Goal: Information Seeking & Learning: Learn about a topic

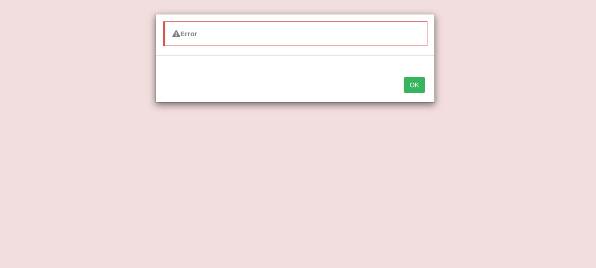
click at [412, 84] on button "OK" at bounding box center [413, 85] width 21 height 16
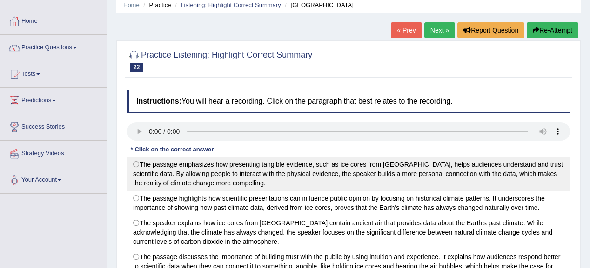
scroll to position [37, 0]
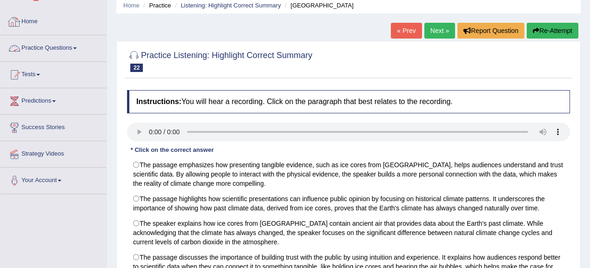
click at [68, 49] on link "Practice Questions" at bounding box center [53, 46] width 106 height 23
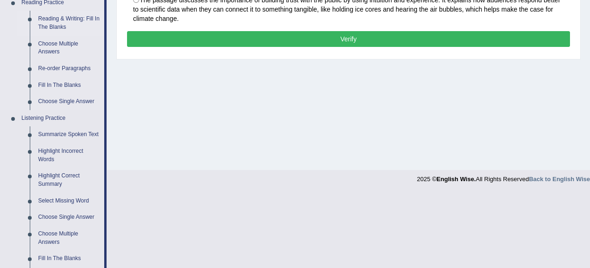
scroll to position [335, 0]
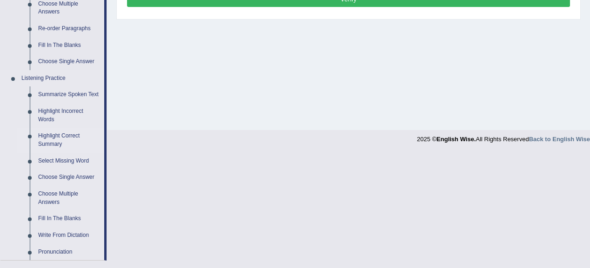
click at [54, 134] on link "Highlight Correct Summary" at bounding box center [69, 140] width 70 height 25
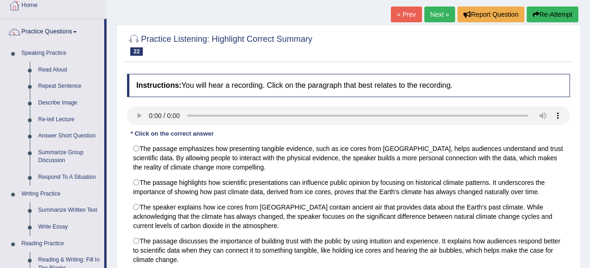
scroll to position [50, 0]
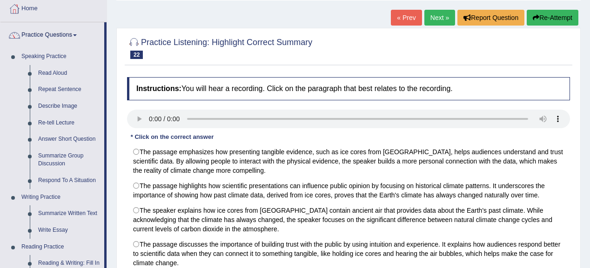
click at [435, 13] on link "Next »" at bounding box center [439, 18] width 31 height 16
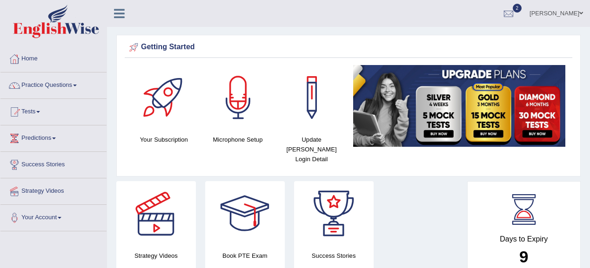
click at [77, 84] on link "Practice Questions" at bounding box center [53, 84] width 106 height 23
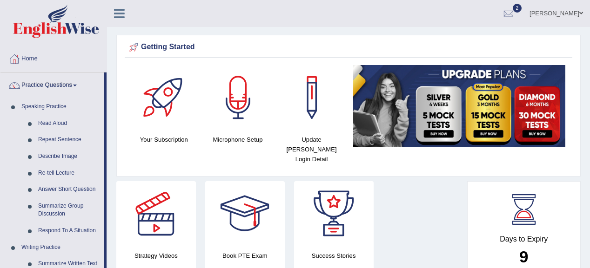
click at [77, 85] on span at bounding box center [75, 86] width 4 height 2
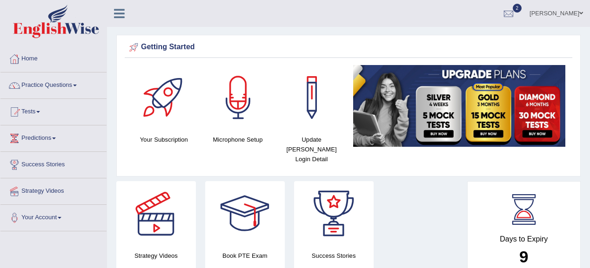
click at [77, 85] on span at bounding box center [75, 86] width 4 height 2
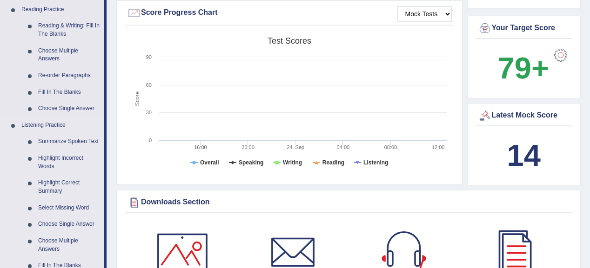
scroll to position [298, 0]
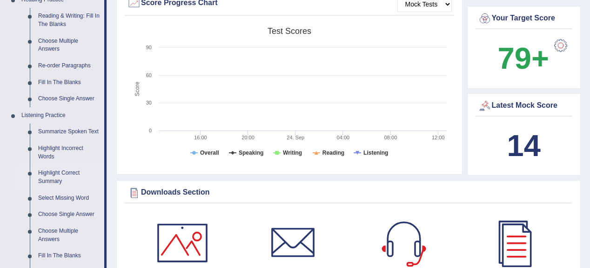
click at [52, 178] on link "Highlight Correct Summary" at bounding box center [69, 177] width 70 height 25
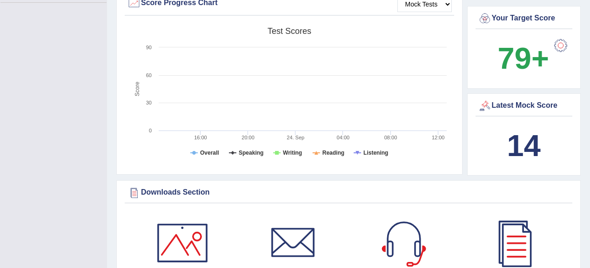
scroll to position [140, 0]
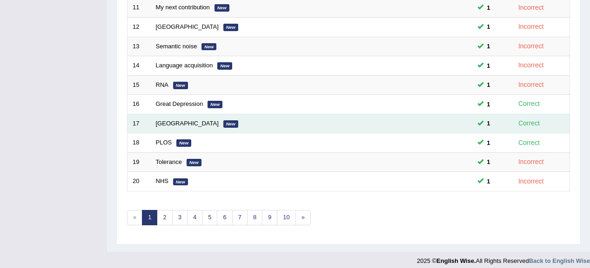
scroll to position [345, 0]
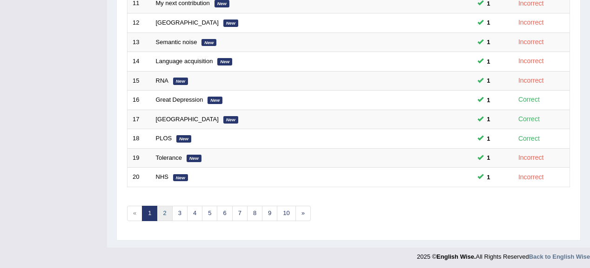
click at [161, 209] on link "2" at bounding box center [164, 213] width 15 height 15
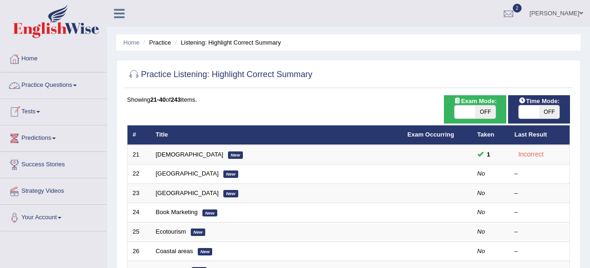
click at [74, 82] on link "Practice Questions" at bounding box center [53, 84] width 106 height 23
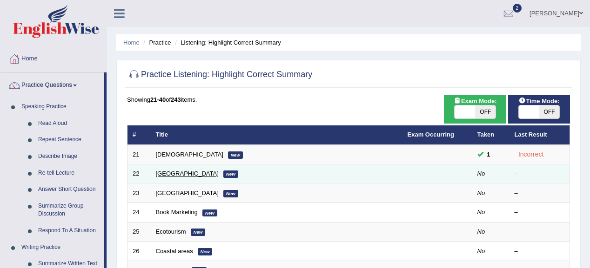
click at [170, 174] on link "[GEOGRAPHIC_DATA]" at bounding box center [187, 173] width 63 height 7
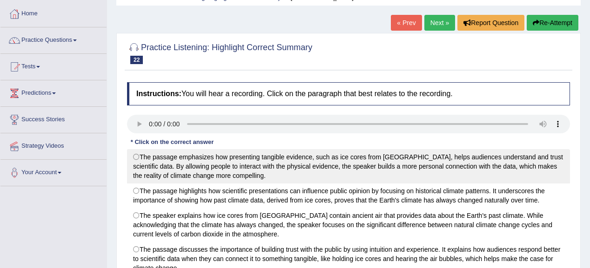
scroll to position [74, 0]
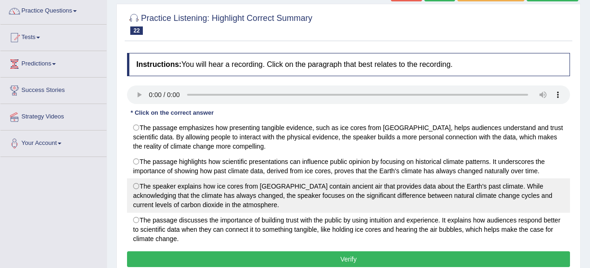
click at [138, 189] on label "The speaker explains how ice cores from Antarctica contain ancient air that pro…" at bounding box center [348, 196] width 443 height 34
radio input "true"
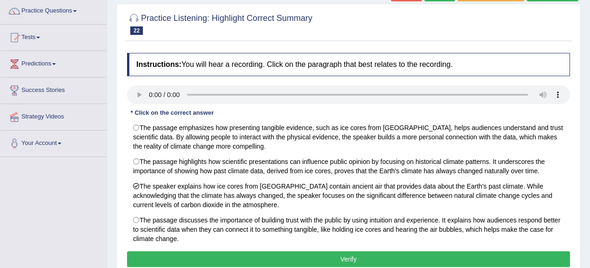
click at [378, 258] on button "Verify" at bounding box center [348, 260] width 443 height 16
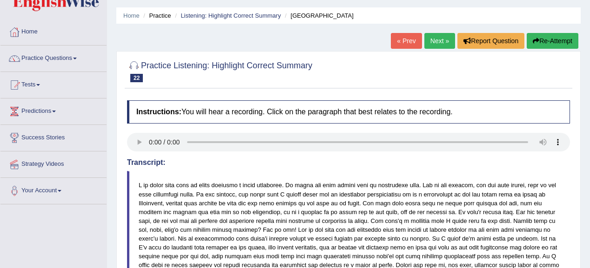
scroll to position [17, 0]
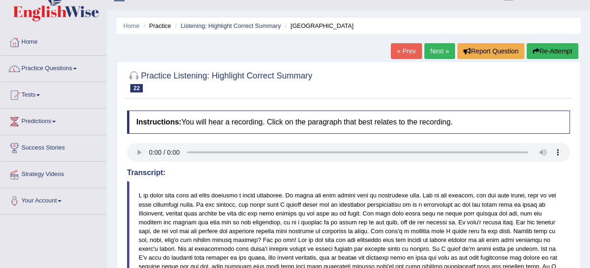
click at [439, 54] on link "Next »" at bounding box center [439, 51] width 31 height 16
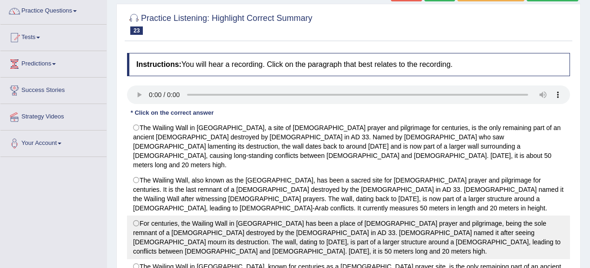
scroll to position [112, 0]
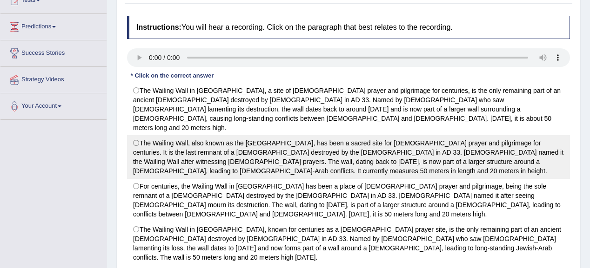
click at [454, 138] on label "The Wailing Wall, also known as the [GEOGRAPHIC_DATA], has been a sacred site f…" at bounding box center [348, 157] width 443 height 44
radio input "true"
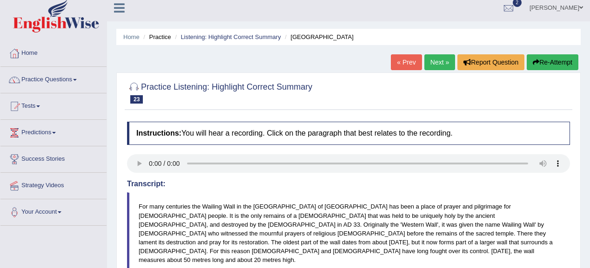
scroll to position [0, 0]
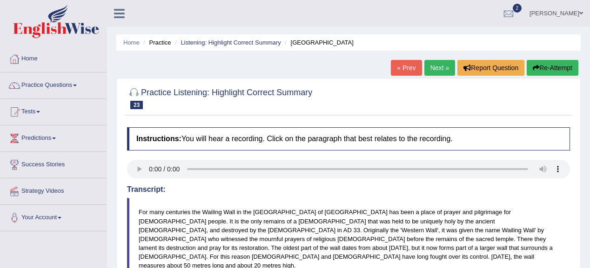
click at [429, 69] on link "Next »" at bounding box center [439, 68] width 31 height 16
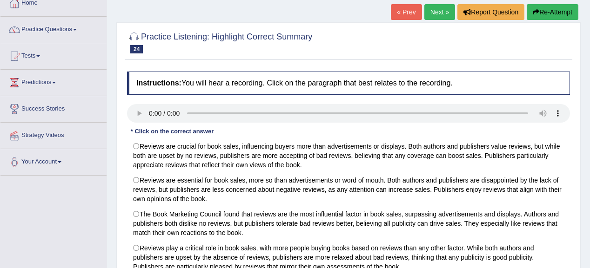
scroll to position [112, 0]
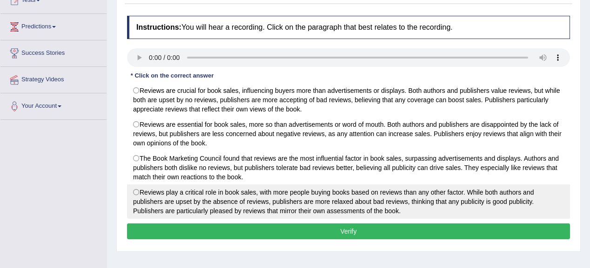
click at [369, 195] on label "Reviews play a critical role in book sales, with more people buying books based…" at bounding box center [348, 202] width 443 height 34
radio input "true"
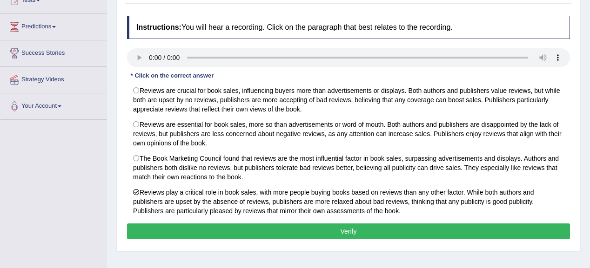
click at [387, 232] on button "Verify" at bounding box center [348, 232] width 443 height 16
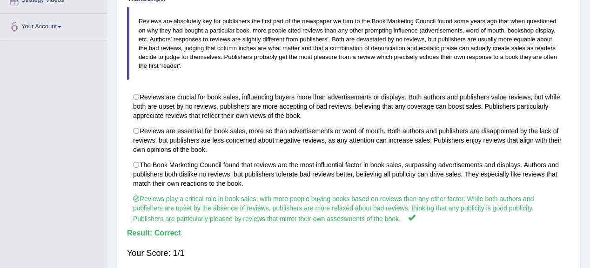
scroll to position [0, 0]
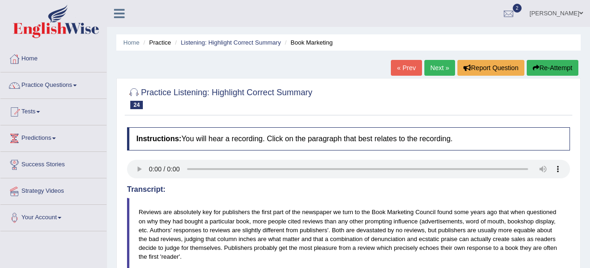
click at [432, 66] on link "Next »" at bounding box center [439, 68] width 31 height 16
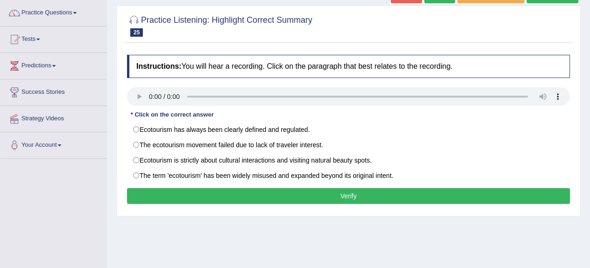
scroll to position [74, 0]
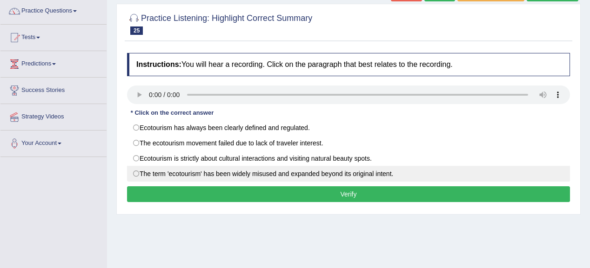
click at [255, 179] on label "The term 'ecotourism' has been widely misused and expanded beyond its original …" at bounding box center [348, 174] width 443 height 16
radio input "true"
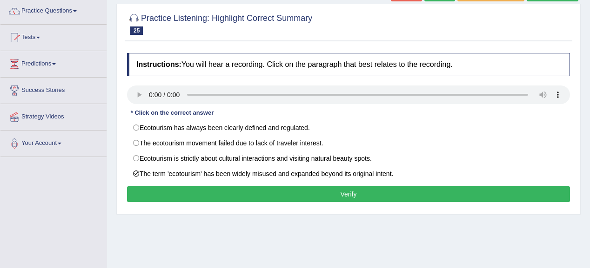
click at [276, 188] on button "Verify" at bounding box center [348, 195] width 443 height 16
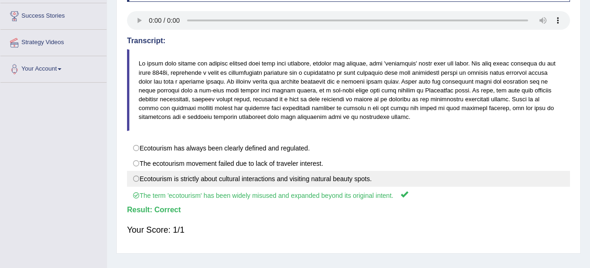
scroll to position [0, 0]
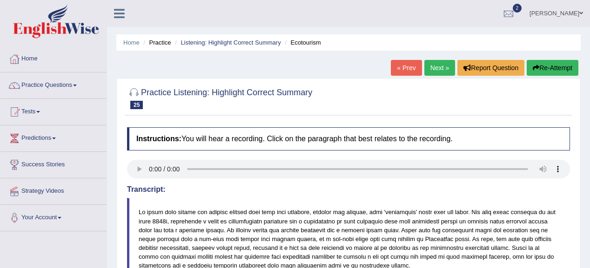
click at [436, 66] on link "Next »" at bounding box center [439, 68] width 31 height 16
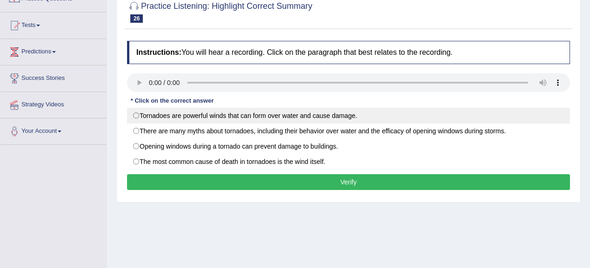
scroll to position [74, 0]
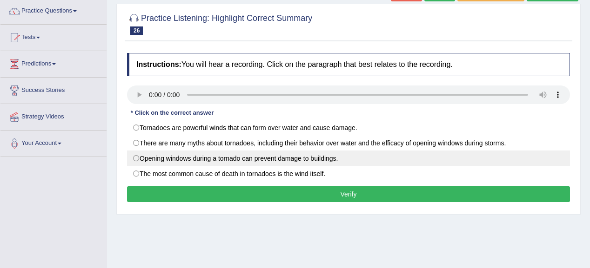
click at [276, 160] on label "Opening windows during a tornado can prevent damage to buildings." at bounding box center [348, 159] width 443 height 16
radio input "true"
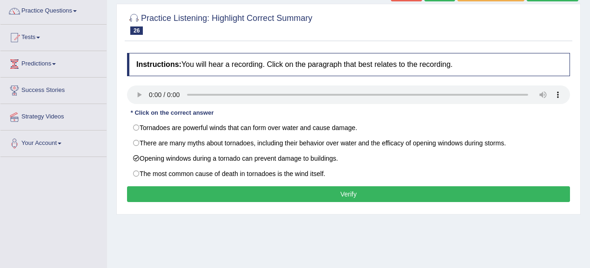
click at [369, 199] on button "Verify" at bounding box center [348, 195] width 443 height 16
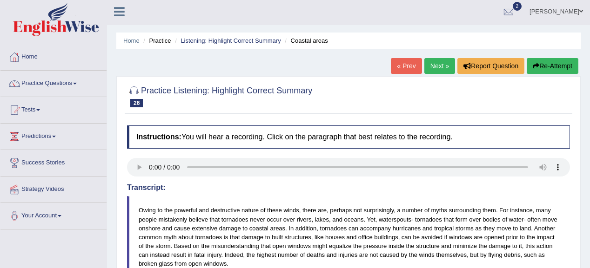
scroll to position [0, 0]
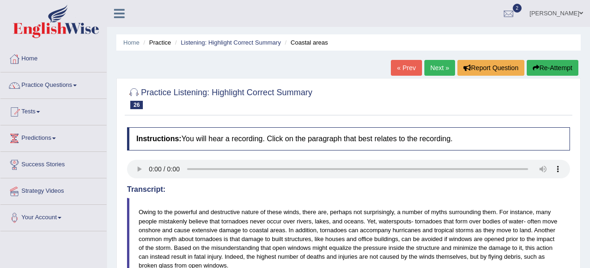
click at [437, 70] on link "Next »" at bounding box center [439, 68] width 31 height 16
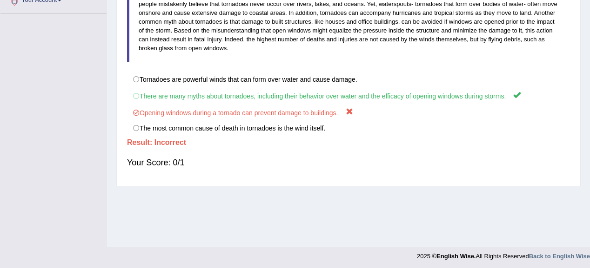
scroll to position [220, 0]
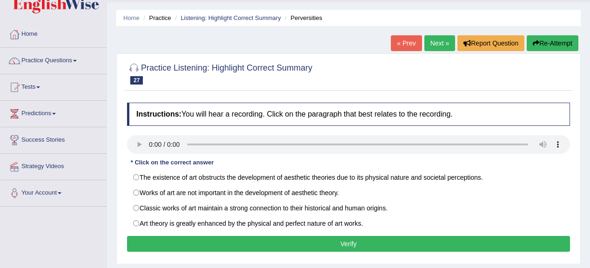
scroll to position [74, 0]
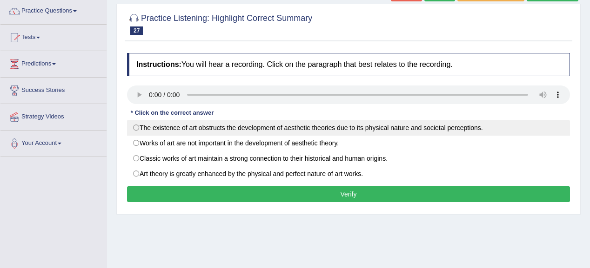
click at [129, 134] on label "The existence of art obstructs the development of aesthetic theories due to its…" at bounding box center [348, 128] width 443 height 16
radio input "true"
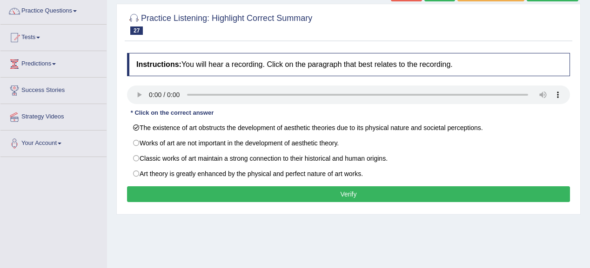
click at [316, 192] on button "Verify" at bounding box center [348, 195] width 443 height 16
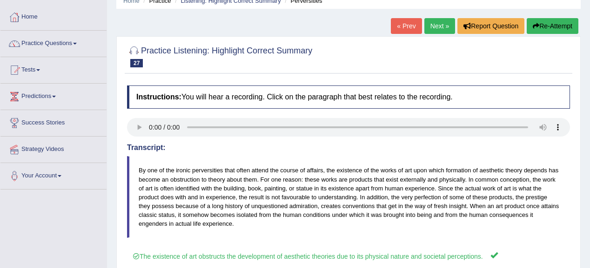
scroll to position [0, 0]
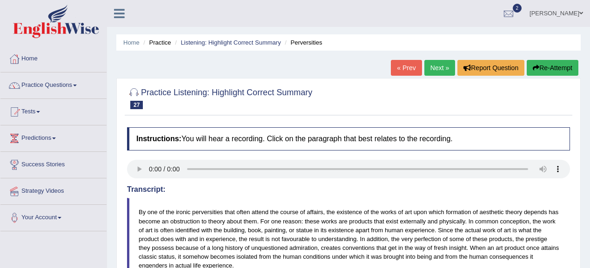
click at [443, 62] on link "Next »" at bounding box center [439, 68] width 31 height 16
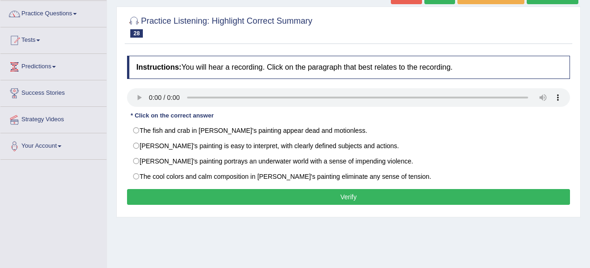
scroll to position [74, 0]
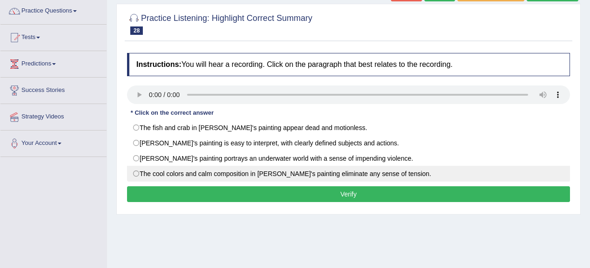
click at [362, 168] on label "The cool colors and calm composition in [PERSON_NAME]'s painting eliminate any …" at bounding box center [348, 174] width 443 height 16
radio input "true"
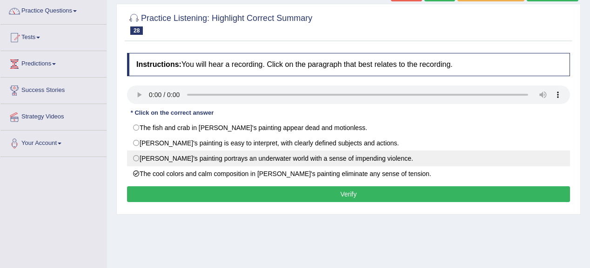
click at [320, 160] on label "[PERSON_NAME]'s painting portrays an underwater world with a sense of impending…" at bounding box center [348, 159] width 443 height 16
radio input "true"
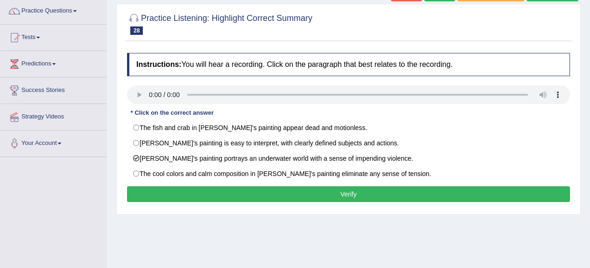
click at [337, 206] on div "Instructions: You will hear a recording. Click on the paragraph that best relat…" at bounding box center [349, 128] width 448 height 161
click at [339, 192] on button "Verify" at bounding box center [348, 195] width 443 height 16
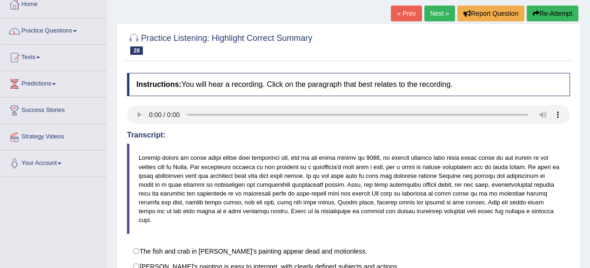
scroll to position [37, 0]
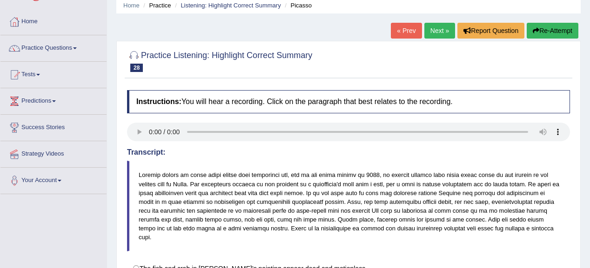
click at [436, 29] on link "Next »" at bounding box center [439, 31] width 31 height 16
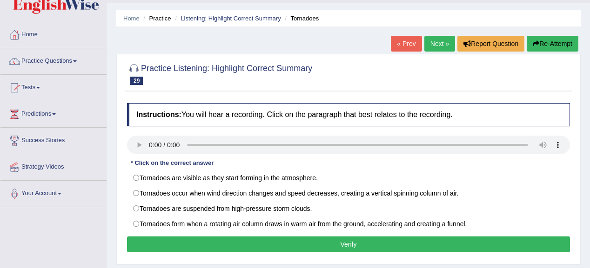
scroll to position [37, 0]
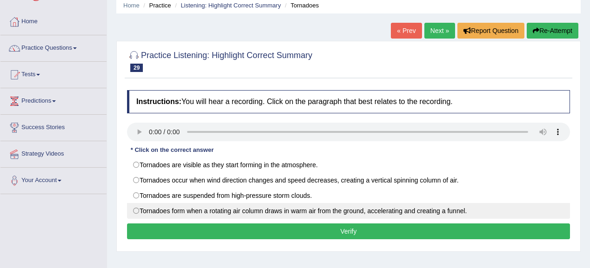
click at [365, 208] on label "Tornadoes form when a rotating air column draws in warm air from the ground, ac…" at bounding box center [348, 211] width 443 height 16
radio input "true"
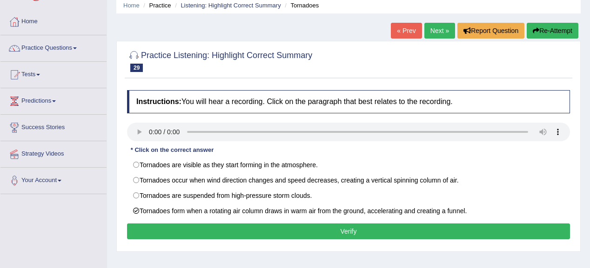
click at [314, 239] on button "Verify" at bounding box center [348, 232] width 443 height 16
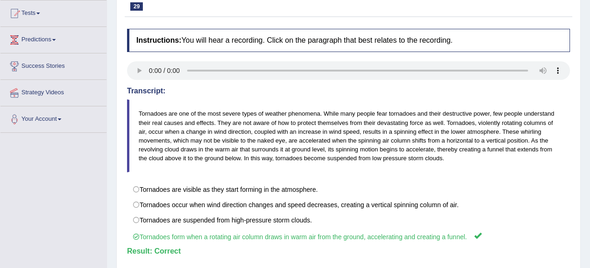
scroll to position [0, 0]
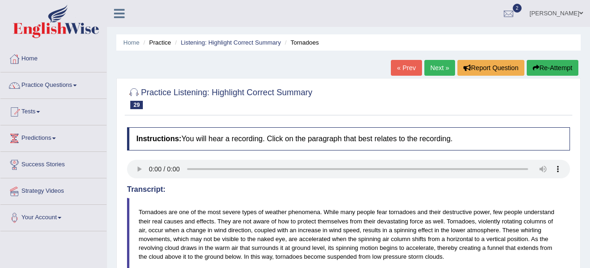
click at [435, 69] on link "Next »" at bounding box center [439, 68] width 31 height 16
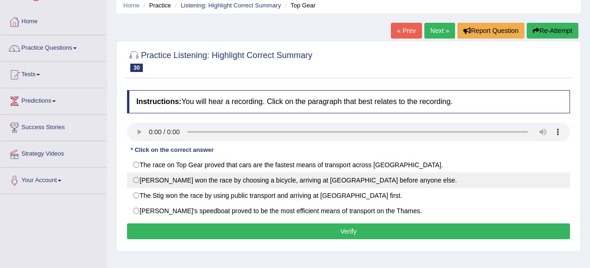
click at [341, 184] on label "[PERSON_NAME] won the race by choosing a bicycle, arriving at [GEOGRAPHIC_DATA]…" at bounding box center [348, 181] width 443 height 16
radio input "true"
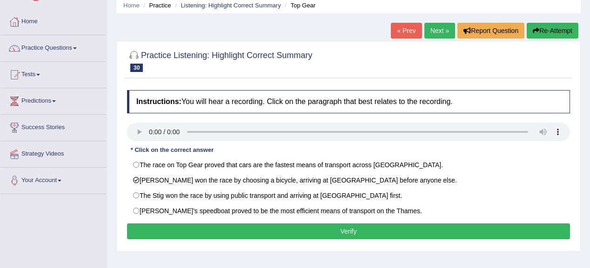
click at [368, 228] on button "Verify" at bounding box center [348, 232] width 443 height 16
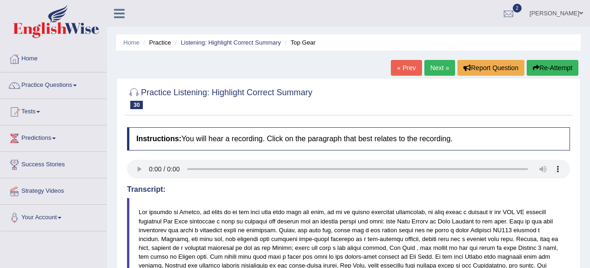
click at [435, 60] on link "Next »" at bounding box center [439, 68] width 31 height 16
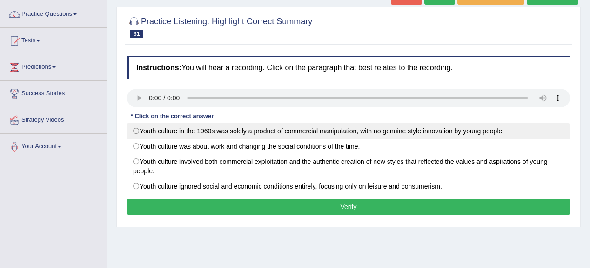
scroll to position [74, 0]
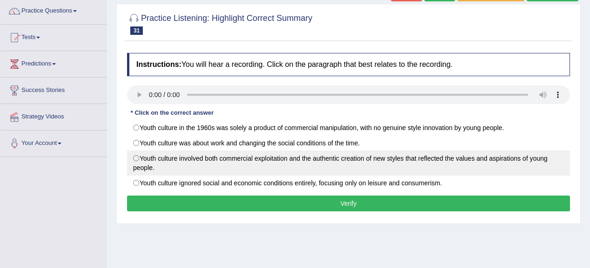
click at [206, 171] on label "Youth culture involved both commercial exploitation and the authentic creation …" at bounding box center [348, 163] width 443 height 25
radio input "true"
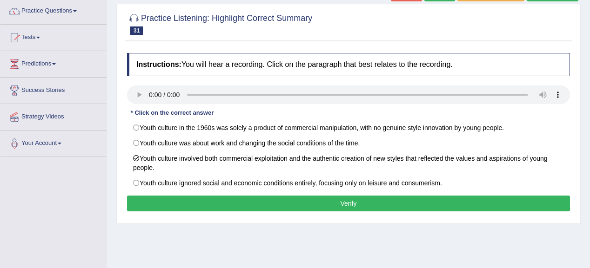
click at [331, 195] on div "Instructions: You will hear a recording. Click on the paragraph that best relat…" at bounding box center [349, 133] width 448 height 171
click at [336, 201] on button "Verify" at bounding box center [348, 204] width 443 height 16
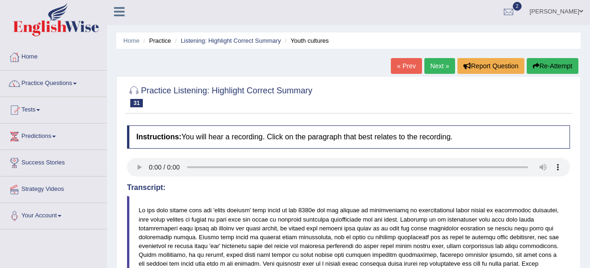
scroll to position [0, 0]
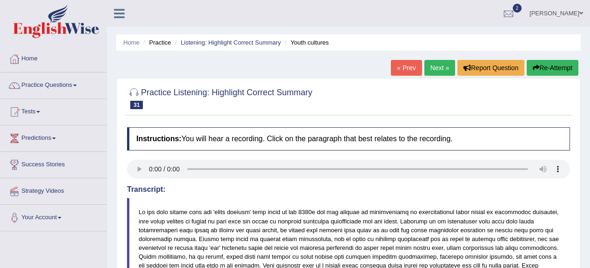
click at [439, 57] on div "Home Practice Listening: Highlight Correct Summary Youth cultures « Prev Next »…" at bounding box center [348, 232] width 483 height 465
click at [439, 60] on link "Next »" at bounding box center [439, 68] width 31 height 16
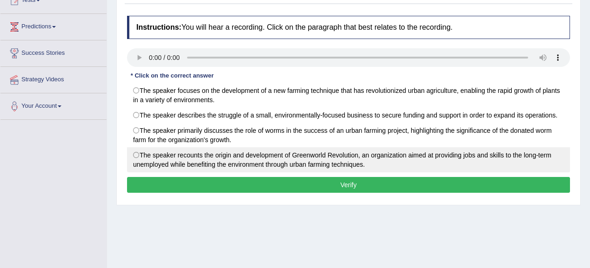
click at [147, 153] on label "The speaker recounts the origin and development of Greenworld Revolution, an or…" at bounding box center [348, 159] width 443 height 25
radio input "true"
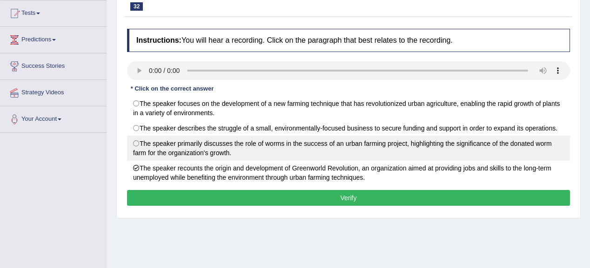
scroll to position [112, 0]
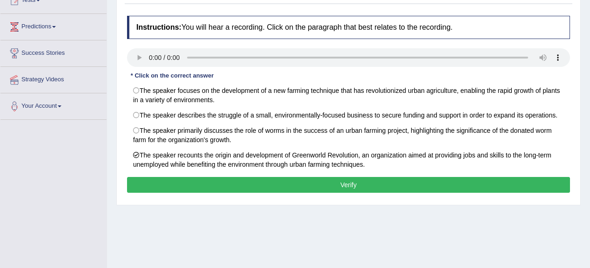
click at [382, 185] on button "Verify" at bounding box center [348, 185] width 443 height 16
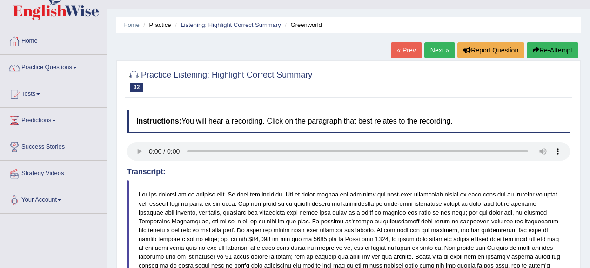
scroll to position [0, 0]
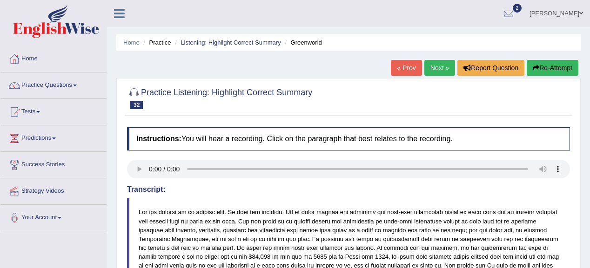
click at [432, 74] on link "Next »" at bounding box center [439, 68] width 31 height 16
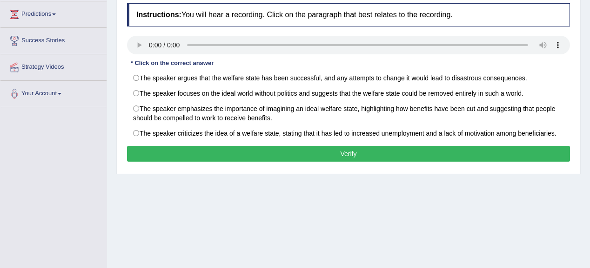
scroll to position [74, 0]
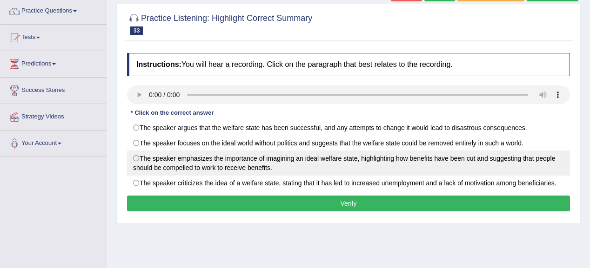
click at [223, 158] on label "The speaker emphasizes the importance of imagining an ideal welfare state, high…" at bounding box center [348, 163] width 443 height 25
radio input "true"
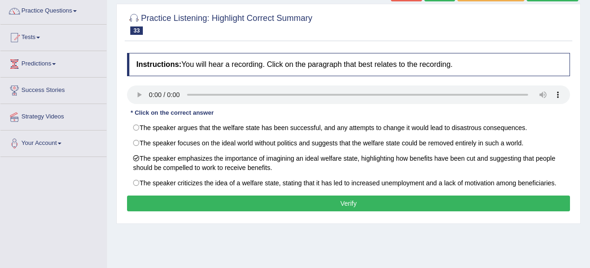
click at [414, 201] on button "Verify" at bounding box center [348, 204] width 443 height 16
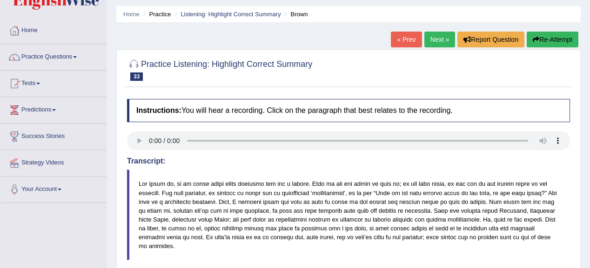
scroll to position [0, 0]
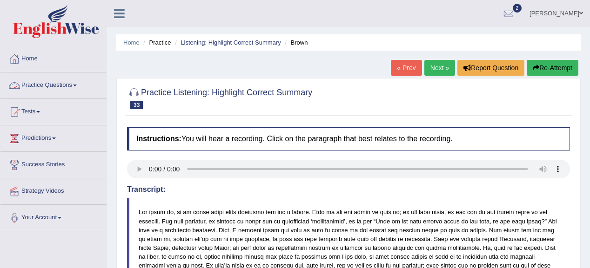
click at [38, 82] on link "Practice Questions" at bounding box center [53, 84] width 106 height 23
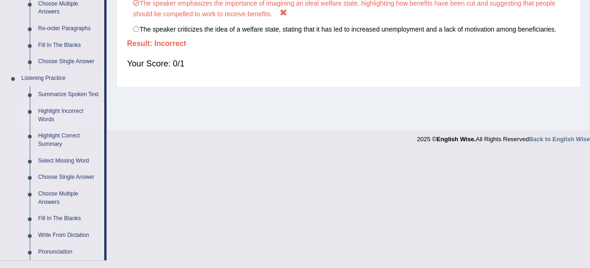
scroll to position [409, 0]
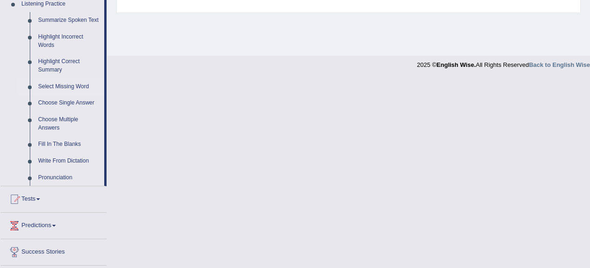
click at [74, 88] on link "Select Missing Word" at bounding box center [69, 87] width 70 height 17
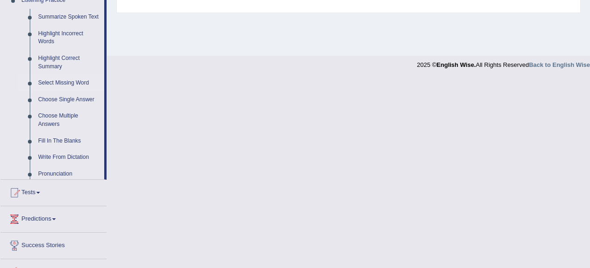
scroll to position [220, 0]
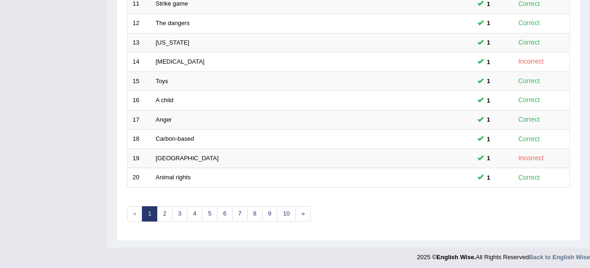
scroll to position [345, 0]
click at [166, 213] on link "2" at bounding box center [164, 213] width 15 height 15
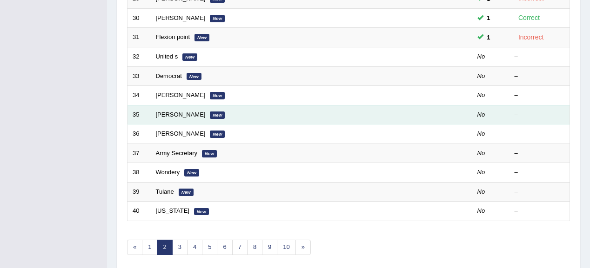
scroll to position [298, 0]
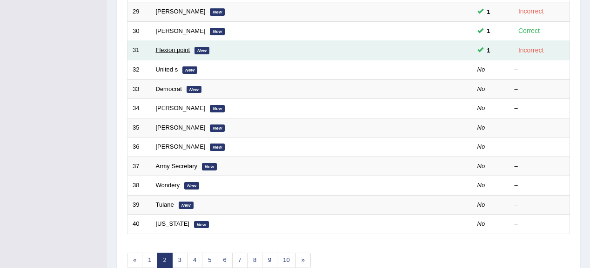
click at [173, 47] on link "Flexion point" at bounding box center [173, 50] width 34 height 7
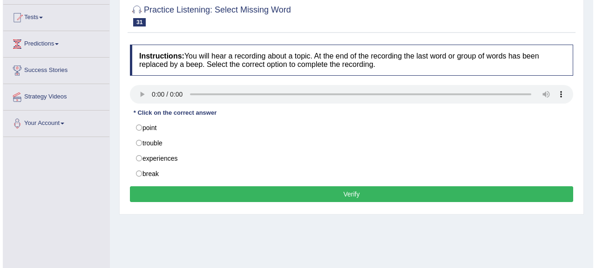
scroll to position [74, 0]
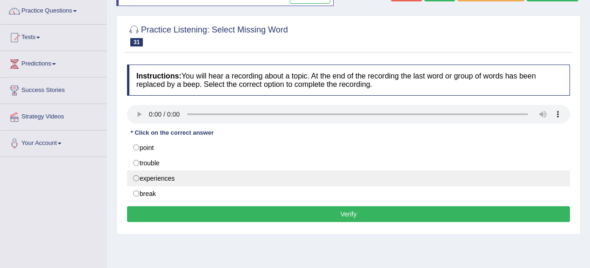
click at [158, 179] on label "experiences" at bounding box center [348, 179] width 443 height 16
radio input "true"
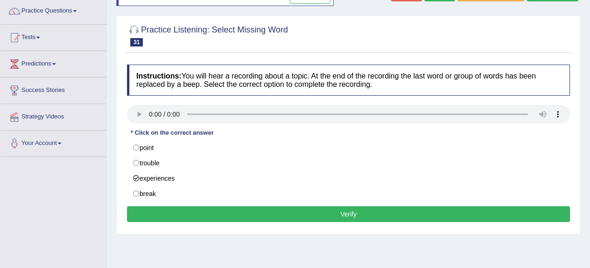
click at [261, 216] on button "Verify" at bounding box center [348, 215] width 443 height 16
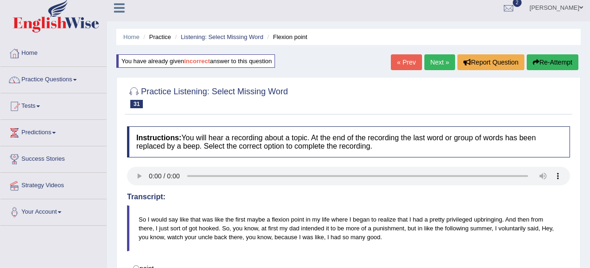
scroll to position [0, 0]
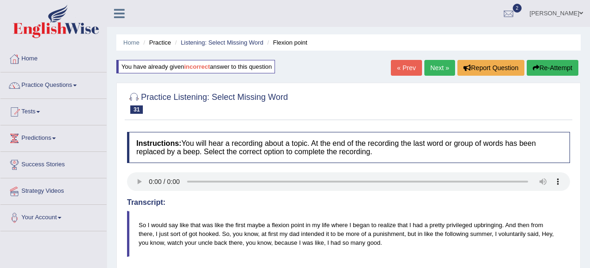
click at [441, 66] on link "Next »" at bounding box center [439, 68] width 31 height 16
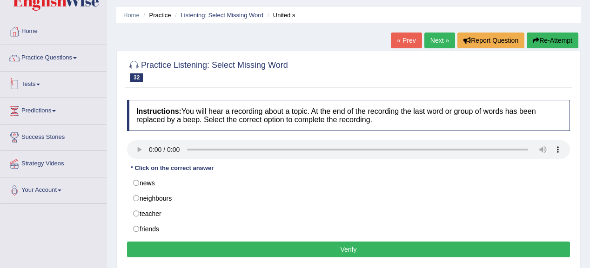
scroll to position [74, 0]
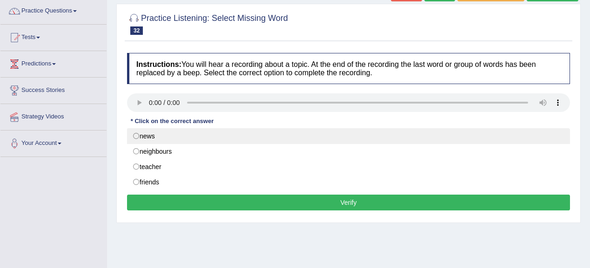
click at [134, 134] on label "news" at bounding box center [348, 136] width 443 height 16
radio input "true"
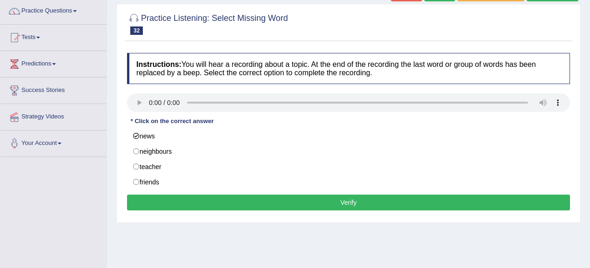
click at [308, 207] on button "Verify" at bounding box center [348, 203] width 443 height 16
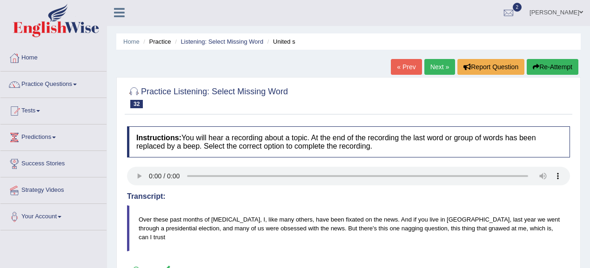
scroll to position [0, 0]
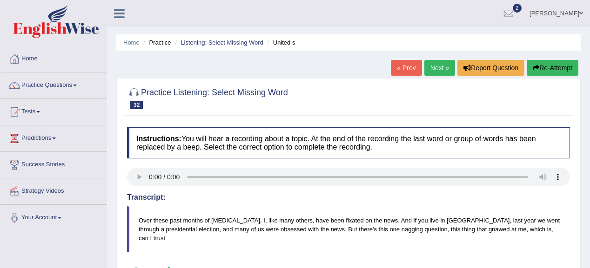
click at [436, 71] on link "Next »" at bounding box center [439, 68] width 31 height 16
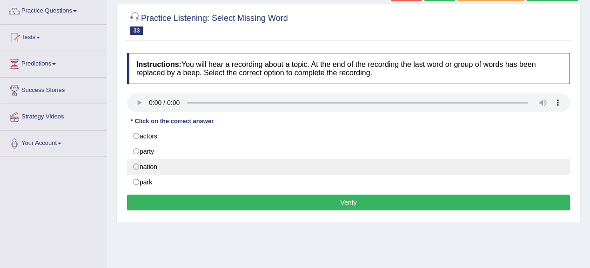
click at [168, 163] on label "nation" at bounding box center [348, 167] width 443 height 16
radio input "true"
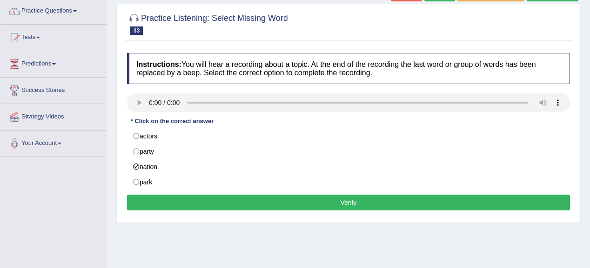
click at [313, 207] on button "Verify" at bounding box center [348, 203] width 443 height 16
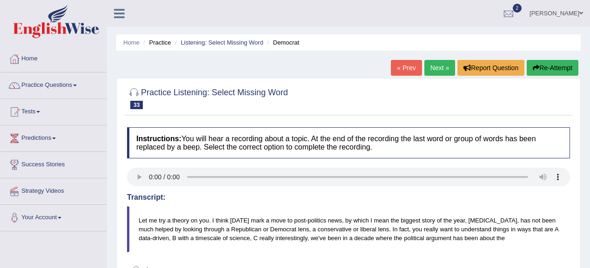
click at [434, 67] on link "Next »" at bounding box center [439, 68] width 31 height 16
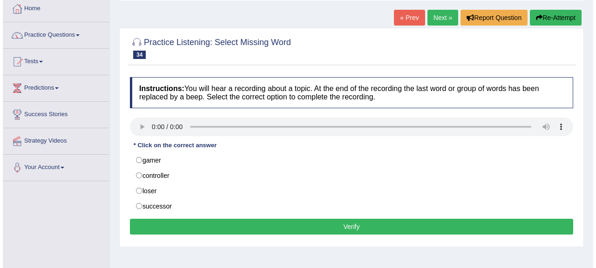
scroll to position [74, 0]
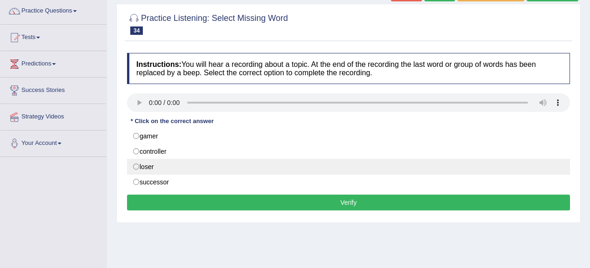
click at [177, 162] on label "loser" at bounding box center [348, 167] width 443 height 16
radio input "true"
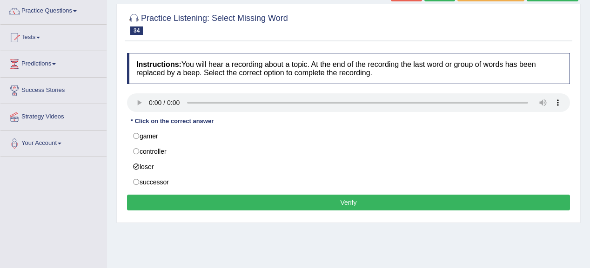
click at [307, 198] on button "Verify" at bounding box center [348, 203] width 443 height 16
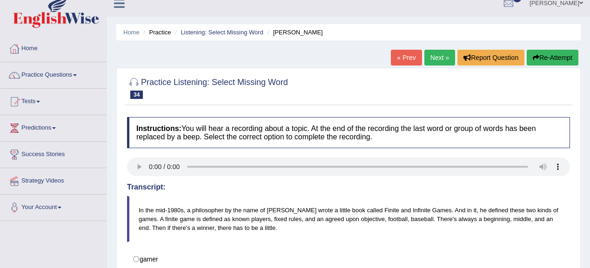
scroll to position [0, 0]
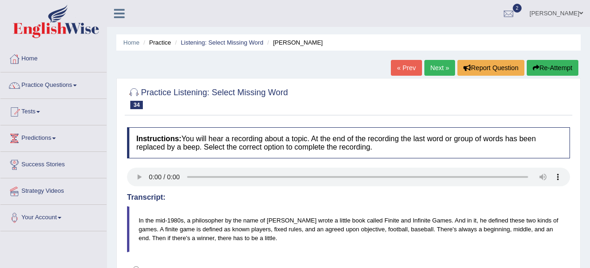
click at [443, 67] on link "Next »" at bounding box center [439, 68] width 31 height 16
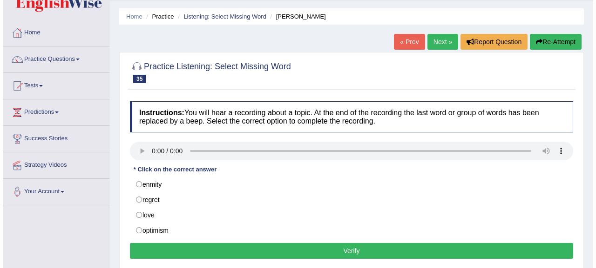
scroll to position [37, 0]
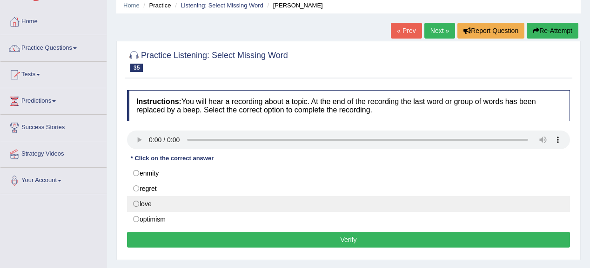
click at [136, 204] on label "love" at bounding box center [348, 204] width 443 height 16
radio input "true"
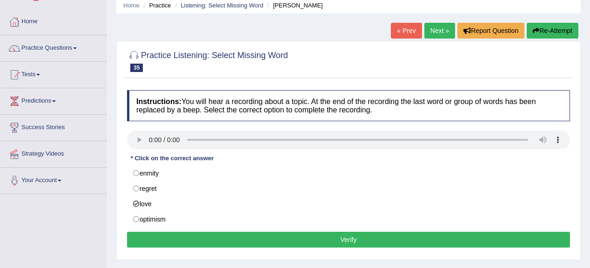
click at [228, 240] on button "Verify" at bounding box center [348, 240] width 443 height 16
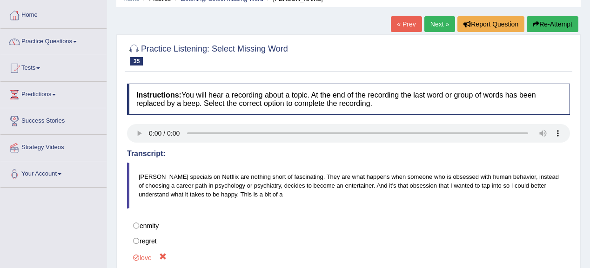
scroll to position [0, 0]
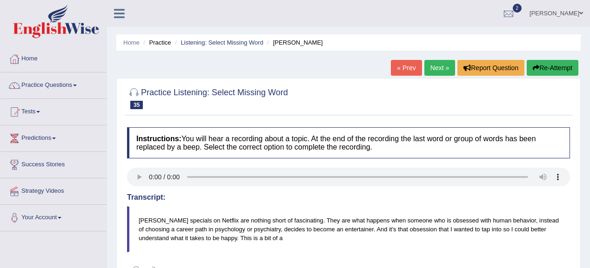
click at [439, 65] on link "Next »" at bounding box center [439, 68] width 31 height 16
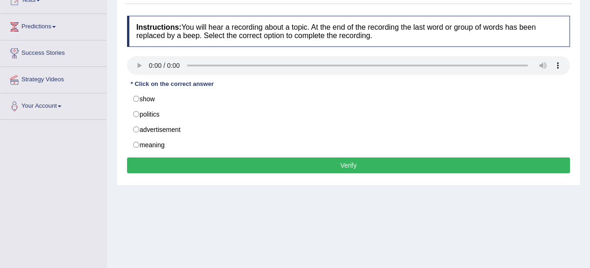
scroll to position [74, 0]
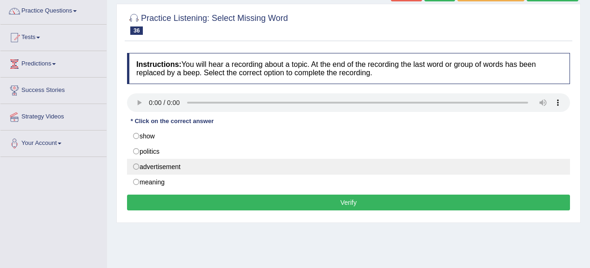
click at [174, 167] on label "advertisement" at bounding box center [348, 167] width 443 height 16
radio input "true"
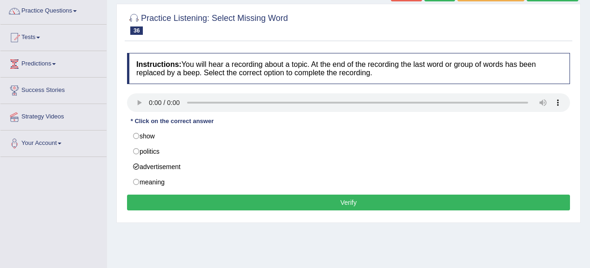
click at [196, 201] on button "Verify" at bounding box center [348, 203] width 443 height 16
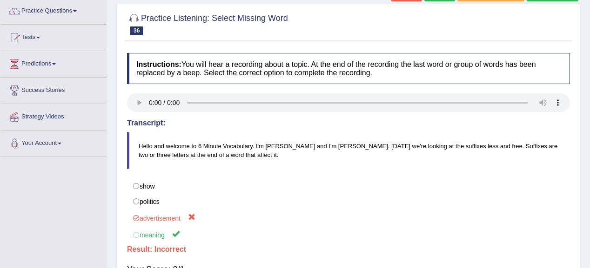
scroll to position [0, 0]
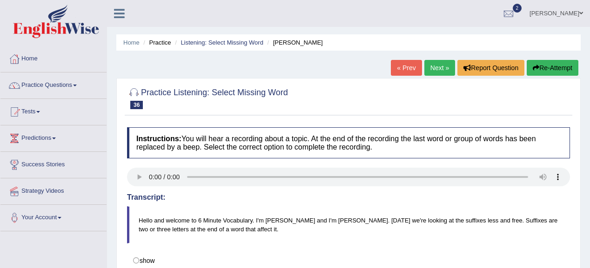
click at [434, 65] on link "Next »" at bounding box center [439, 68] width 31 height 16
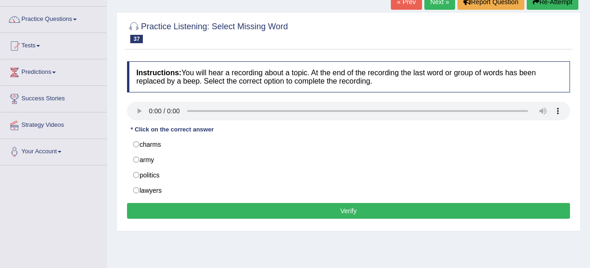
scroll to position [74, 0]
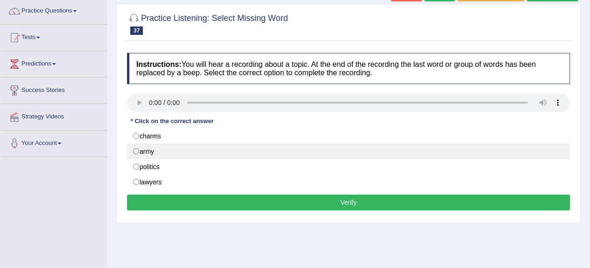
click at [141, 151] on label "army" at bounding box center [348, 152] width 443 height 16
radio input "true"
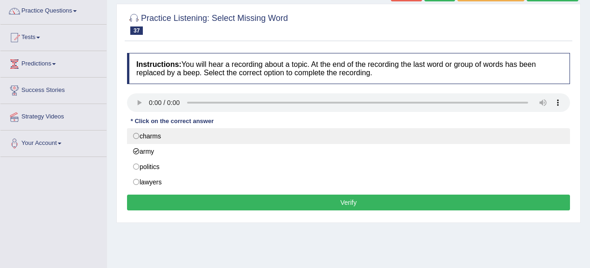
click at [181, 140] on label "charms" at bounding box center [348, 136] width 443 height 16
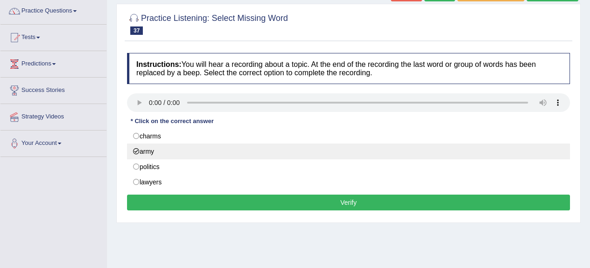
radio input "true"
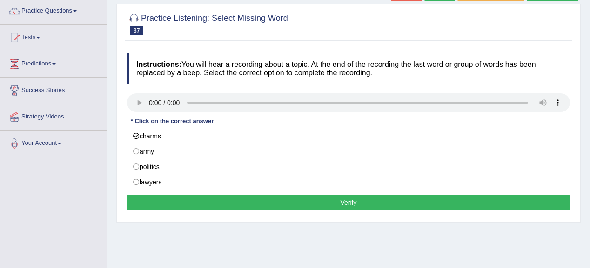
click at [272, 205] on button "Verify" at bounding box center [348, 203] width 443 height 16
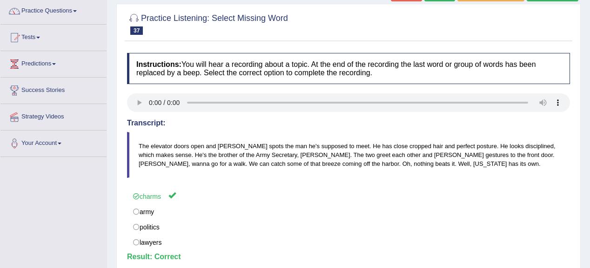
scroll to position [0, 0]
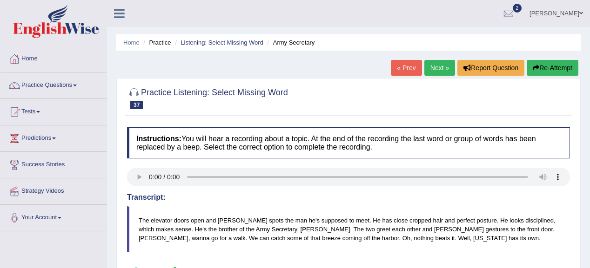
click at [428, 68] on link "Next »" at bounding box center [439, 68] width 31 height 16
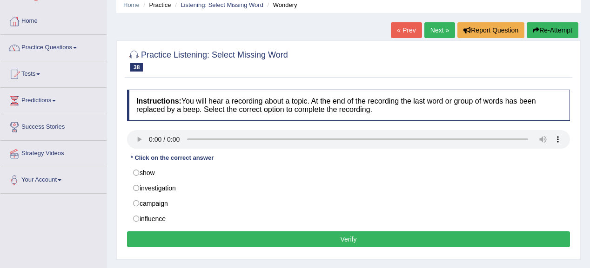
scroll to position [74, 0]
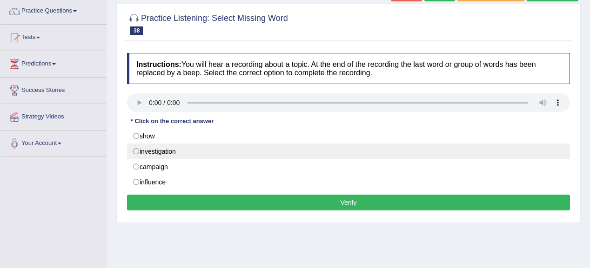
click at [152, 146] on label "investigation" at bounding box center [348, 152] width 443 height 16
radio input "true"
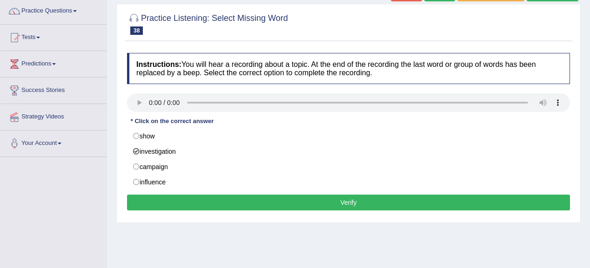
click at [311, 200] on button "Verify" at bounding box center [348, 203] width 443 height 16
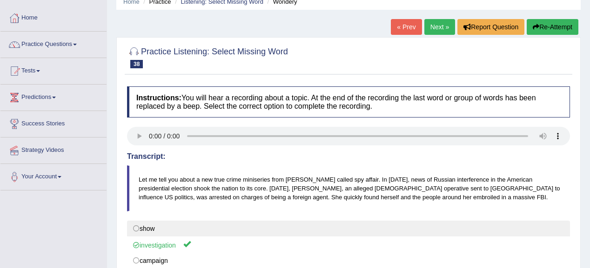
scroll to position [0, 0]
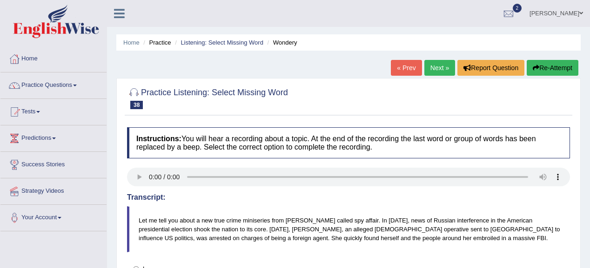
click at [442, 65] on link "Next »" at bounding box center [439, 68] width 31 height 16
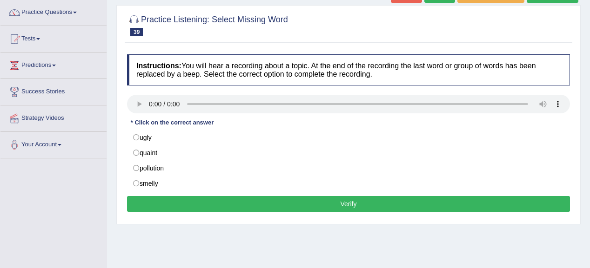
scroll to position [74, 0]
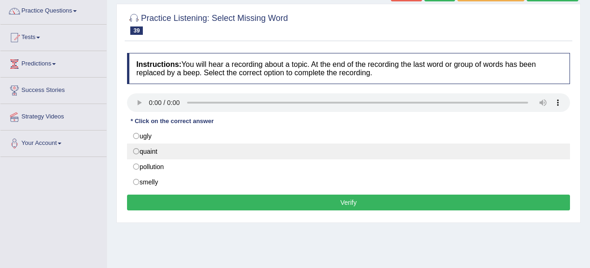
click at [141, 149] on label "quaint" at bounding box center [348, 152] width 443 height 16
radio input "true"
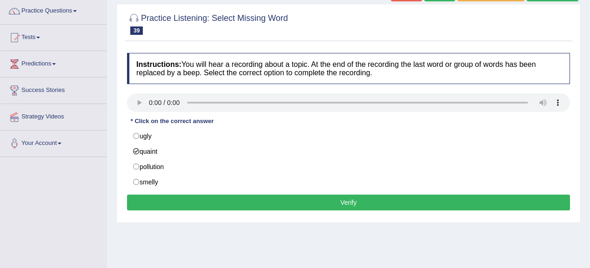
click at [239, 206] on button "Verify" at bounding box center [348, 203] width 443 height 16
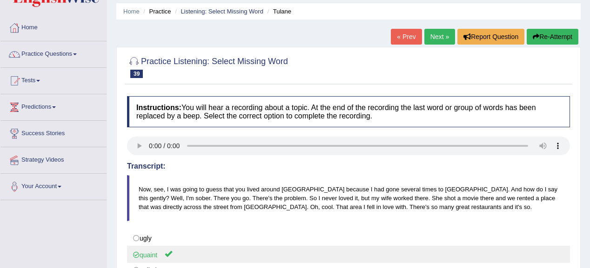
scroll to position [0, 0]
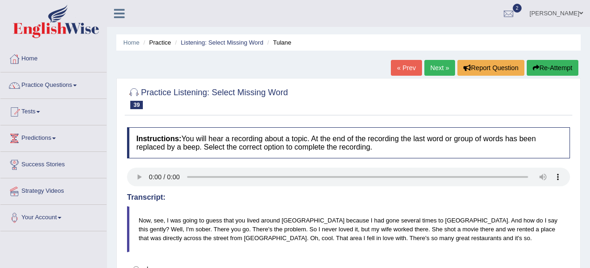
click at [429, 68] on link "Next »" at bounding box center [439, 68] width 31 height 16
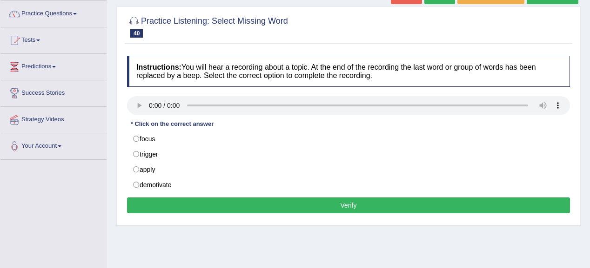
scroll to position [74, 0]
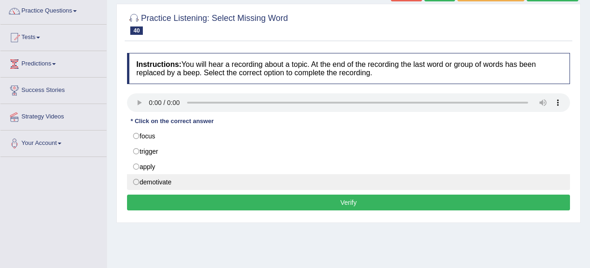
click at [156, 179] on label "demotivate" at bounding box center [348, 182] width 443 height 16
radio input "true"
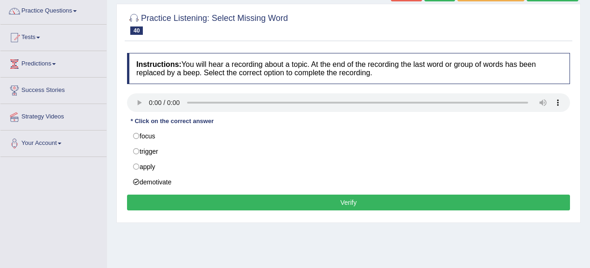
click at [245, 206] on button "Verify" at bounding box center [348, 203] width 443 height 16
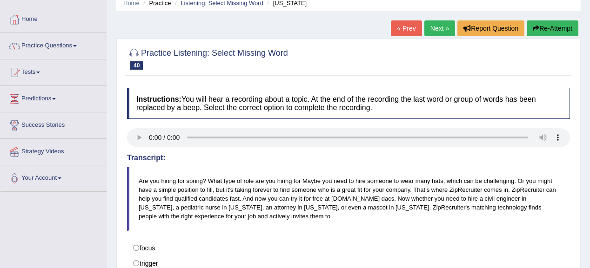
scroll to position [0, 0]
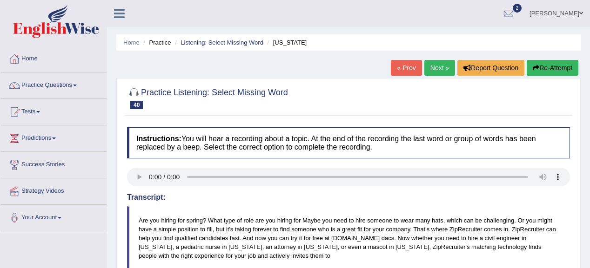
click at [434, 68] on link "Next »" at bounding box center [439, 68] width 31 height 16
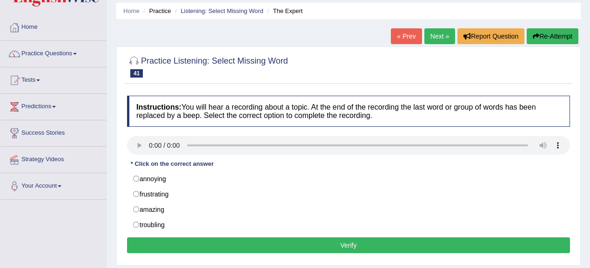
scroll to position [74, 0]
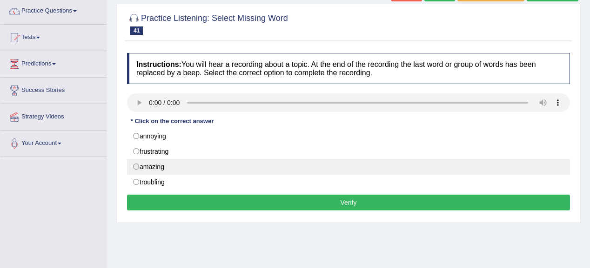
click at [173, 168] on label "amazing" at bounding box center [348, 167] width 443 height 16
radio input "true"
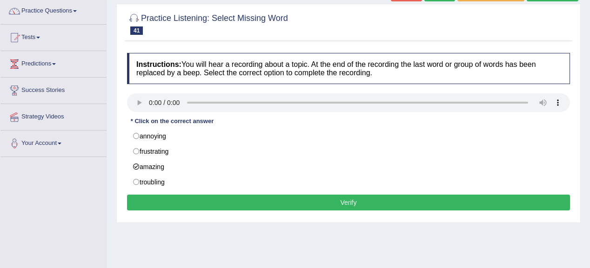
click at [267, 202] on button "Verify" at bounding box center [348, 203] width 443 height 16
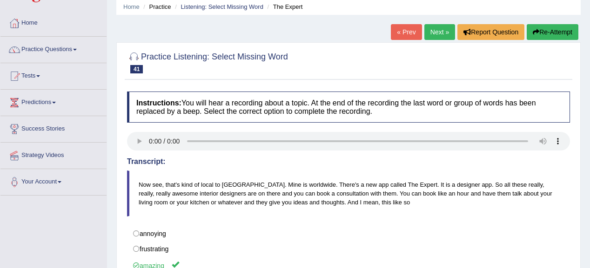
scroll to position [0, 0]
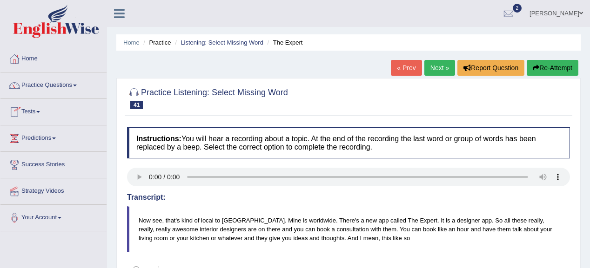
click at [74, 85] on link "Practice Questions" at bounding box center [53, 84] width 106 height 23
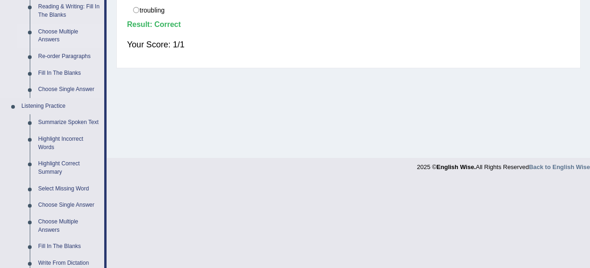
scroll to position [372, 0]
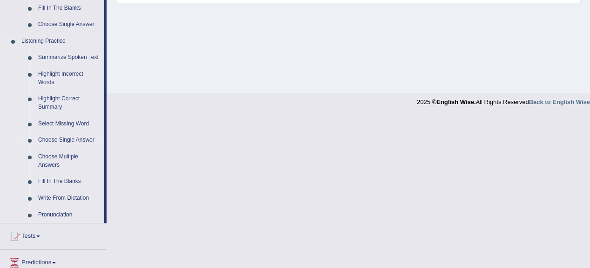
click at [74, 141] on link "Choose Single Answer" at bounding box center [69, 140] width 70 height 17
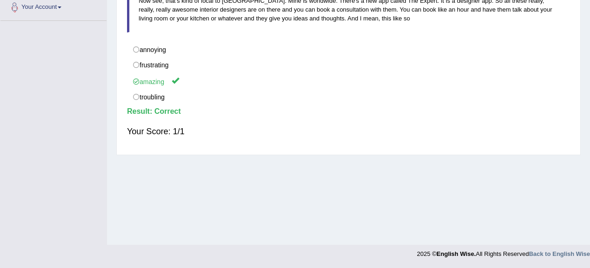
scroll to position [105, 0]
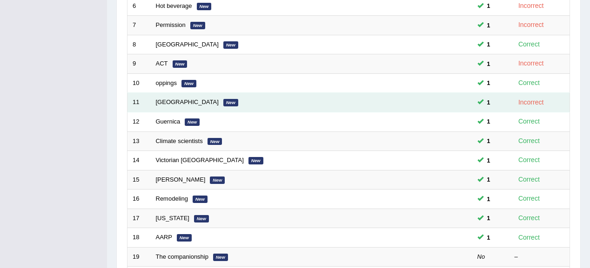
scroll to position [335, 0]
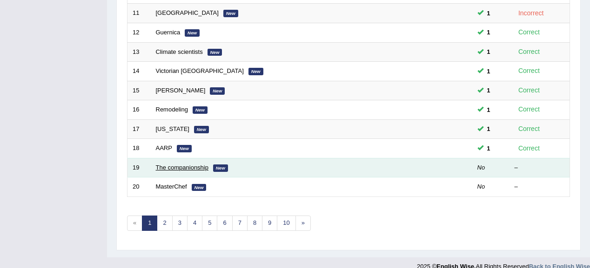
click at [170, 165] on link "The companionship" at bounding box center [182, 167] width 53 height 7
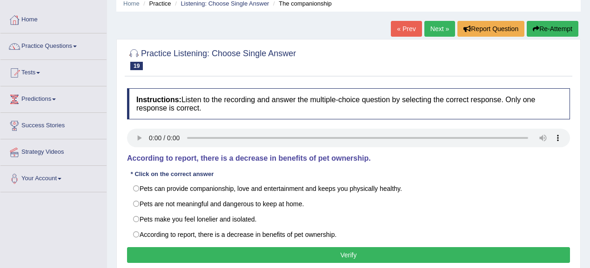
scroll to position [37, 0]
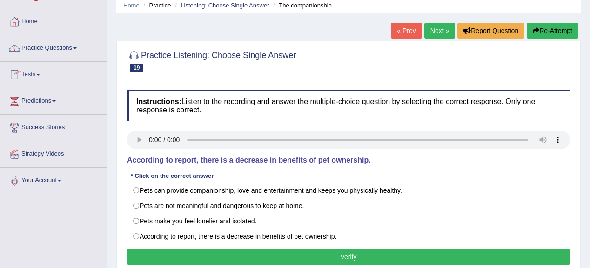
click at [71, 47] on link "Practice Questions" at bounding box center [53, 46] width 106 height 23
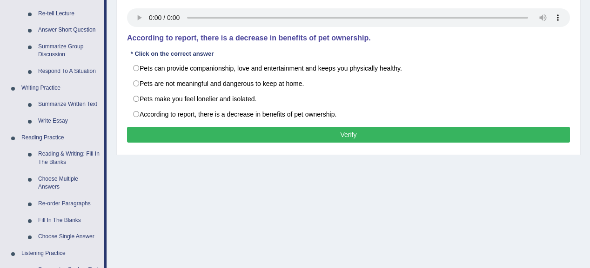
scroll to position [112, 0]
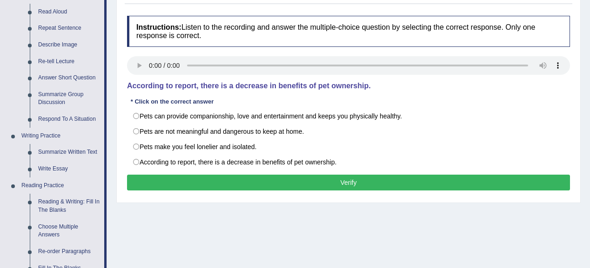
click at [382, 252] on div "Home Practice Listening: Choose Single Answer The companionship « Prev Next » R…" at bounding box center [348, 120] width 483 height 465
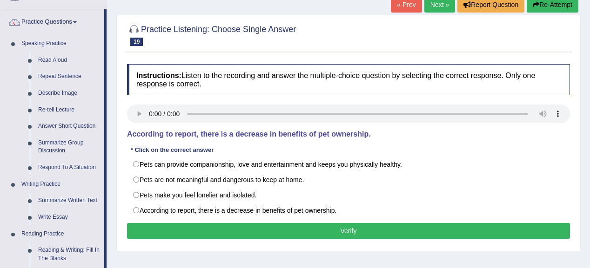
scroll to position [74, 0]
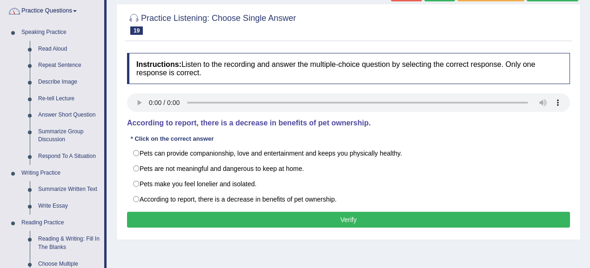
click at [81, 12] on link "Practice Questions" at bounding box center [52, 9] width 104 height 23
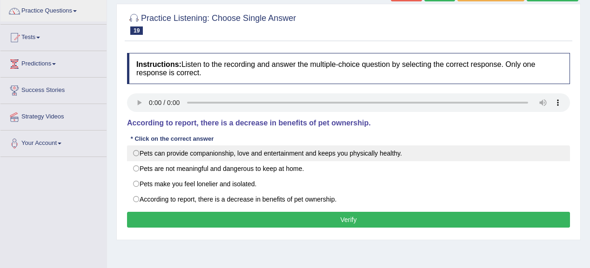
click at [246, 151] on label "Pets can provide companionship, love and entertainment and keeps you physically…" at bounding box center [348, 154] width 443 height 16
radio input "true"
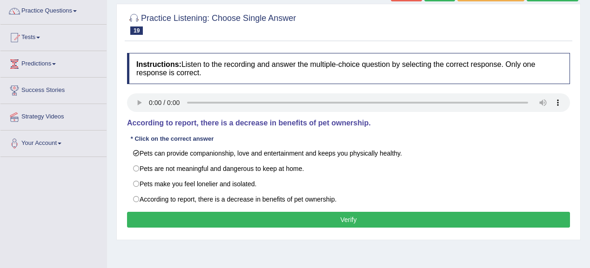
click at [313, 220] on button "Verify" at bounding box center [348, 220] width 443 height 16
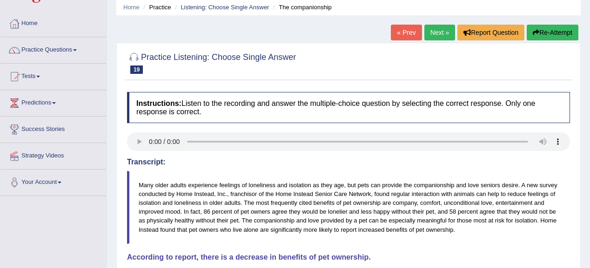
scroll to position [0, 0]
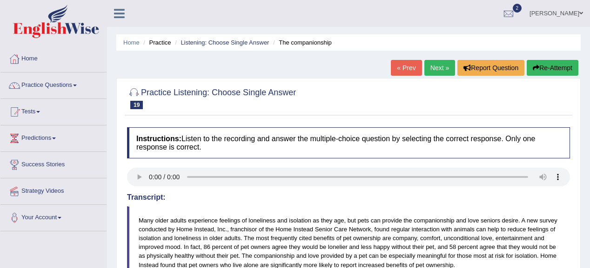
click at [437, 73] on link "Next »" at bounding box center [439, 68] width 31 height 16
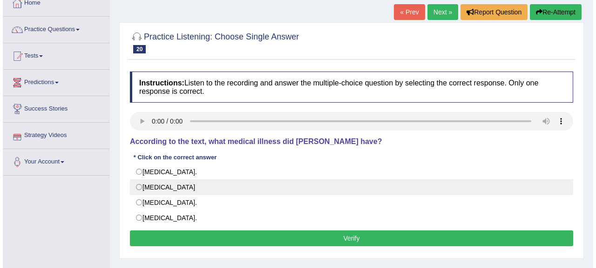
scroll to position [74, 0]
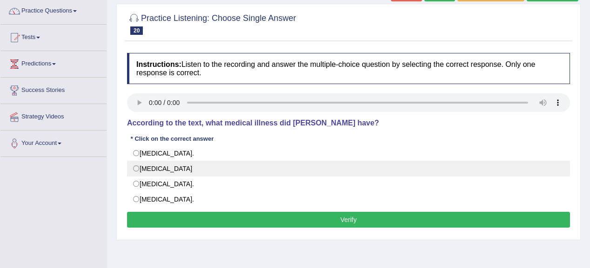
click at [201, 168] on label "[MEDICAL_DATA]" at bounding box center [348, 169] width 443 height 16
radio input "true"
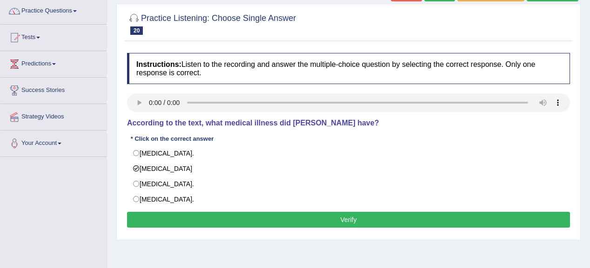
click at [270, 214] on button "Verify" at bounding box center [348, 220] width 443 height 16
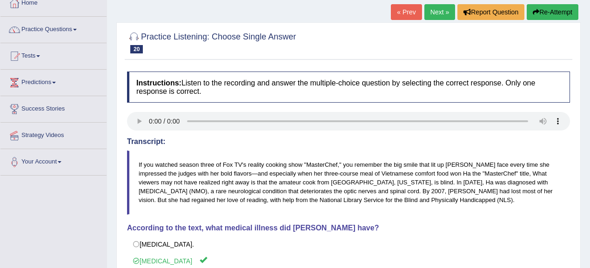
scroll to position [37, 0]
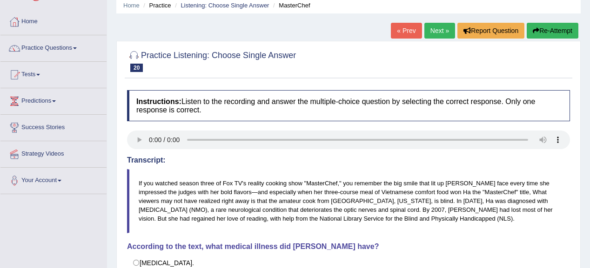
click at [442, 36] on link "Next »" at bounding box center [439, 31] width 31 height 16
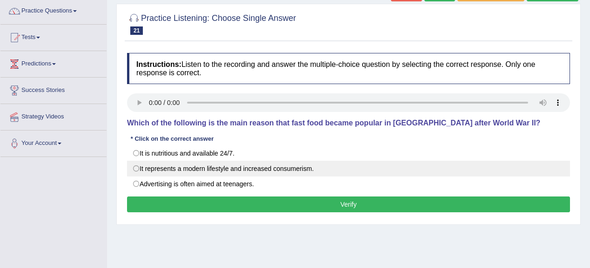
click at [276, 166] on label "It represents a modern lifestyle and increased consumerism." at bounding box center [348, 169] width 443 height 16
radio input "true"
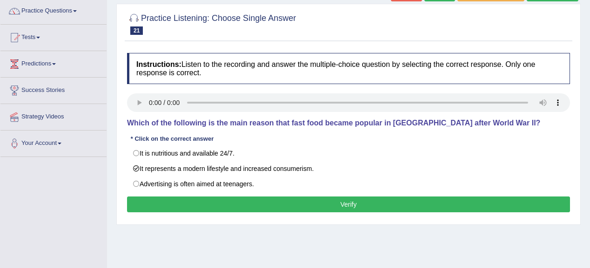
click at [309, 199] on button "Verify" at bounding box center [348, 205] width 443 height 16
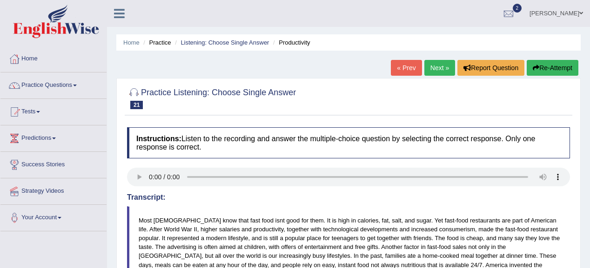
click at [434, 67] on link "Next »" at bounding box center [439, 68] width 31 height 16
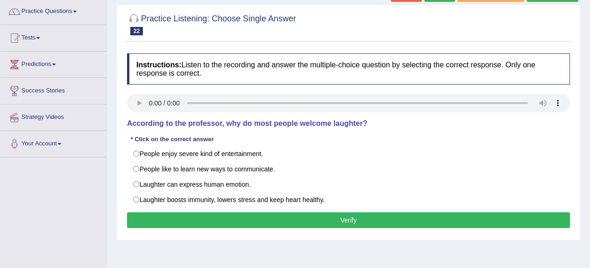
scroll to position [74, 0]
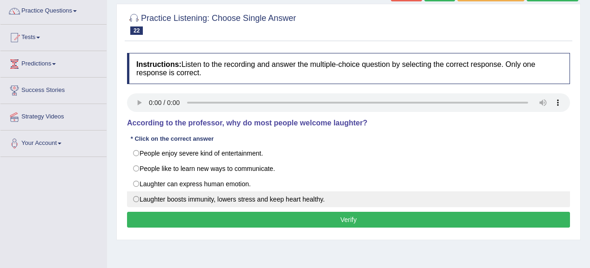
click at [232, 194] on label "Laughter boosts immunity, lowers stress and keep heart healthy." at bounding box center [348, 200] width 443 height 16
radio input "true"
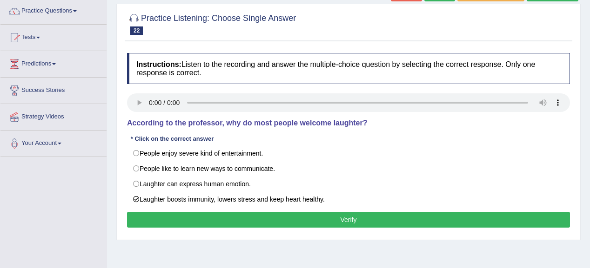
click at [326, 212] on button "Verify" at bounding box center [348, 220] width 443 height 16
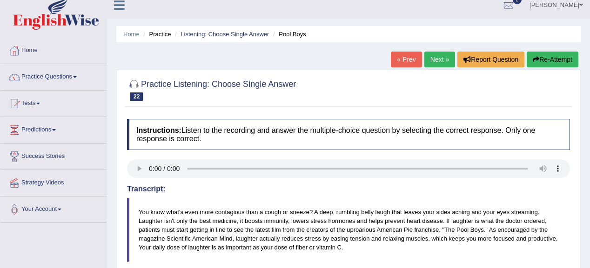
scroll to position [0, 0]
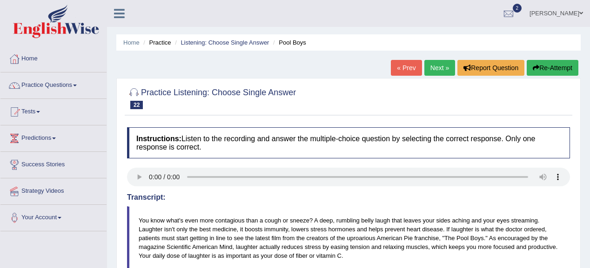
click at [436, 71] on link "Next »" at bounding box center [439, 68] width 31 height 16
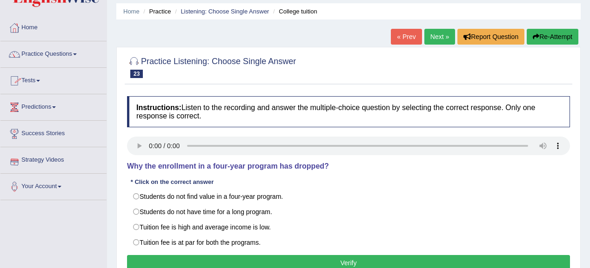
scroll to position [74, 0]
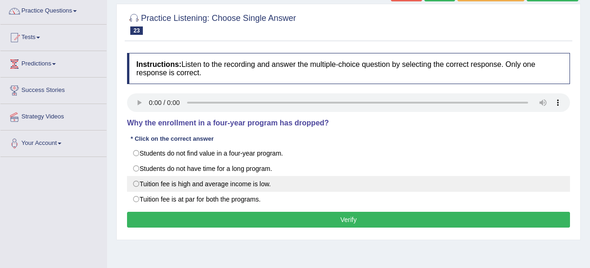
click at [163, 182] on label "Tuition fee is high and average income is low." at bounding box center [348, 184] width 443 height 16
radio input "true"
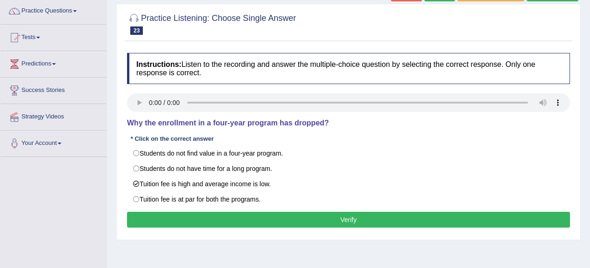
click at [284, 218] on button "Verify" at bounding box center [348, 220] width 443 height 16
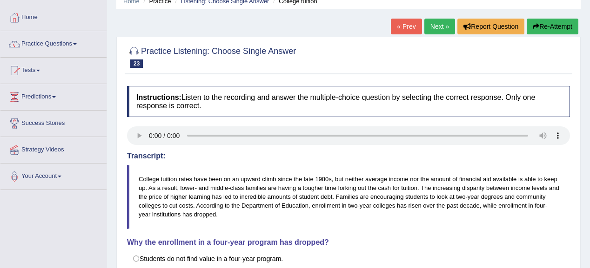
scroll to position [0, 0]
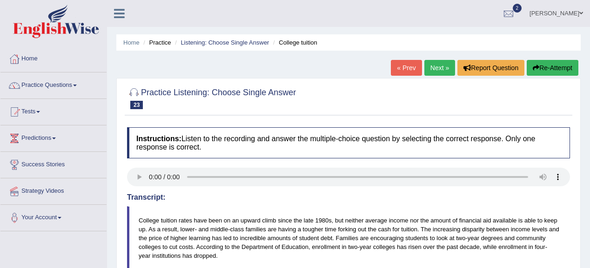
click at [441, 65] on link "Next »" at bounding box center [439, 68] width 31 height 16
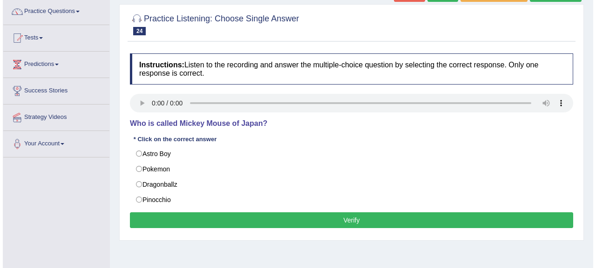
scroll to position [74, 0]
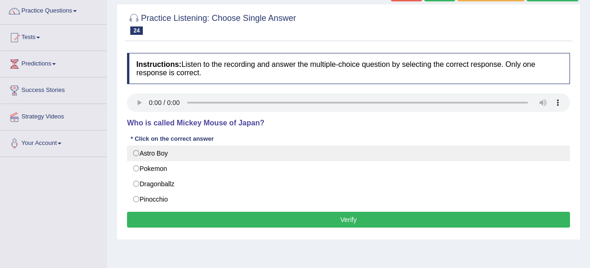
click at [153, 150] on label "Astro Boy" at bounding box center [348, 154] width 443 height 16
radio input "true"
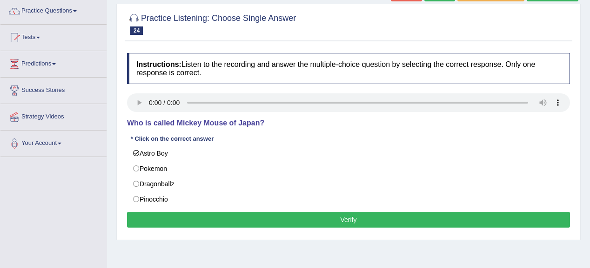
click at [384, 214] on button "Verify" at bounding box center [348, 220] width 443 height 16
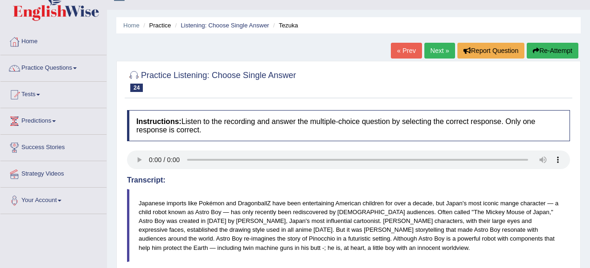
scroll to position [0, 0]
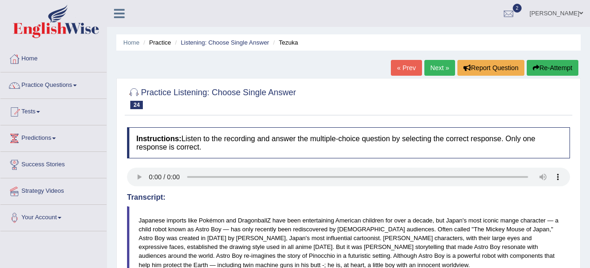
click at [441, 71] on link "Next »" at bounding box center [439, 68] width 31 height 16
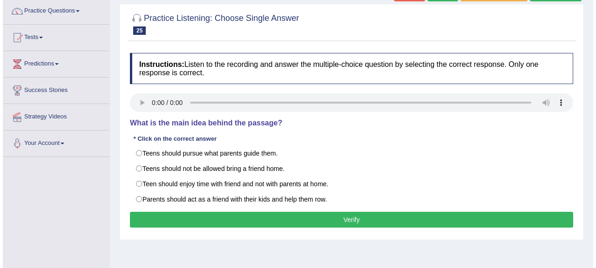
scroll to position [112, 0]
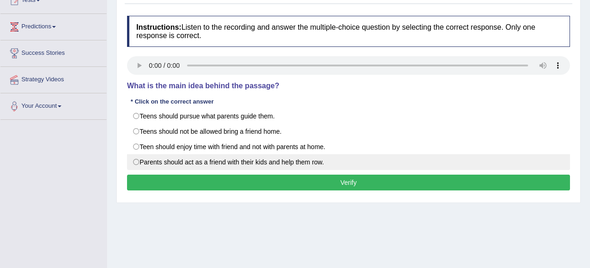
click at [201, 159] on label "Parents should act as a friend with their kids and help them row." at bounding box center [348, 162] width 443 height 16
radio input "true"
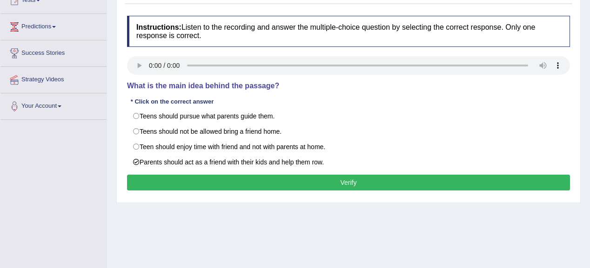
click at [270, 184] on button "Verify" at bounding box center [348, 183] width 443 height 16
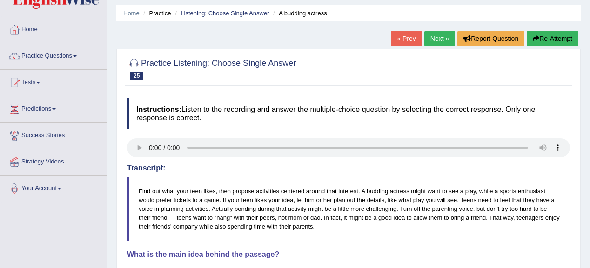
scroll to position [0, 0]
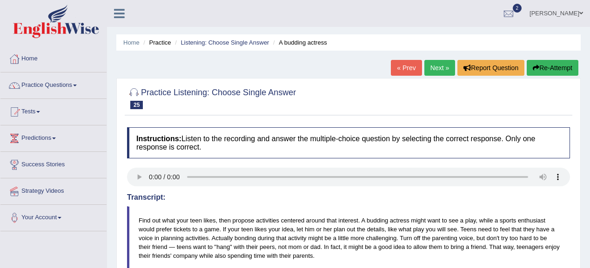
click at [446, 67] on link "Next »" at bounding box center [439, 68] width 31 height 16
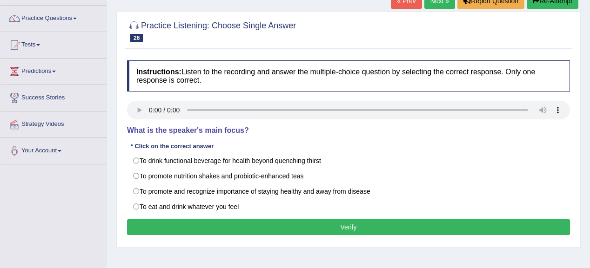
scroll to position [74, 0]
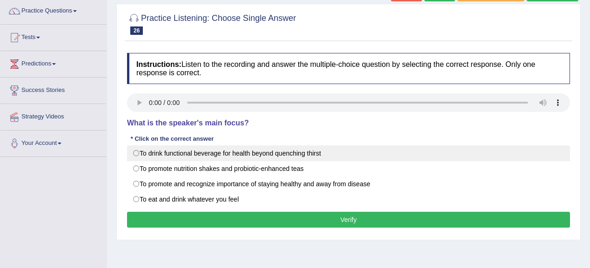
click at [311, 154] on label "To drink functional beverage for health beyond quenching thirst" at bounding box center [348, 154] width 443 height 16
radio input "true"
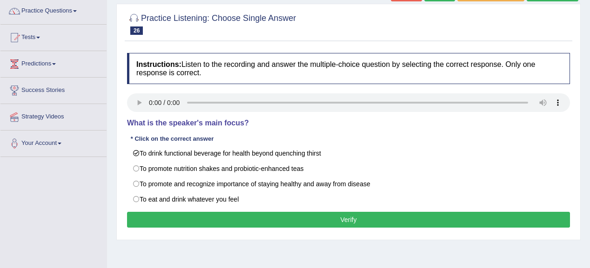
click at [350, 218] on button "Verify" at bounding box center [348, 220] width 443 height 16
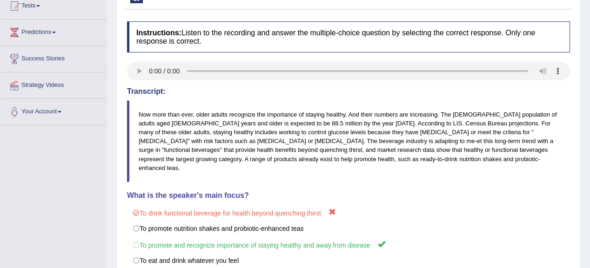
scroll to position [0, 0]
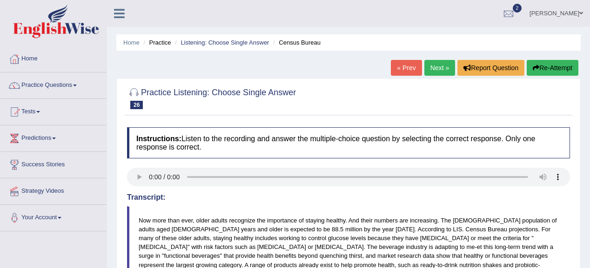
click at [431, 67] on link "Next »" at bounding box center [439, 68] width 31 height 16
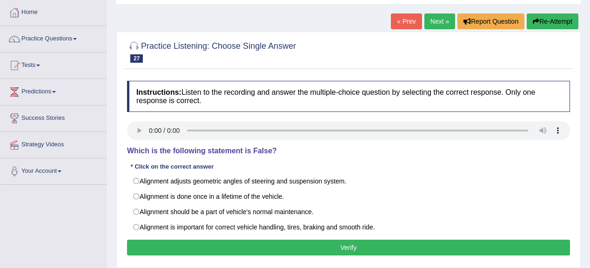
scroll to position [74, 0]
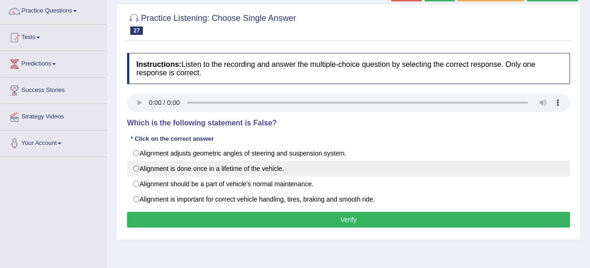
click at [255, 162] on label "Alignment is done once in a lifetime of the vehicle." at bounding box center [348, 169] width 443 height 16
radio input "true"
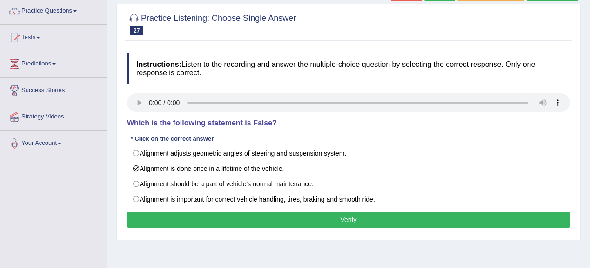
click at [318, 220] on button "Verify" at bounding box center [348, 220] width 443 height 16
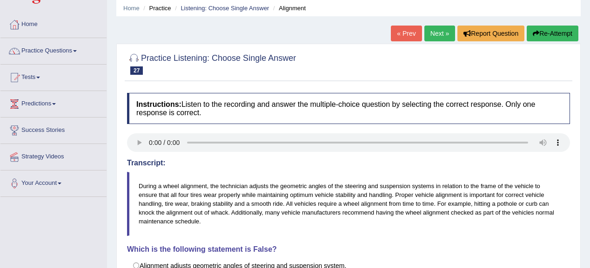
scroll to position [0, 0]
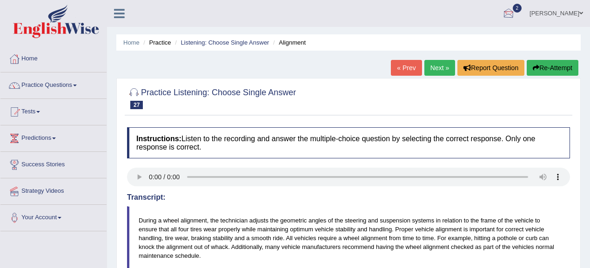
click at [445, 69] on link "Next »" at bounding box center [439, 68] width 31 height 16
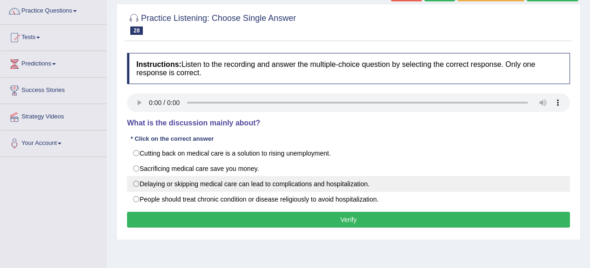
click at [341, 181] on label "Delaying or skipping medical care can lead to complications and hospitalization." at bounding box center [348, 184] width 443 height 16
radio input "true"
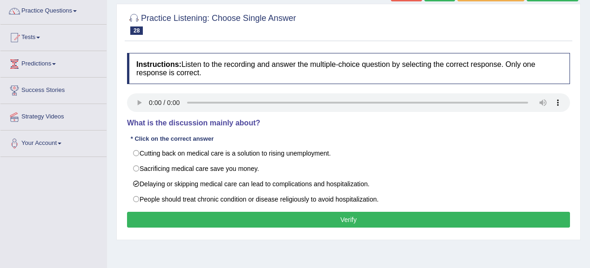
click at [371, 221] on button "Verify" at bounding box center [348, 220] width 443 height 16
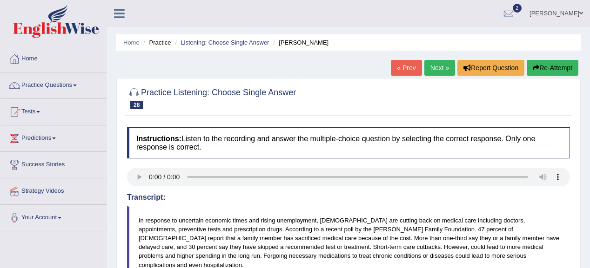
drag, startPoint x: 440, startPoint y: 56, endPoint x: 441, endPoint y: 66, distance: 10.3
click at [441, 65] on div "Home Practice Listening: Choose Single Answer Kaiser « Prev Next » Report Quest…" at bounding box center [348, 232] width 483 height 465
click at [441, 66] on link "Next »" at bounding box center [439, 68] width 31 height 16
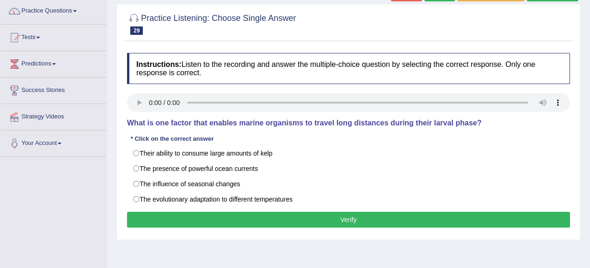
scroll to position [74, 0]
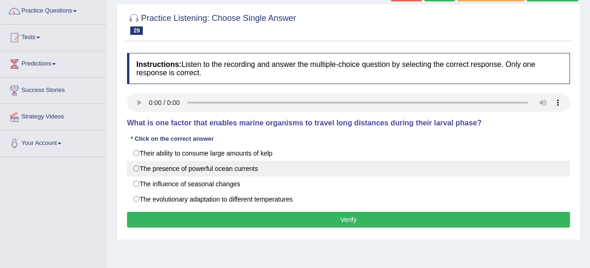
click at [233, 166] on label "The presence of powerful ocean currents" at bounding box center [348, 169] width 443 height 16
radio input "true"
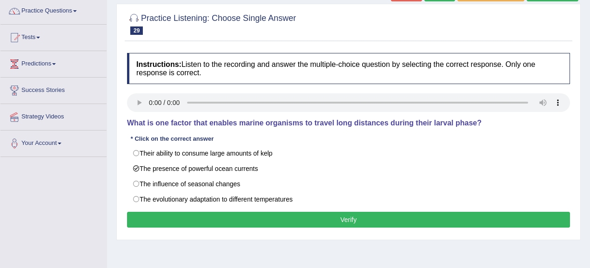
click at [289, 218] on button "Verify" at bounding box center [348, 220] width 443 height 16
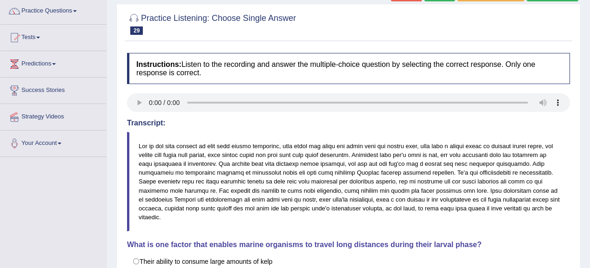
scroll to position [0, 0]
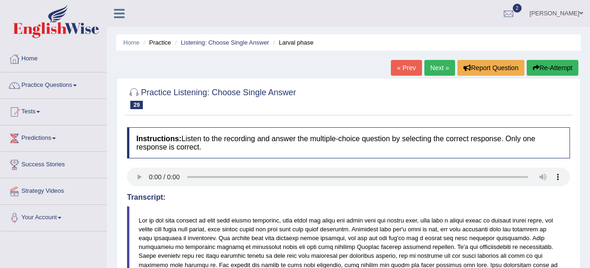
click at [437, 63] on link "Next »" at bounding box center [439, 68] width 31 height 16
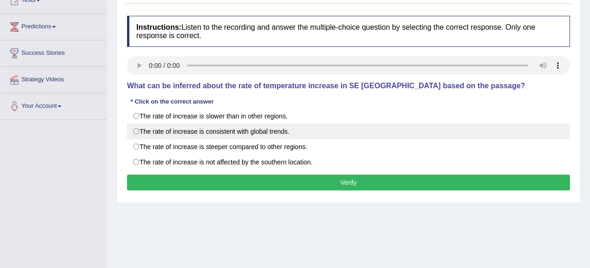
click at [259, 132] on label "The rate of increase is consistent with global trends." at bounding box center [348, 132] width 443 height 16
radio input "true"
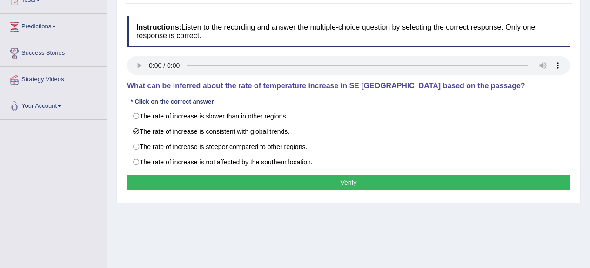
click at [335, 180] on button "Verify" at bounding box center [348, 183] width 443 height 16
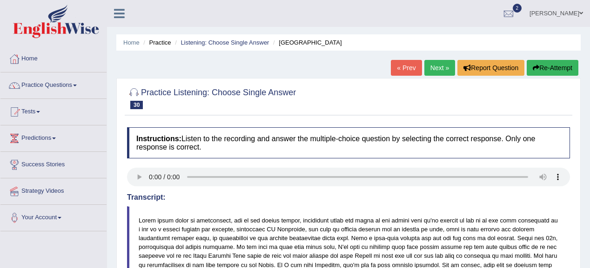
click at [429, 66] on link "Next »" at bounding box center [439, 68] width 31 height 16
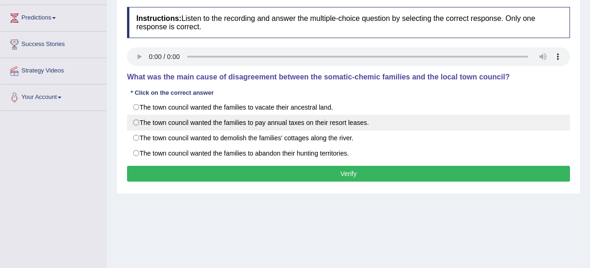
scroll to position [74, 0]
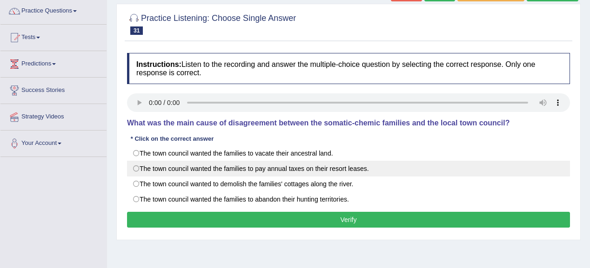
click at [331, 173] on label "The town council wanted the families to pay annual taxes on their resort leases." at bounding box center [348, 169] width 443 height 16
radio input "true"
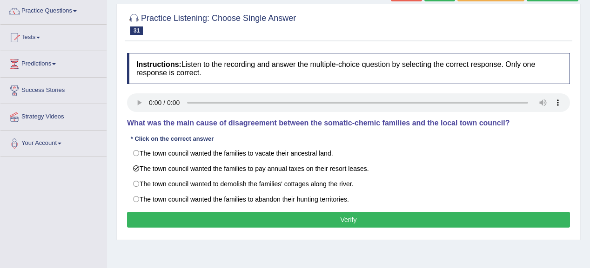
click at [364, 214] on button "Verify" at bounding box center [348, 220] width 443 height 16
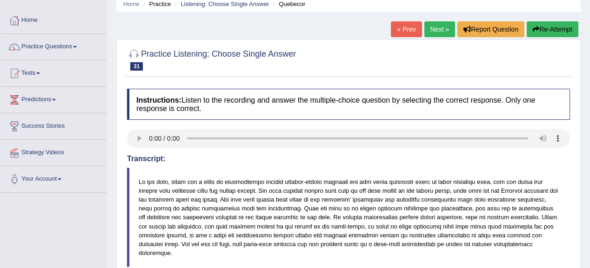
scroll to position [37, 0]
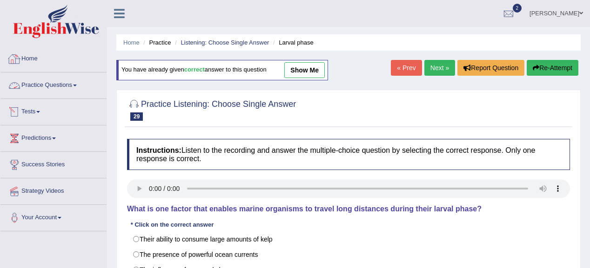
click at [63, 90] on link "Practice Questions" at bounding box center [53, 84] width 106 height 23
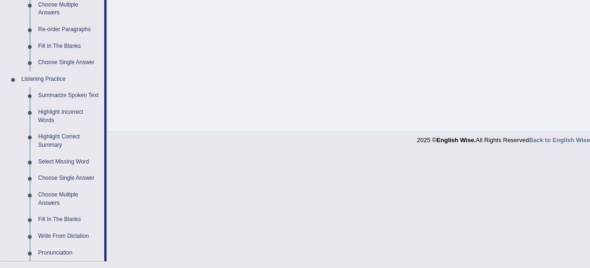
scroll to position [335, 0]
click at [74, 178] on link "Choose Single Answer" at bounding box center [69, 177] width 70 height 17
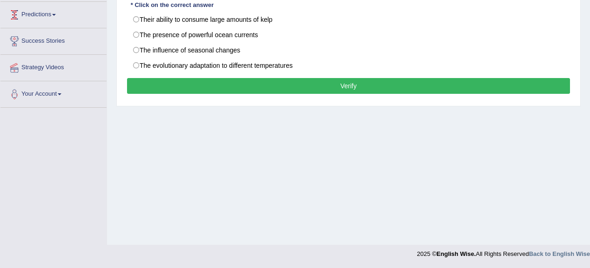
scroll to position [158, 0]
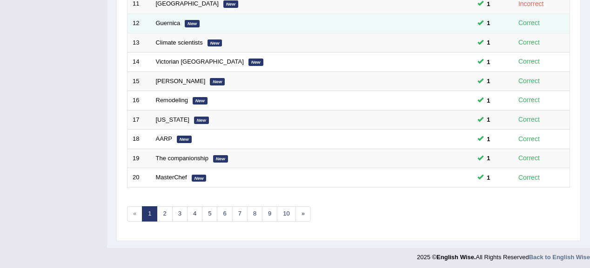
scroll to position [345, 0]
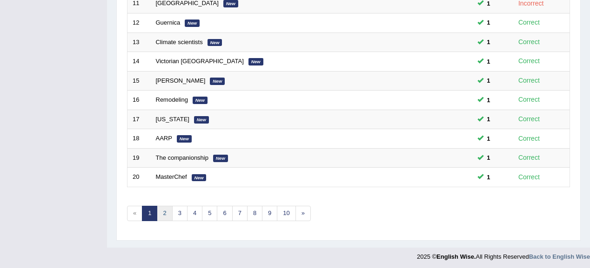
click at [168, 207] on link "2" at bounding box center [164, 213] width 15 height 15
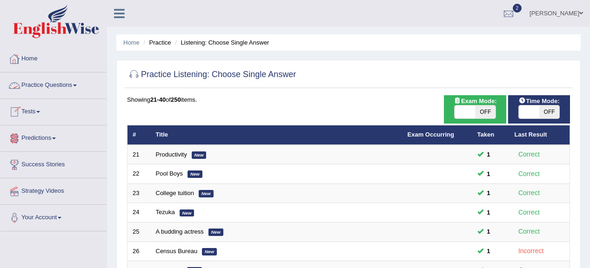
click at [74, 81] on link "Practice Questions" at bounding box center [53, 84] width 106 height 23
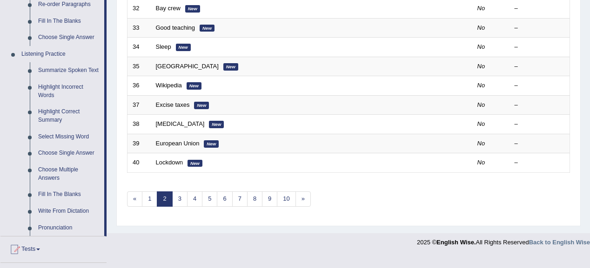
scroll to position [372, 0]
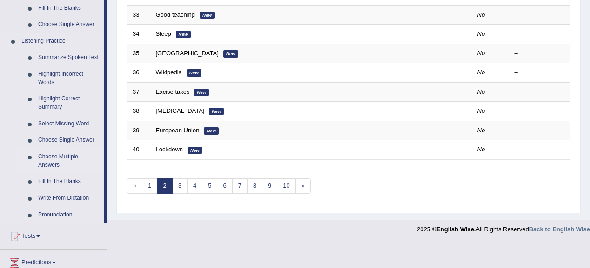
click at [65, 155] on link "Choose Multiple Answers" at bounding box center [69, 161] width 70 height 25
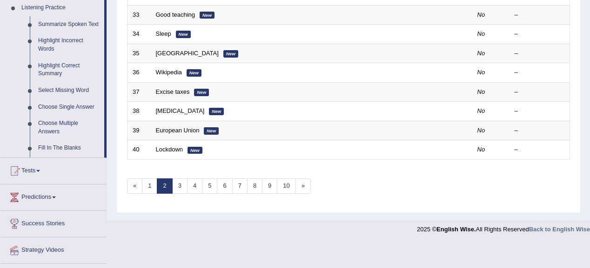
scroll to position [284, 0]
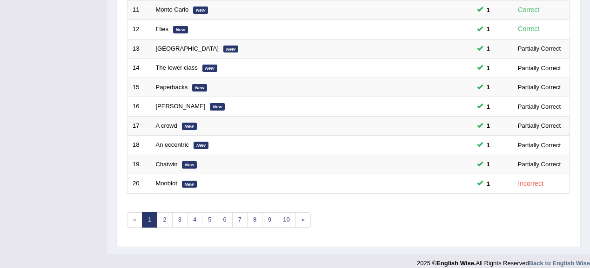
scroll to position [345, 0]
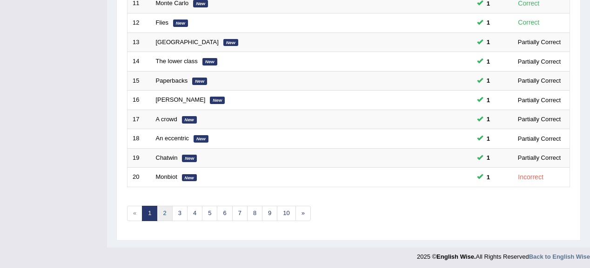
click at [165, 216] on link "2" at bounding box center [164, 213] width 15 height 15
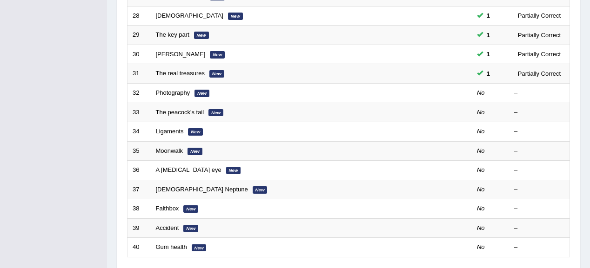
scroll to position [298, 0]
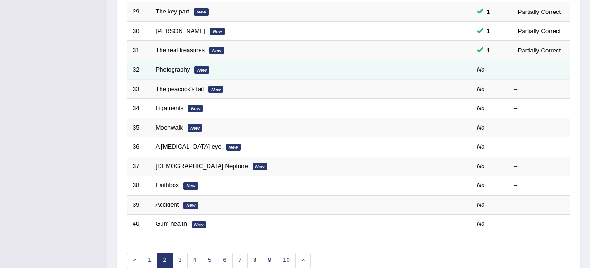
click at [170, 71] on td "Photography New" at bounding box center [276, 70] width 251 height 20
click at [163, 67] on link "Photography" at bounding box center [173, 69] width 34 height 7
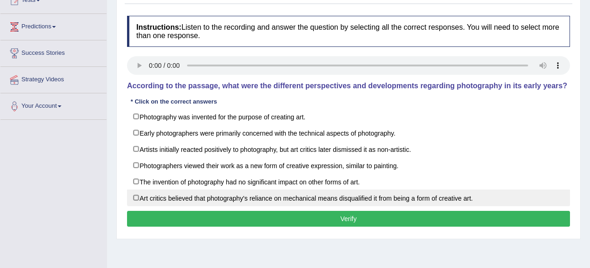
click at [374, 199] on label "Art critics believed that photography's reliance on mechanical means disqualifi…" at bounding box center [348, 198] width 443 height 17
checkbox input "true"
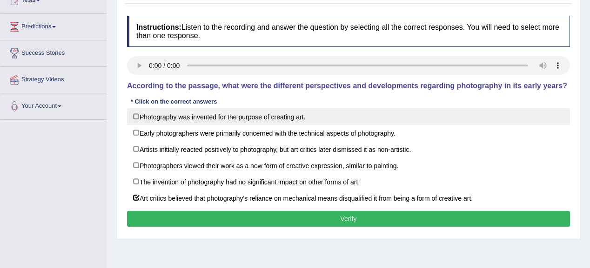
click at [259, 122] on label "Photography was invented for the purpose of creating art." at bounding box center [348, 116] width 443 height 17
checkbox input "true"
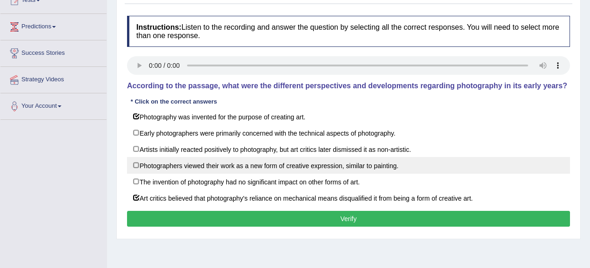
click at [293, 163] on label "Photographers viewed their work as a new form of creative expression, similar t…" at bounding box center [348, 165] width 443 height 17
checkbox input "true"
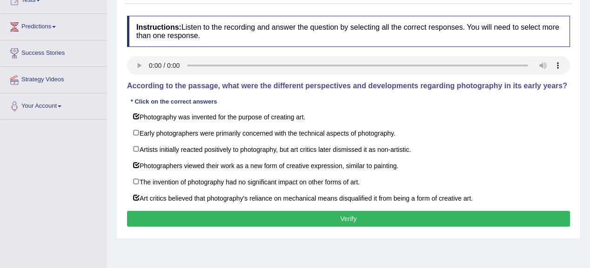
click at [346, 223] on button "Verify" at bounding box center [348, 219] width 443 height 16
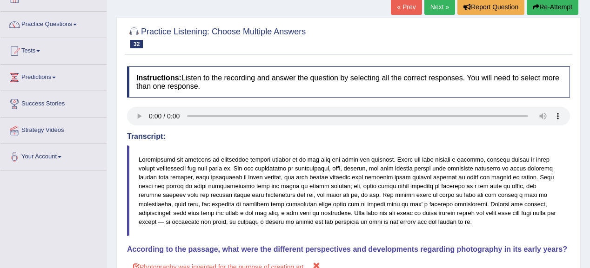
scroll to position [36, 0]
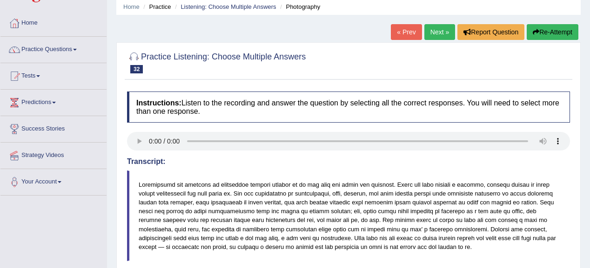
click at [438, 34] on link "Next »" at bounding box center [439, 32] width 31 height 16
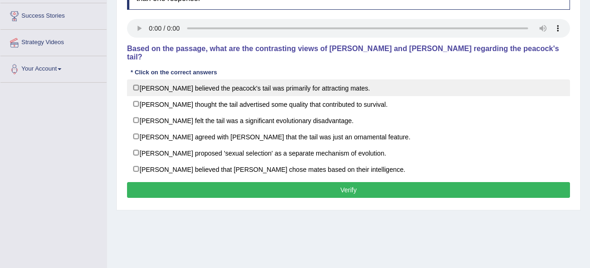
scroll to position [112, 0]
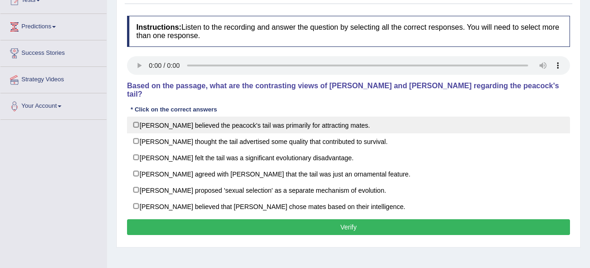
click at [214, 121] on label "[PERSON_NAME] believed the peacock's tail was primarily for attracting mates." at bounding box center [348, 125] width 443 height 17
checkbox input "true"
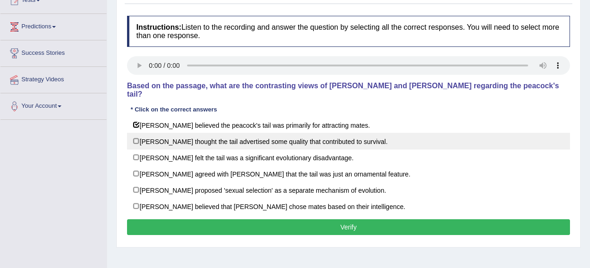
click at [311, 133] on label "[PERSON_NAME] thought the tail advertised some quality that contributed to surv…" at bounding box center [348, 141] width 443 height 17
checkbox input "true"
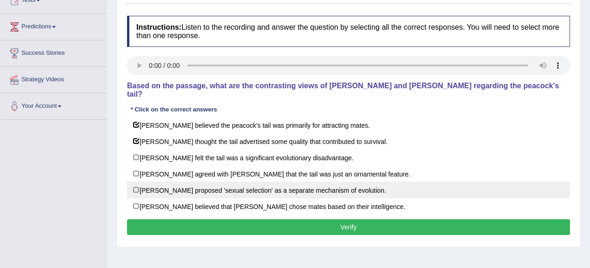
click at [211, 184] on label "[PERSON_NAME] proposed 'sexual selection' as a separate mechanism of evolution." at bounding box center [348, 190] width 443 height 17
checkbox input "false"
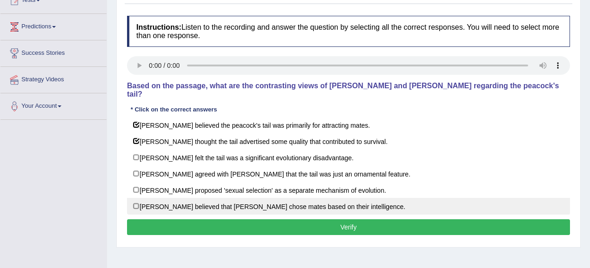
click at [221, 198] on label "[PERSON_NAME] believed that [PERSON_NAME] chose mates based on their intelligen…" at bounding box center [348, 206] width 443 height 17
checkbox input "true"
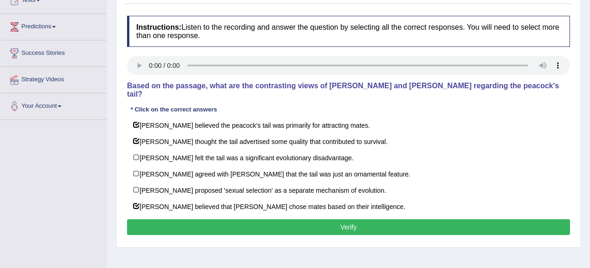
click at [306, 220] on button "Verify" at bounding box center [348, 228] width 443 height 16
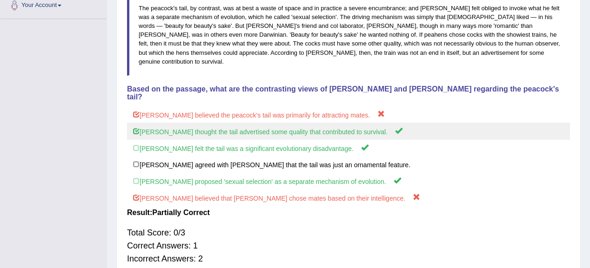
scroll to position [242, 0]
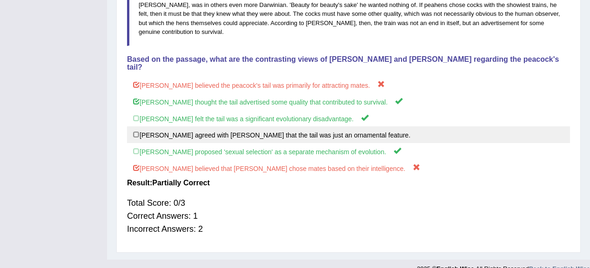
click at [446, 127] on label "[PERSON_NAME] agreed with [PERSON_NAME] that the tail was just an ornamental fe…" at bounding box center [348, 135] width 443 height 17
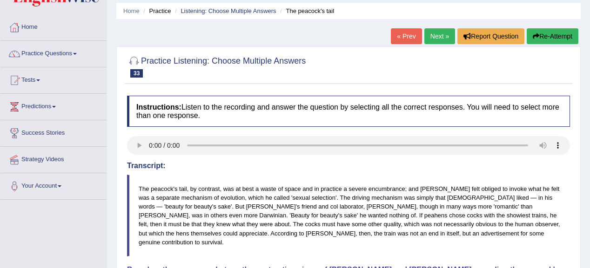
scroll to position [19, 0]
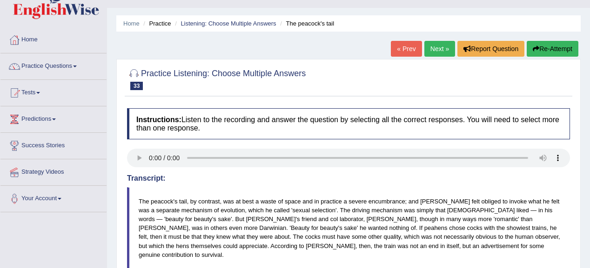
click at [436, 45] on link "Next »" at bounding box center [439, 49] width 31 height 16
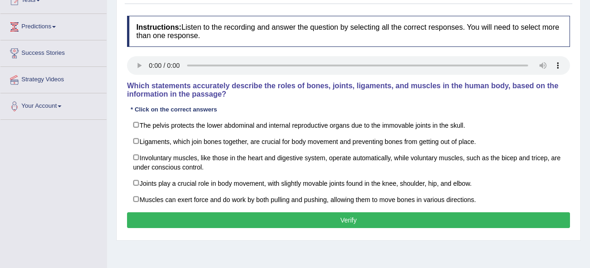
scroll to position [112, 0]
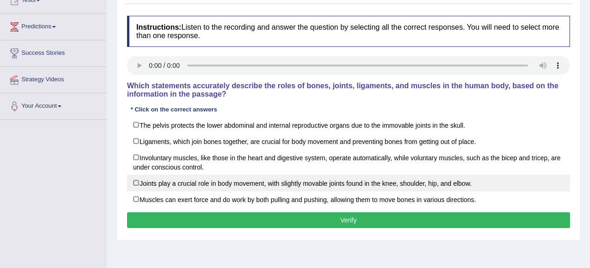
click at [164, 186] on label "Joints play a crucial role in body movement, with slightly movable joints found…" at bounding box center [348, 183] width 443 height 17
checkbox input "true"
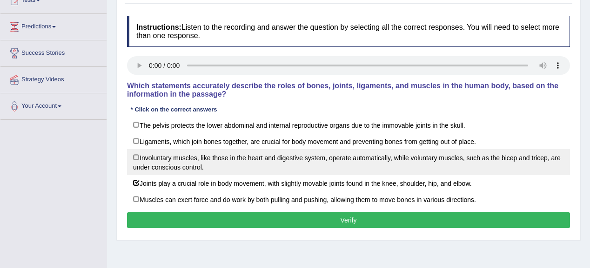
click at [175, 161] on label "Involuntary muscles, like those in the heart and digestive system, operate auto…" at bounding box center [348, 162] width 443 height 26
checkbox input "true"
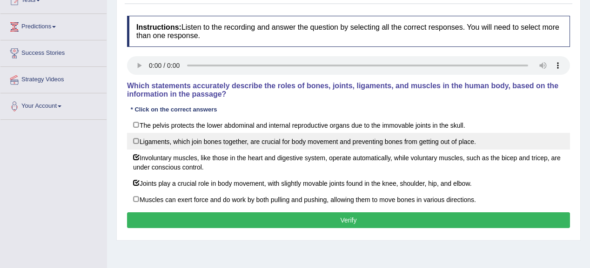
click at [182, 144] on label "Ligaments, which join bones together, are crucial for body movement and prevent…" at bounding box center [348, 141] width 443 height 17
checkbox input "true"
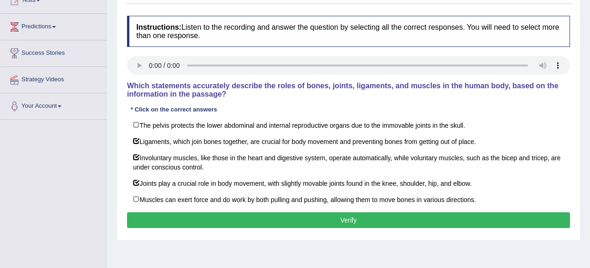
click at [252, 216] on button "Verify" at bounding box center [348, 221] width 443 height 16
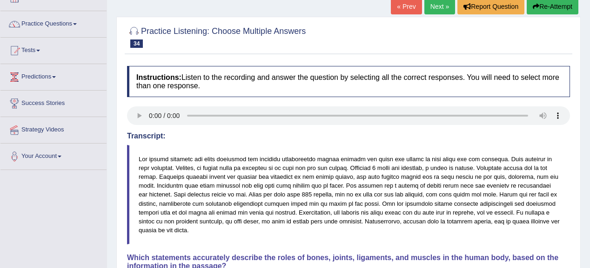
scroll to position [0, 0]
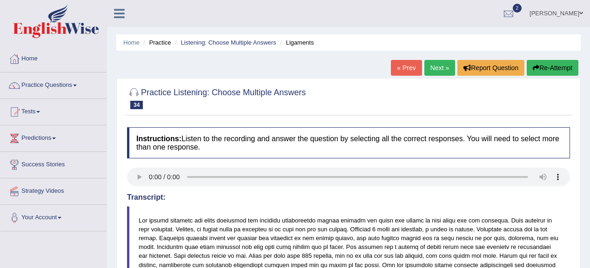
click at [433, 67] on link "Next »" at bounding box center [439, 68] width 31 height 16
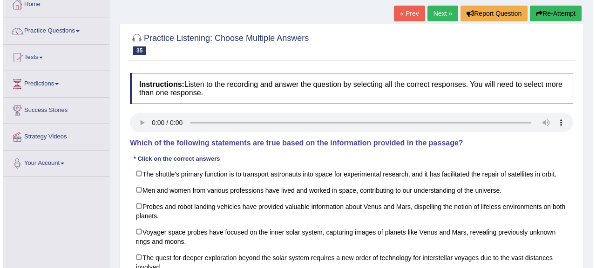
scroll to position [112, 0]
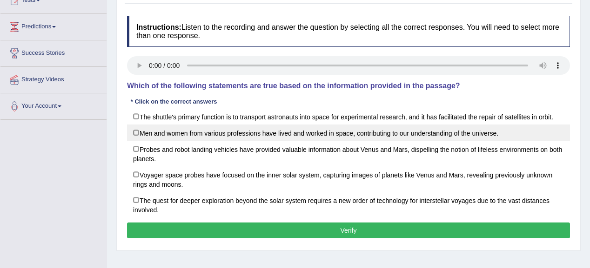
click at [408, 135] on label "Men and women from various professions have lived and worked in space, contribu…" at bounding box center [348, 133] width 443 height 17
checkbox input "true"
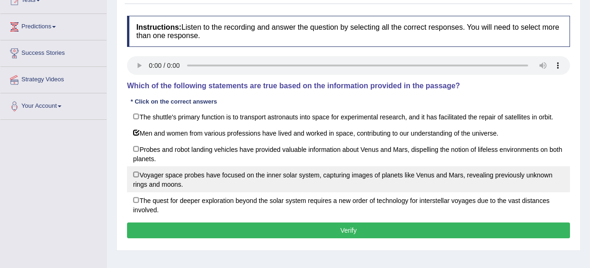
click at [235, 178] on label "Voyager space probes have focused on the inner solar system, capturing images o…" at bounding box center [348, 180] width 443 height 26
checkbox input "true"
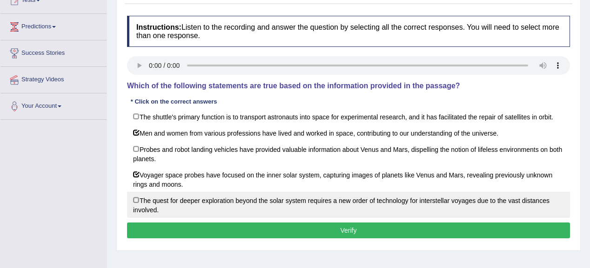
click at [236, 196] on label "The quest for deeper exploration beyond the solar system requires a new order o…" at bounding box center [348, 205] width 443 height 26
checkbox input "true"
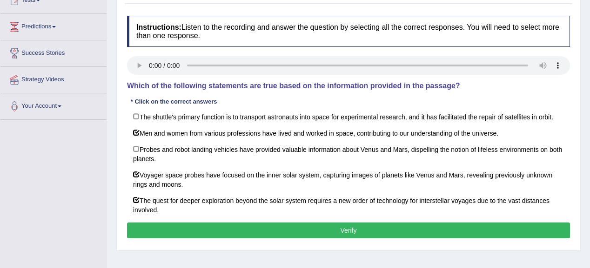
click at [281, 231] on button "Verify" at bounding box center [348, 231] width 443 height 16
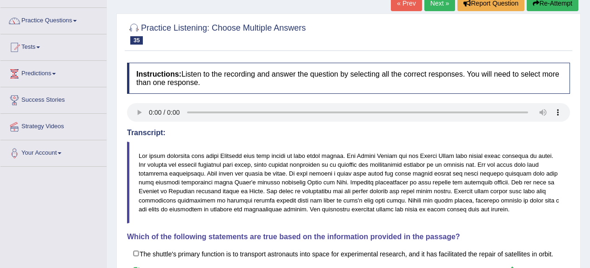
scroll to position [37, 0]
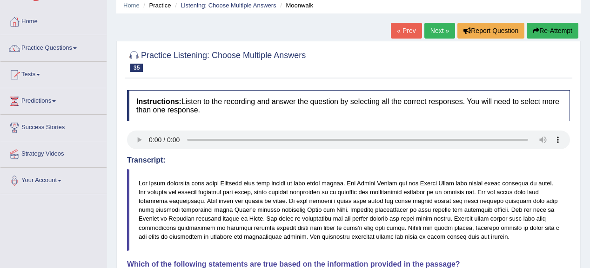
click at [424, 27] on link "Next »" at bounding box center [439, 31] width 31 height 16
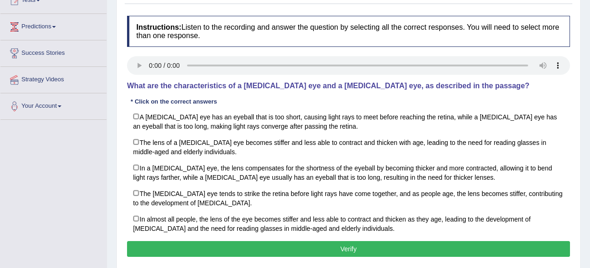
scroll to position [149, 0]
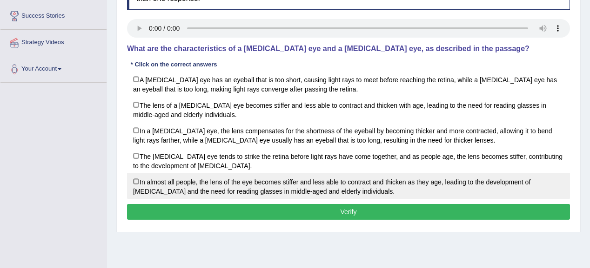
click at [357, 188] on label "In almost all people, the lens of the eye becomes stiffer and less able to cont…" at bounding box center [348, 187] width 443 height 26
checkbox input "true"
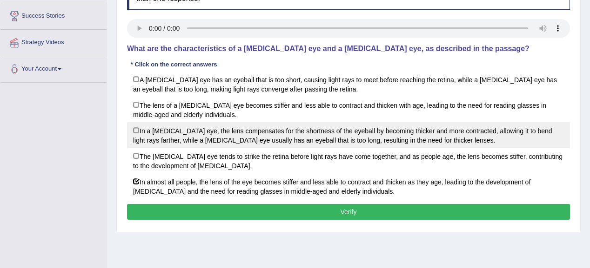
click at [267, 142] on label "In a [MEDICAL_DATA] eye, the lens compensates for the shortness of the eyeball …" at bounding box center [348, 135] width 443 height 26
checkbox input "true"
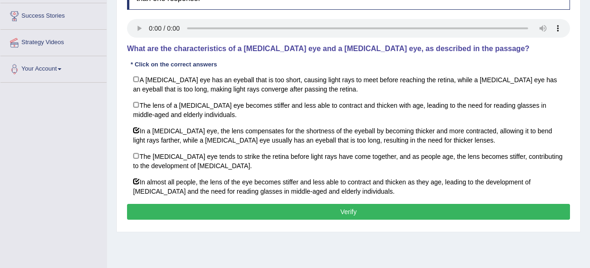
click at [353, 208] on button "Verify" at bounding box center [348, 212] width 443 height 16
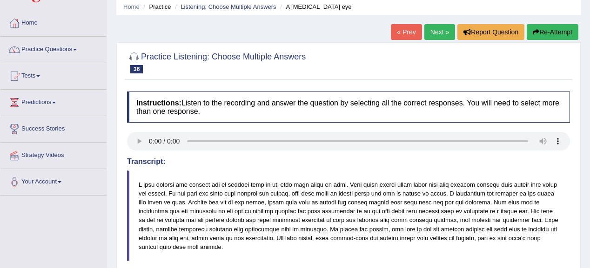
scroll to position [0, 0]
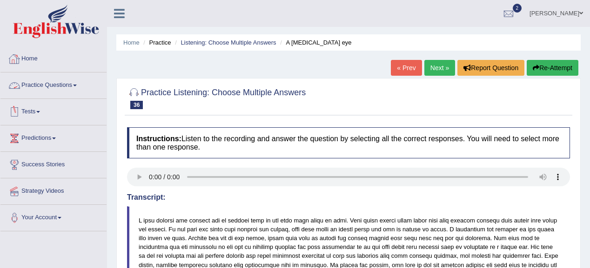
click at [70, 85] on link "Practice Questions" at bounding box center [53, 84] width 106 height 23
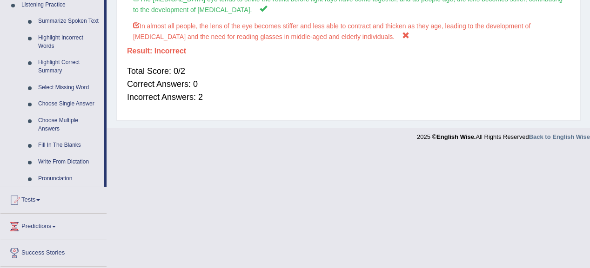
scroll to position [409, 0]
click at [64, 143] on link "Fill In The Blanks" at bounding box center [69, 144] width 70 height 17
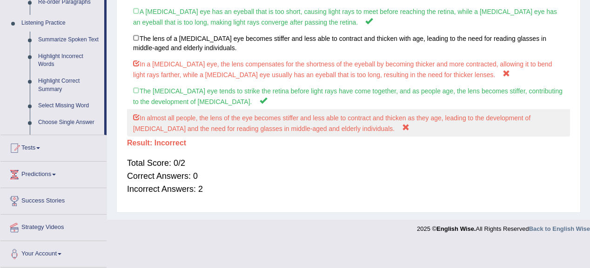
scroll to position [294, 0]
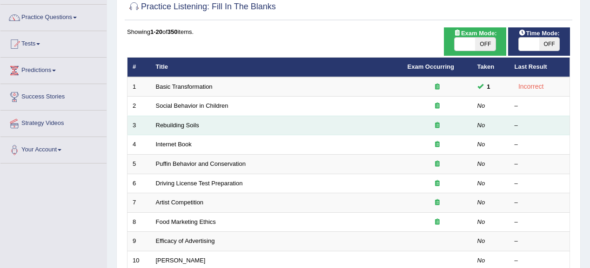
scroll to position [149, 0]
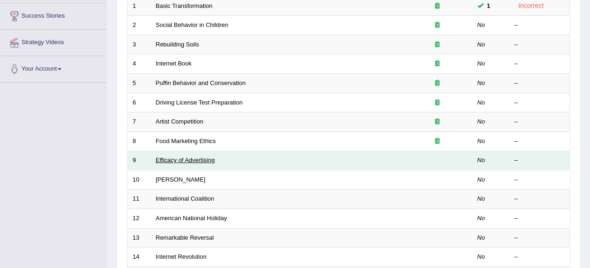
click at [188, 161] on link "Efficacy of Advertising" at bounding box center [185, 160] width 59 height 7
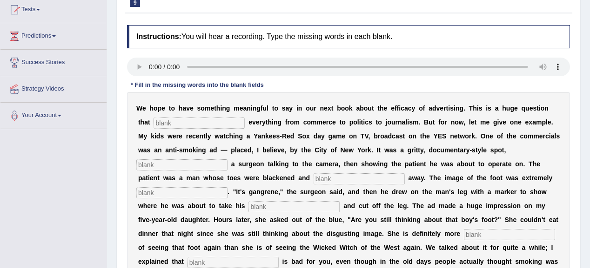
scroll to position [110, 0]
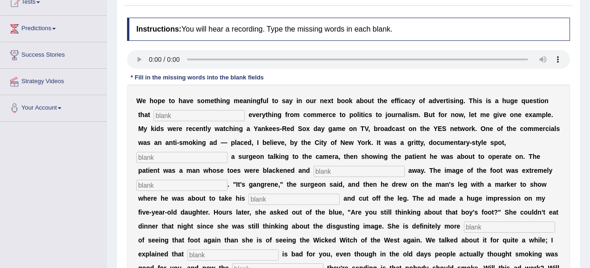
click at [179, 113] on input "text" at bounding box center [199, 115] width 91 height 11
type input "impacts"
click at [163, 154] on input "text" at bounding box center [181, 157] width 91 height 11
type input "featuring"
click at [331, 171] on input "text" at bounding box center [359, 171] width 91 height 11
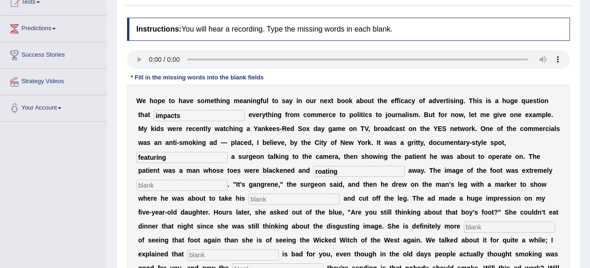
type input "roating"
click at [211, 181] on input "text" at bounding box center [181, 185] width 91 height 11
type input "disgusting"
click at [257, 197] on input "text" at bounding box center [293, 199] width 91 height 11
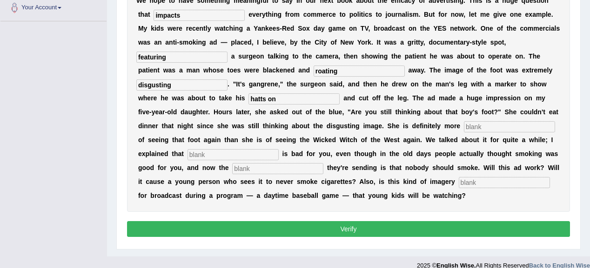
scroll to position [221, 0]
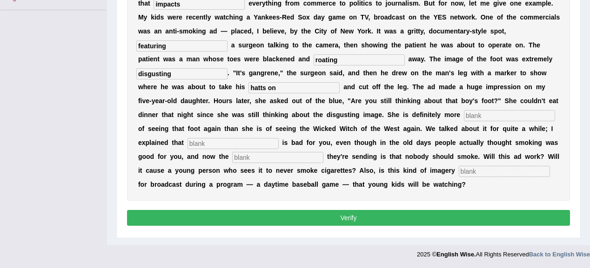
type input "hatts on"
click at [196, 140] on input "text" at bounding box center [233, 143] width 91 height 11
type input "smooking"
click at [248, 157] on input "text" at bounding box center [277, 157] width 91 height 11
type input "massege"
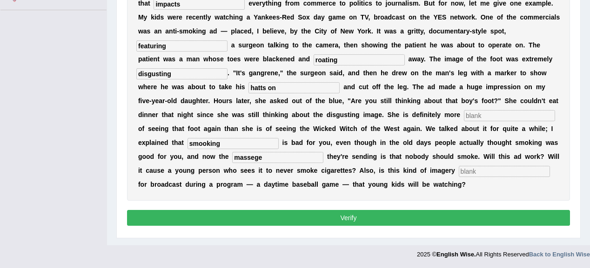
click at [467, 169] on input "text" at bounding box center [504, 171] width 91 height 11
type input "appropiate"
click at [416, 220] on button "Verify" at bounding box center [348, 218] width 443 height 16
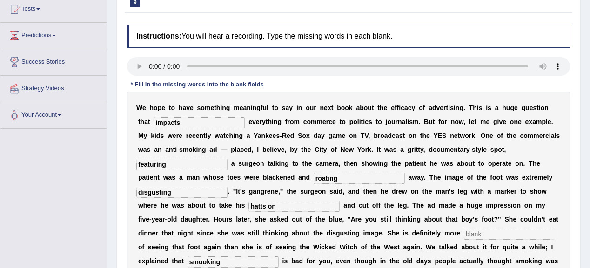
scroll to position [0, 0]
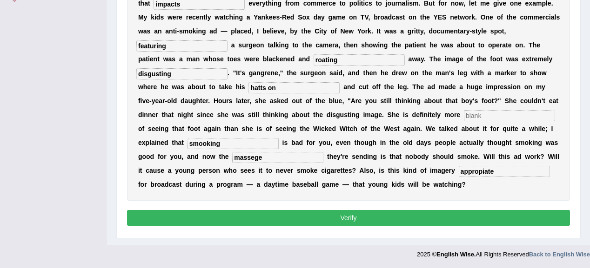
click at [404, 212] on button "Verify" at bounding box center [348, 218] width 443 height 16
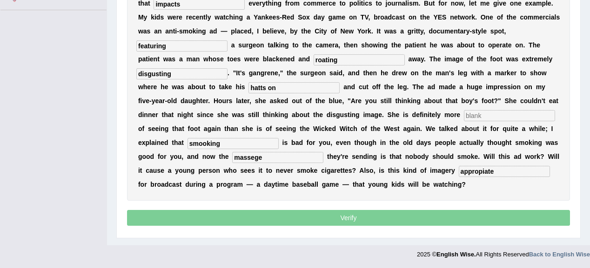
scroll to position [219, 0]
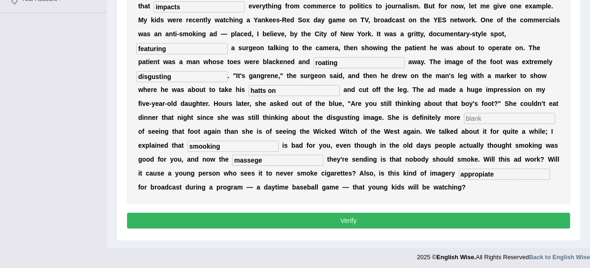
click at [308, 226] on button "Verify" at bounding box center [348, 221] width 443 height 16
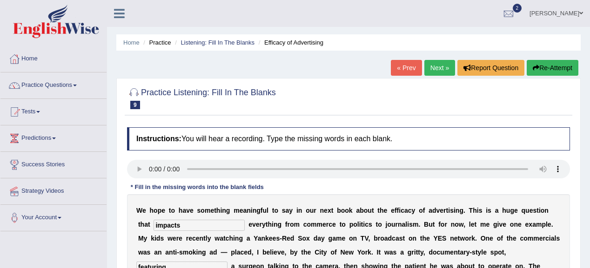
scroll to position [149, 0]
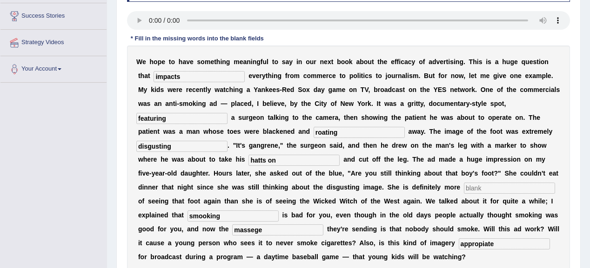
click at [473, 187] on input "text" at bounding box center [509, 188] width 91 height 11
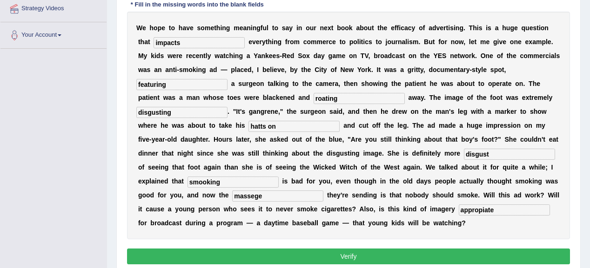
scroll to position [221, 0]
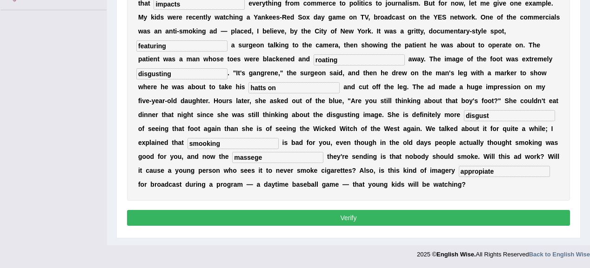
type input "disgust"
click at [365, 216] on button "Verify" at bounding box center [348, 218] width 443 height 16
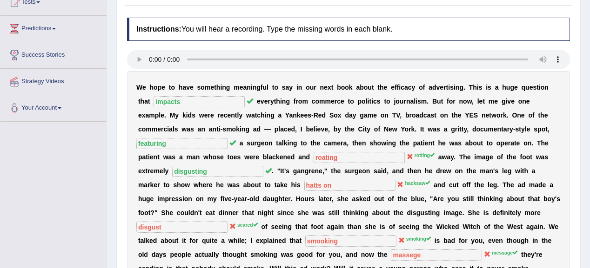
scroll to position [0, 0]
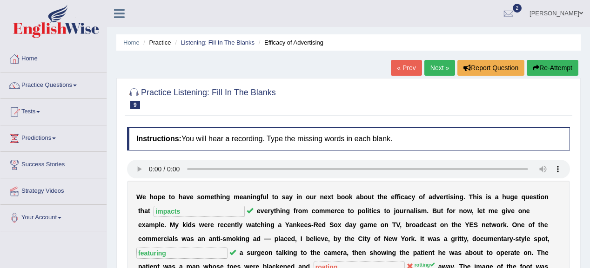
click at [439, 73] on link "Next »" at bounding box center [439, 68] width 31 height 16
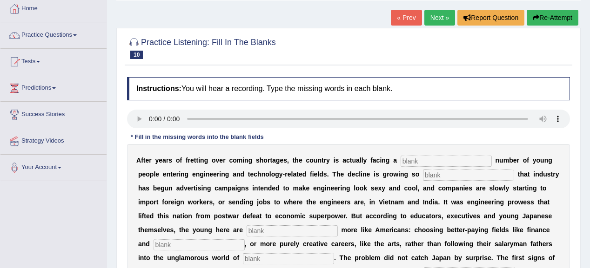
scroll to position [74, 0]
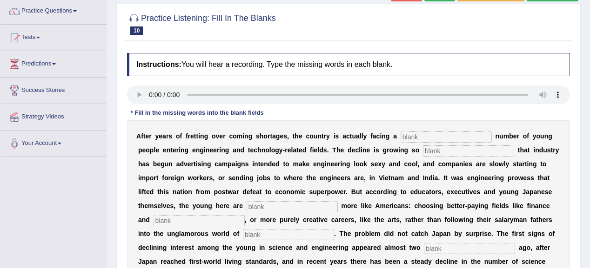
click at [432, 134] on input "text" at bounding box center [446, 137] width 91 height 11
click at [414, 136] on input "text" at bounding box center [446, 137] width 91 height 11
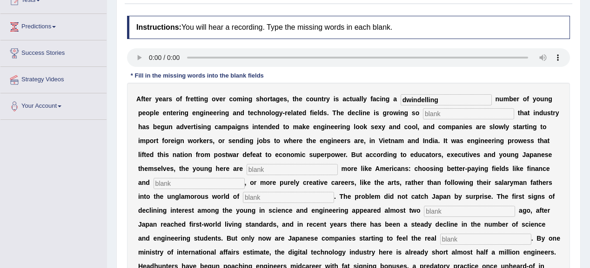
type input "dwindelling"
click at [446, 115] on input "text" at bounding box center [468, 113] width 91 height 11
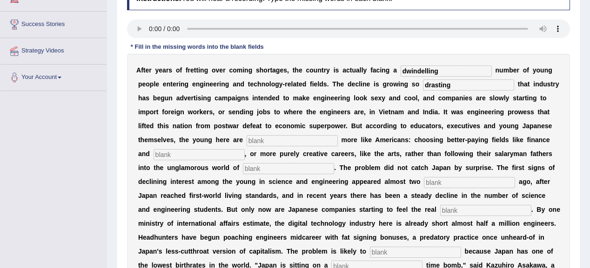
scroll to position [149, 0]
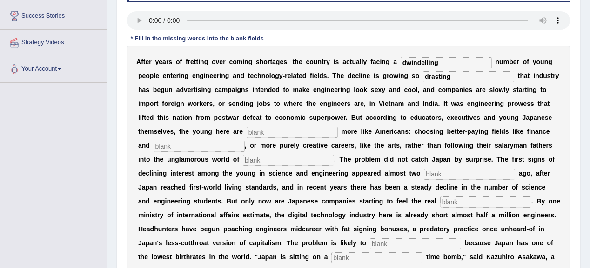
type input "drasting"
click at [274, 134] on input "text" at bounding box center [292, 132] width 91 height 11
type input "bea"
click at [199, 141] on input "text" at bounding box center [199, 146] width 91 height 11
type input "finnace"
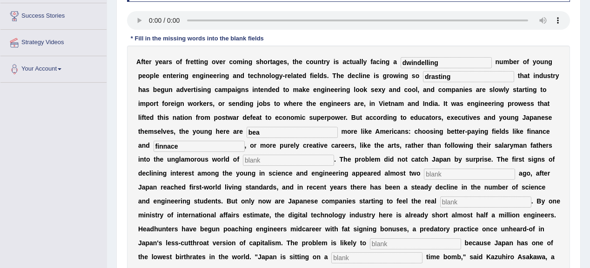
click at [253, 159] on input "text" at bounding box center [288, 160] width 91 height 11
click at [253, 157] on input "manufacturing" at bounding box center [288, 160] width 91 height 11
click at [298, 156] on input "menufacturing" at bounding box center [288, 160] width 91 height 11
type input "menufacturing"
click at [439, 170] on input "text" at bounding box center [469, 174] width 91 height 11
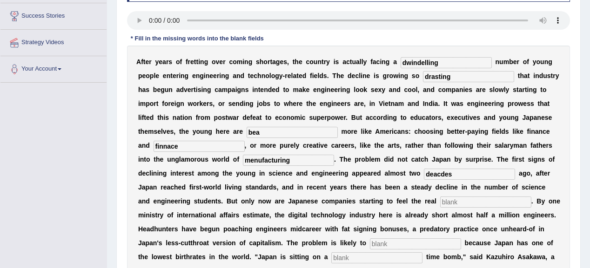
type input "deacdes"
click at [450, 201] on input "text" at bounding box center [485, 202] width 91 height 11
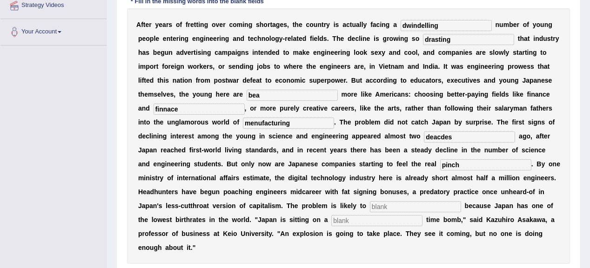
type input "pinch"
click at [286, 92] on input "bea" at bounding box center [292, 95] width 91 height 11
type input "behaving"
click at [376, 205] on input "text" at bounding box center [415, 206] width 91 height 11
type input "worst"
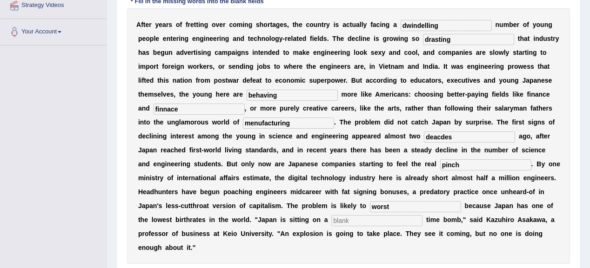
click at [338, 218] on input "text" at bounding box center [376, 220] width 91 height 11
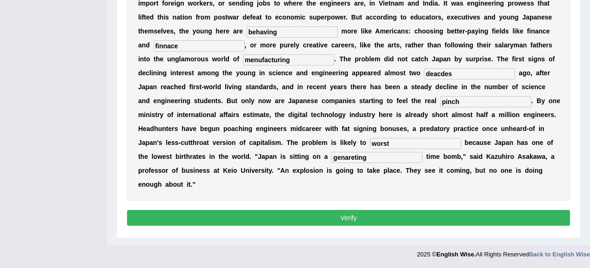
type input "genareting"
click at [340, 216] on button "Verify" at bounding box center [348, 218] width 443 height 16
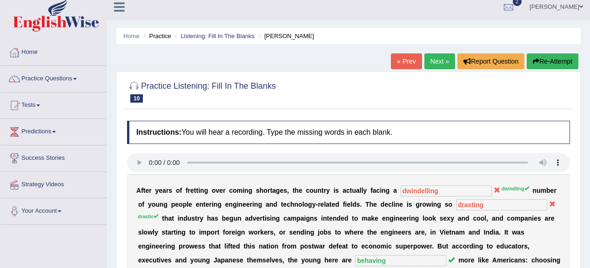
scroll to position [0, 0]
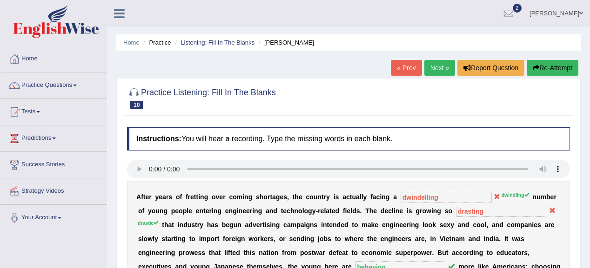
click at [543, 62] on button "Re-Attempt" at bounding box center [553, 68] width 52 height 16
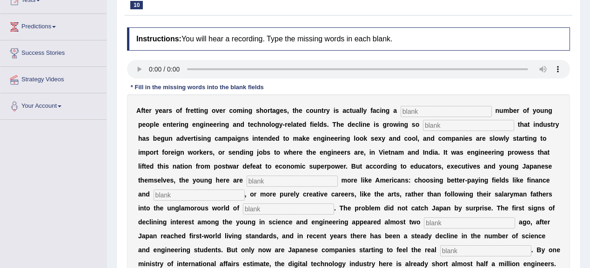
scroll to position [112, 0]
click at [404, 110] on input "text" at bounding box center [446, 111] width 91 height 11
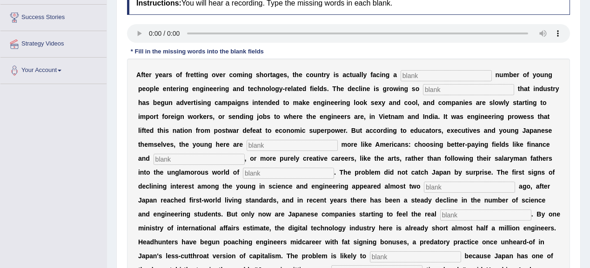
scroll to position [149, 0]
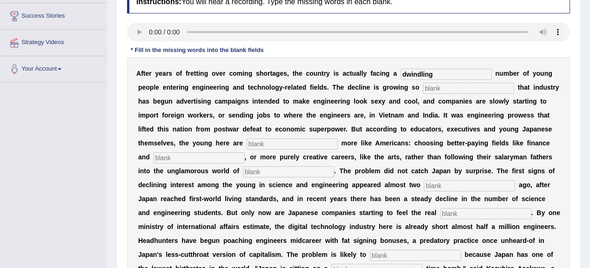
type input "dwindling"
click at [431, 89] on input "text" at bounding box center [468, 88] width 91 height 11
type input "drastic"
click at [273, 141] on input "text" at bounding box center [292, 144] width 91 height 11
type input "behaving"
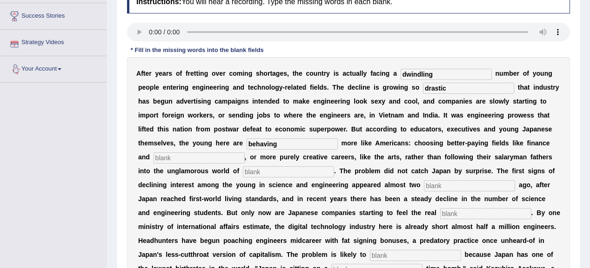
click at [190, 150] on div "A f t e r y e a r s o f f r e t t i n g o v e r c o m i n g s h o r t a g e s ,…" at bounding box center [348, 185] width 443 height 256
click at [192, 154] on input "text" at bounding box center [199, 158] width 91 height 11
type input "medicine"
click at [262, 169] on input "text" at bounding box center [288, 172] width 91 height 11
type input "manufacturing"
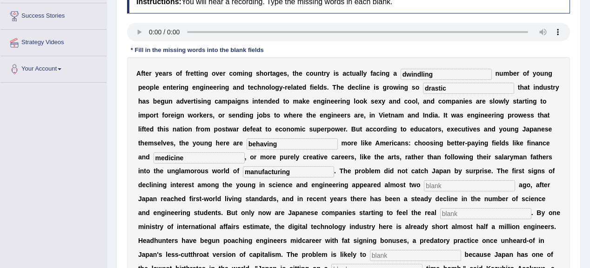
click at [437, 184] on input "text" at bounding box center [469, 186] width 91 height 11
type input "decades"
click at [440, 208] on input "text" at bounding box center [485, 213] width 91 height 11
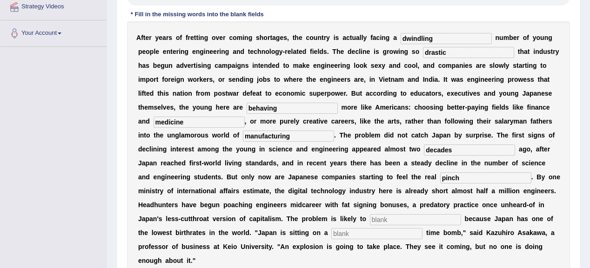
scroll to position [223, 0]
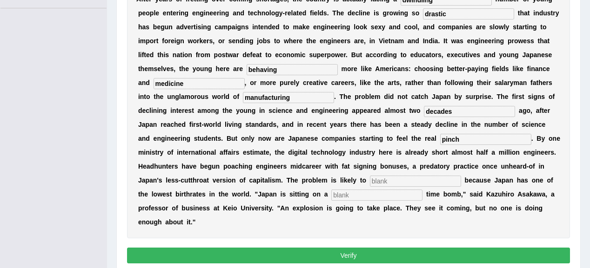
type input "pinch"
click at [379, 178] on input "text" at bounding box center [415, 181] width 91 height 11
type input "worsen"
click at [346, 194] on input "text" at bounding box center [376, 195] width 91 height 11
type input "demophobic"
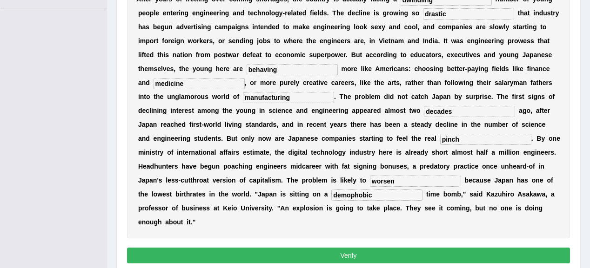
click at [414, 257] on button "Verify" at bounding box center [348, 256] width 443 height 16
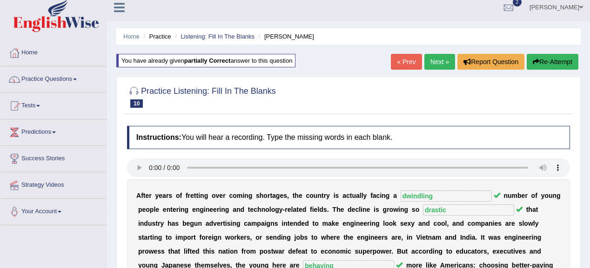
scroll to position [0, 0]
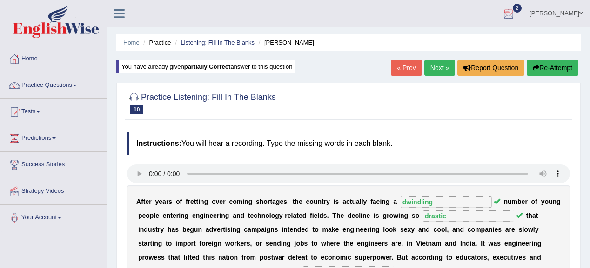
click at [442, 68] on link "Next »" at bounding box center [439, 68] width 31 height 16
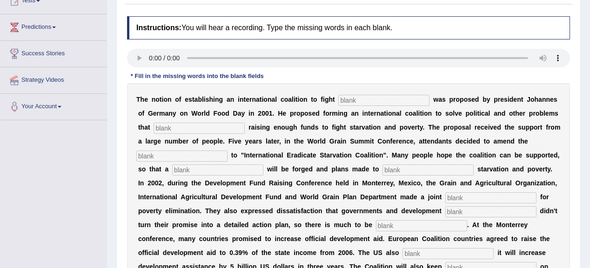
scroll to position [112, 0]
click at [347, 98] on input "text" at bounding box center [383, 99] width 91 height 11
type input "[MEDICAL_DATA]"
click at [234, 124] on input "text" at bounding box center [199, 127] width 91 height 11
type input "stopped"
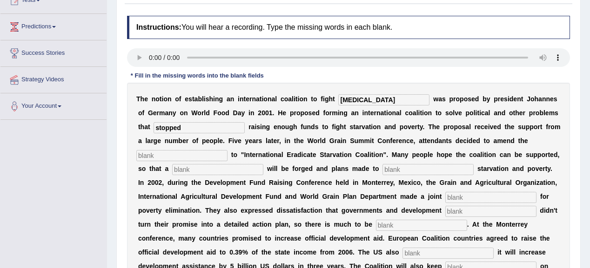
click at [151, 154] on input "text" at bounding box center [181, 155] width 91 height 11
type input "manufester"
click at [191, 167] on input "text" at bounding box center [217, 169] width 91 height 11
type input "arurraliton"
click at [463, 196] on input "text" at bounding box center [490, 197] width 91 height 11
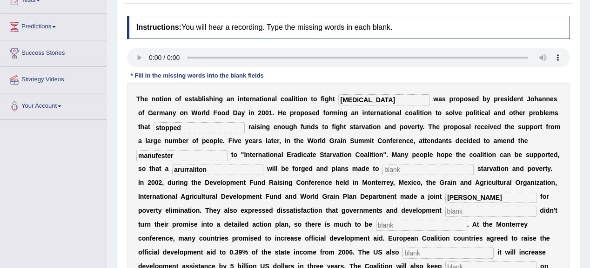
type input "[PERSON_NAME]"
click at [454, 209] on input "text" at bounding box center [490, 211] width 91 height 11
type input "partners"
click at [396, 222] on input "text" at bounding box center [421, 225] width 91 height 11
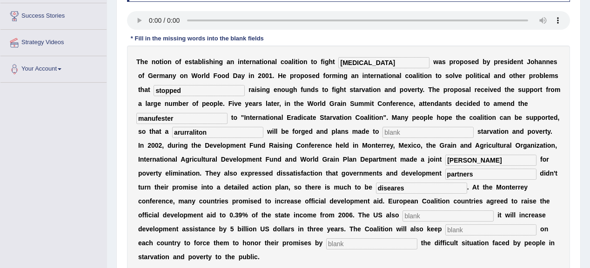
type input "diseares"
click at [408, 217] on input "text" at bounding box center [447, 216] width 91 height 11
type input "announced"
click at [456, 229] on input "text" at bounding box center [490, 230] width 91 height 11
type input "pressure"
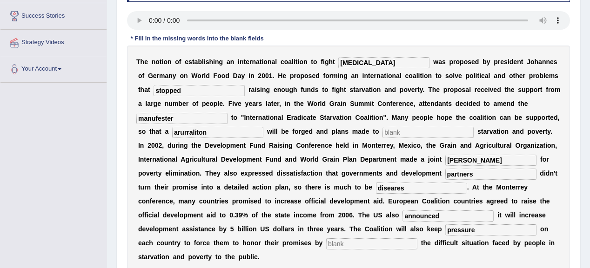
click at [346, 241] on input "text" at bounding box center [371, 244] width 91 height 11
type input "exposing"
click at [387, 132] on input "text" at bounding box center [427, 132] width 91 height 11
type input "jjm"
click at [393, 186] on input "diseares" at bounding box center [421, 188] width 91 height 11
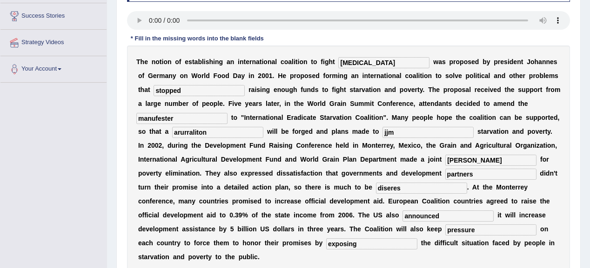
type input "diseares"
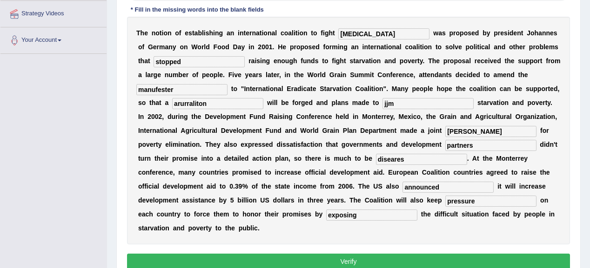
scroll to position [186, 0]
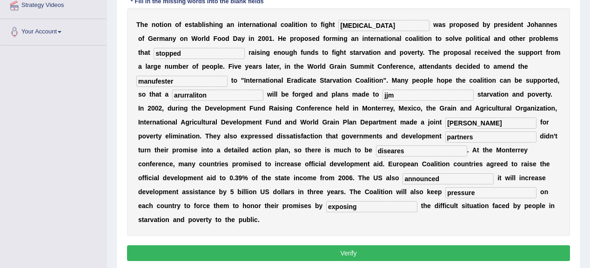
click at [339, 254] on button "Verify" at bounding box center [348, 254] width 443 height 16
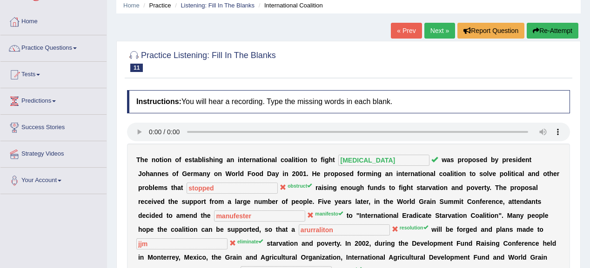
scroll to position [37, 0]
click at [445, 32] on link "Next »" at bounding box center [439, 31] width 31 height 16
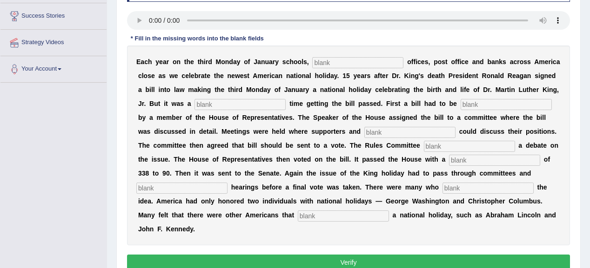
click at [323, 59] on input "text" at bounding box center [357, 62] width 91 height 11
type input "theateraltu"
click at [226, 104] on input "text" at bounding box center [239, 104] width 91 height 11
click at [482, 101] on input "text" at bounding box center [506, 104] width 91 height 11
type input "billed"
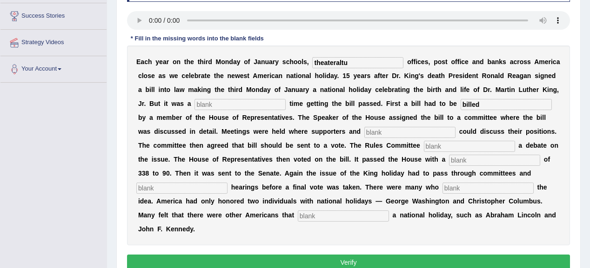
click at [250, 106] on input "text" at bounding box center [239, 104] width 91 height 11
click at [380, 129] on input "text" at bounding box center [409, 132] width 91 height 11
type input "opponet"
click at [242, 100] on input "text" at bounding box center [239, 104] width 91 height 11
type input "tuff"
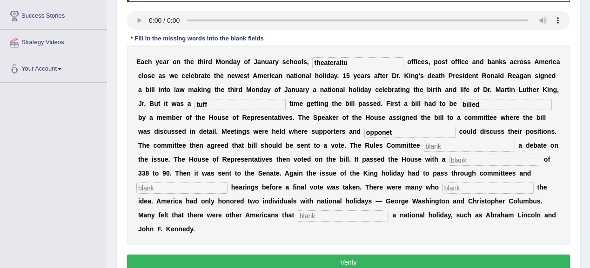
click at [445, 186] on input "text" at bounding box center [487, 188] width 91 height 11
type input "propossed"
click at [303, 214] on input "text" at bounding box center [343, 216] width 91 height 11
type input "desarved"
click at [465, 160] on input "text" at bounding box center [494, 160] width 91 height 11
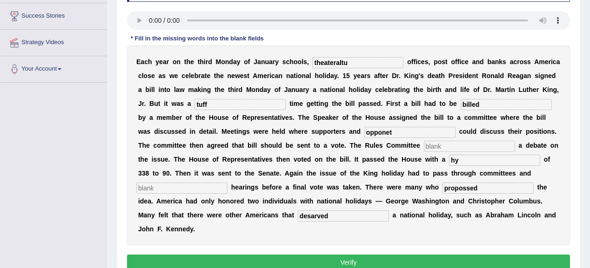
type input "hy"
click at [442, 146] on input "text" at bounding box center [469, 146] width 91 height 11
type input "ntyn"
click at [219, 183] on input "text" at bounding box center [181, 188] width 91 height 11
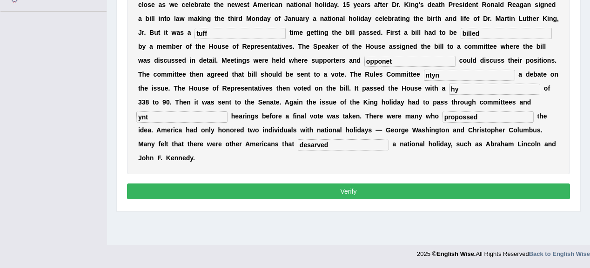
type input "ynt"
click at [301, 187] on button "Verify" at bounding box center [348, 192] width 443 height 16
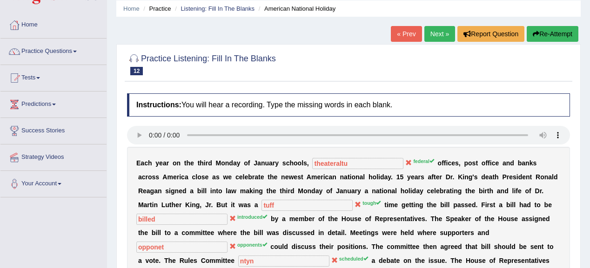
scroll to position [0, 0]
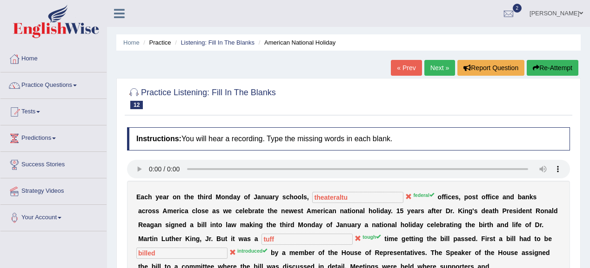
click at [436, 65] on link "Next »" at bounding box center [439, 68] width 31 height 16
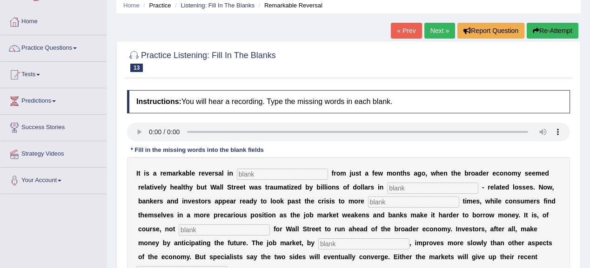
click at [271, 170] on input "text" at bounding box center [282, 174] width 91 height 11
type input "attitude"
click at [393, 186] on input "text" at bounding box center [432, 188] width 91 height 11
type input "morgage"
click at [386, 201] on input "text" at bounding box center [413, 202] width 91 height 11
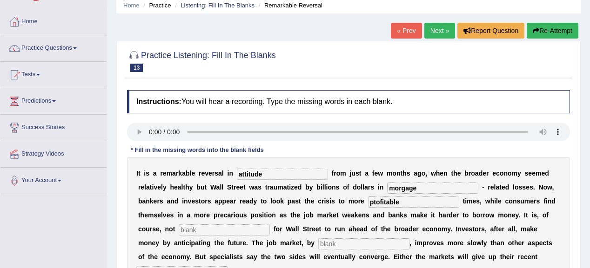
type input "ptofitable"
click at [191, 230] on input "text" at bounding box center [224, 230] width 91 height 11
type input "uncommon"
click input "text"
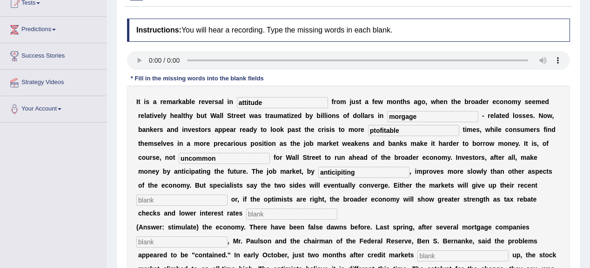
scroll to position [112, 0]
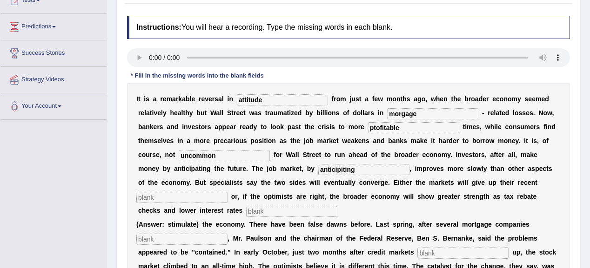
type input "anticipiting"
click input "text"
type input "games"
click input "text"
type input "stimulate"
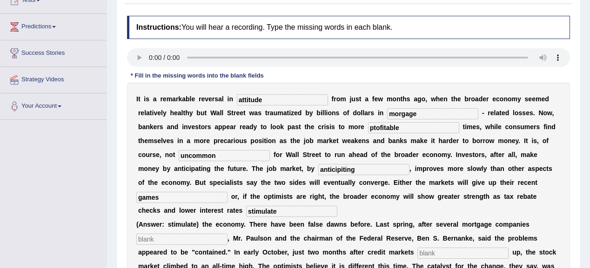
click input "text"
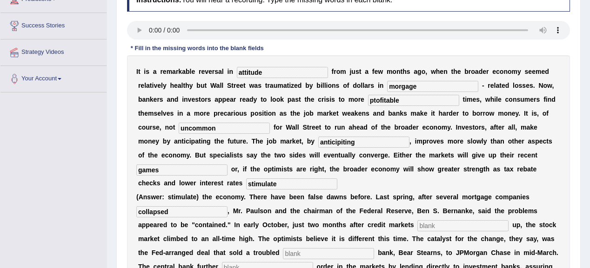
scroll to position [186, 0]
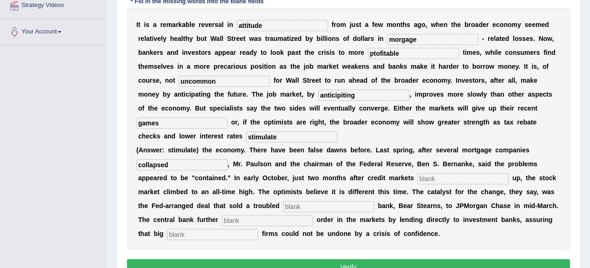
type input "collapsed"
click input "text"
type input "coseld"
click input "text"
type input "invesmenst"
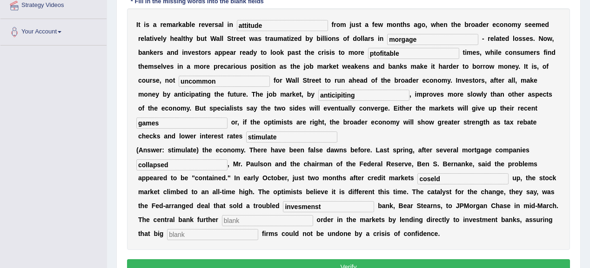
click input "text"
type input "resort"
click input "text"
type input "security"
click input "invesmenst"
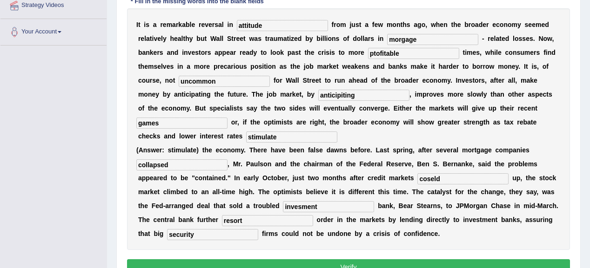
type input "invesment"
click input "coseld"
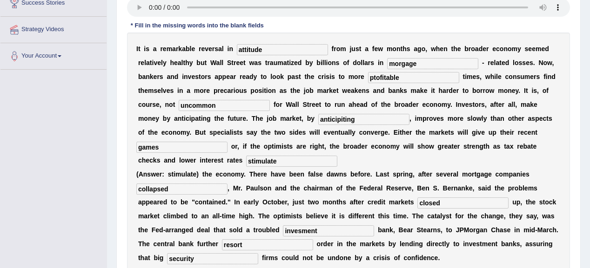
scroll to position [149, 0]
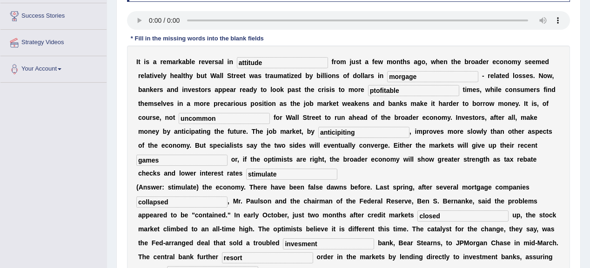
type input "closed"
click input "ptofitable"
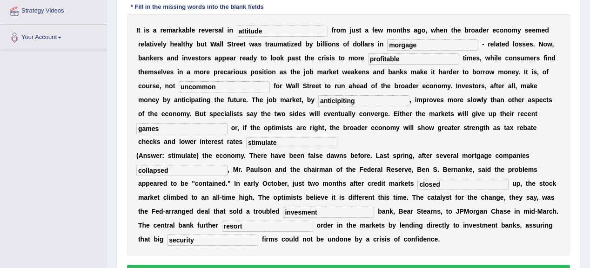
scroll to position [223, 0]
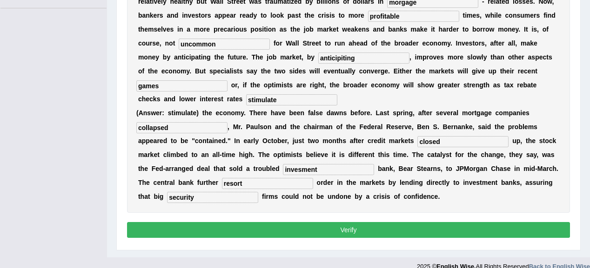
type input "profitable"
click button "Verify"
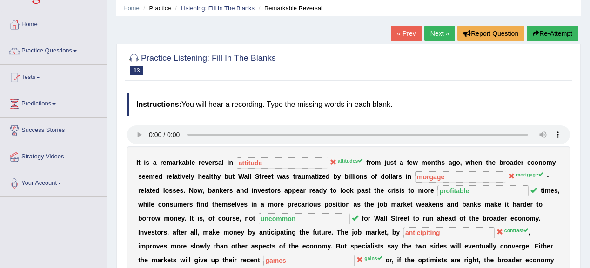
scroll to position [34, 0]
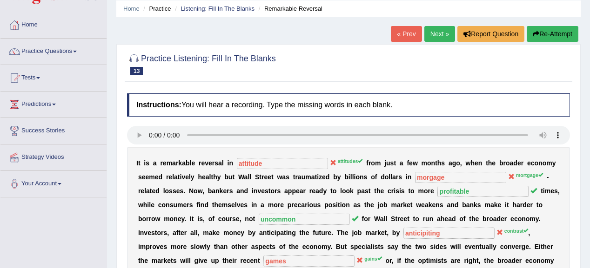
click link "Next »"
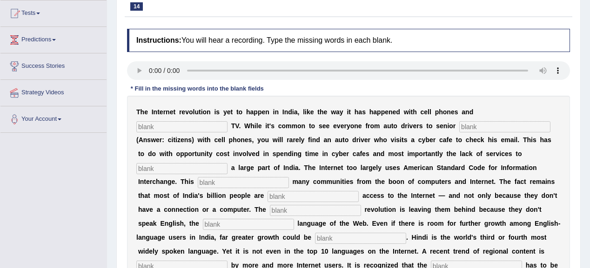
scroll to position [112, 0]
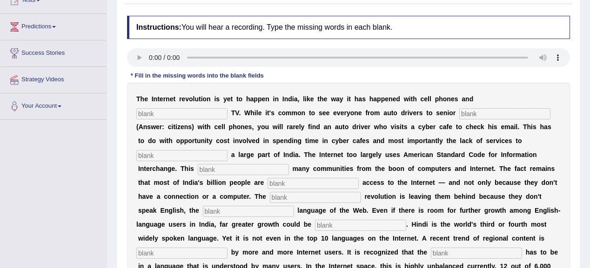
click at [182, 111] on input "text" at bounding box center [181, 113] width 91 height 11
type input "cabletv"
click at [469, 114] on input "text" at bounding box center [504, 113] width 91 height 11
type input "cityzen"
click at [154, 112] on input "cabletv" at bounding box center [181, 113] width 91 height 11
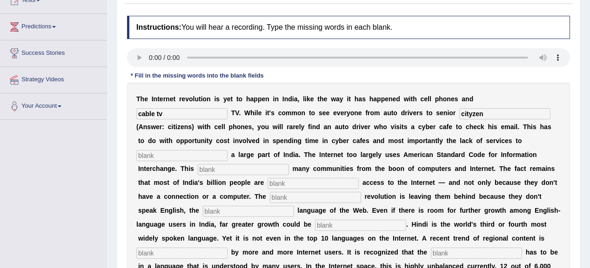
type input "cable tv"
click at [471, 113] on input "cityzen" at bounding box center [504, 113] width 91 height 11
type input "citizen"
click at [212, 154] on input "text" at bounding box center [181, 155] width 91 height 11
type input "terget"
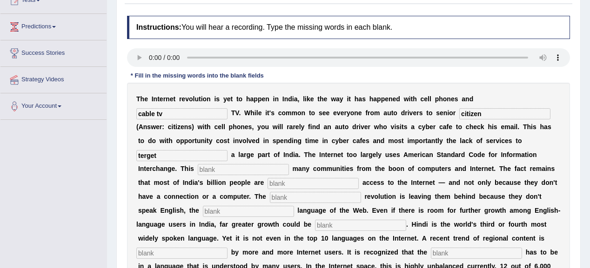
click at [214, 168] on input "text" at bounding box center [243, 169] width 91 height 11
type input "allienage"
click at [143, 154] on input "terget" at bounding box center [181, 155] width 91 height 11
type input "target"
click at [282, 182] on input "text" at bounding box center [313, 183] width 91 height 11
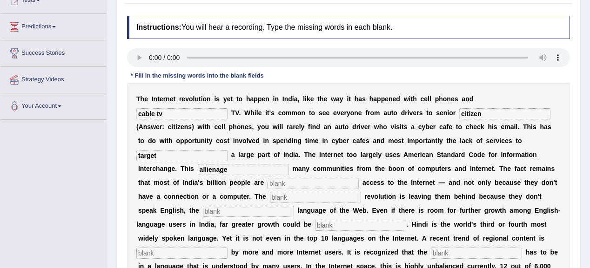
click at [275, 181] on input "text" at bounding box center [313, 183] width 91 height 11
type input "dinied"
click at [283, 196] on input "text" at bounding box center [315, 197] width 91 height 11
type input "digital"
click at [240, 214] on input "text" at bounding box center [248, 211] width 91 height 11
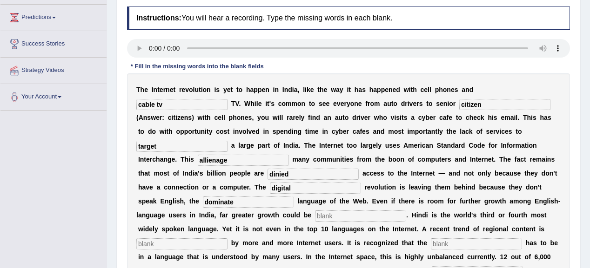
scroll to position [186, 0]
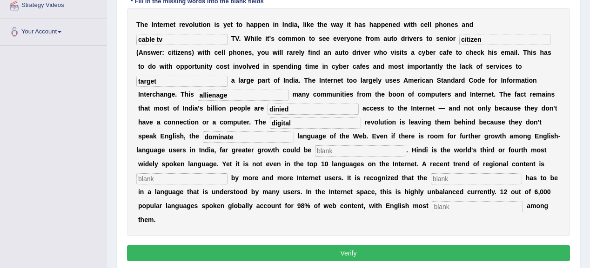
type input "dominate"
click at [322, 149] on input "text" at bounding box center [360, 151] width 91 height 11
type input "enlished"
click at [173, 179] on input "text" at bounding box center [181, 179] width 91 height 11
type input "prefered"
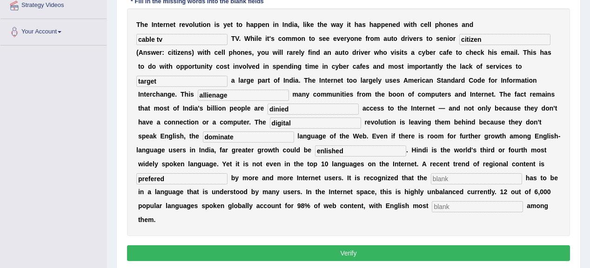
click at [442, 176] on input "text" at bounding box center [476, 179] width 91 height 11
type input "p"
drag, startPoint x: 442, startPoint y: 202, endPoint x: 448, endPoint y: 203, distance: 5.7
click at [447, 203] on input "text" at bounding box center [477, 206] width 91 height 11
type input "prominent"
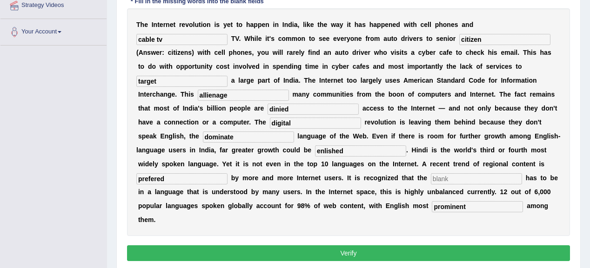
click at [447, 178] on input "text" at bounding box center [476, 179] width 91 height 11
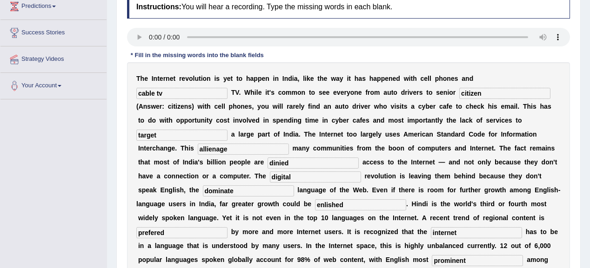
scroll to position [149, 0]
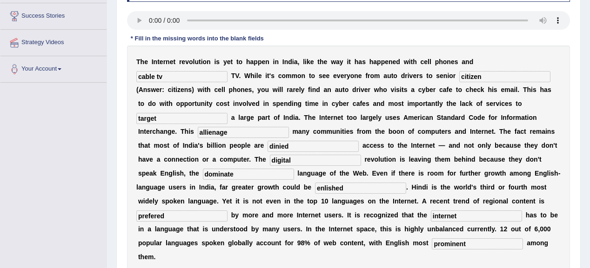
type input "internet"
click at [275, 143] on input "dinied" at bounding box center [313, 146] width 91 height 11
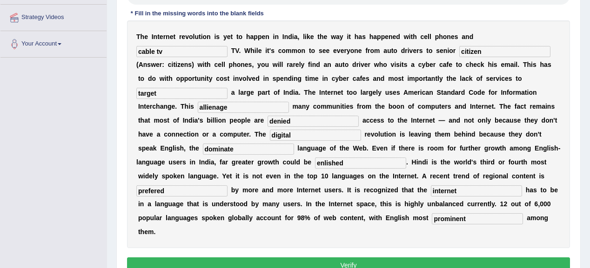
scroll to position [186, 0]
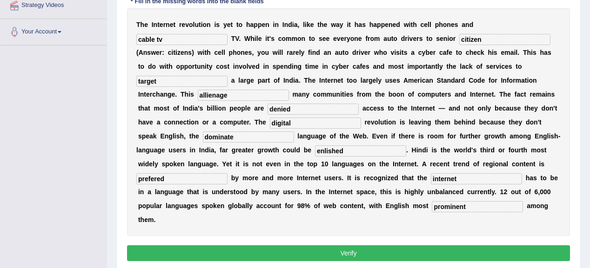
type input "denied"
click at [383, 250] on button "Verify" at bounding box center [348, 254] width 443 height 16
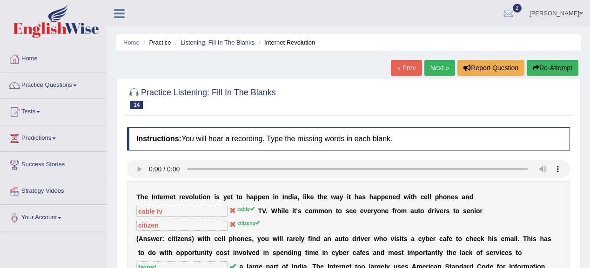
scroll to position [0, 0]
click at [436, 64] on link "Next »" at bounding box center [439, 68] width 31 height 16
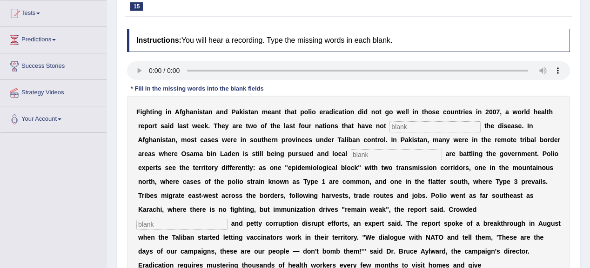
scroll to position [112, 0]
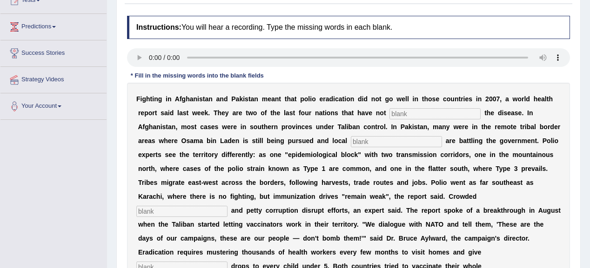
click at [402, 114] on input "text" at bounding box center [434, 113] width 91 height 11
type input "eliminated"
click at [373, 143] on input "text" at bounding box center [396, 141] width 91 height 11
click at [375, 141] on input "text" at bounding box center [396, 141] width 91 height 11
type input "eliminates"
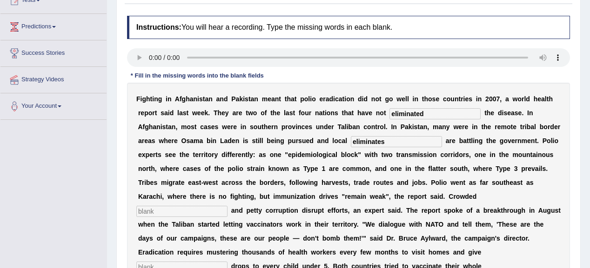
click at [197, 216] on input "text" at bounding box center [181, 211] width 91 height 11
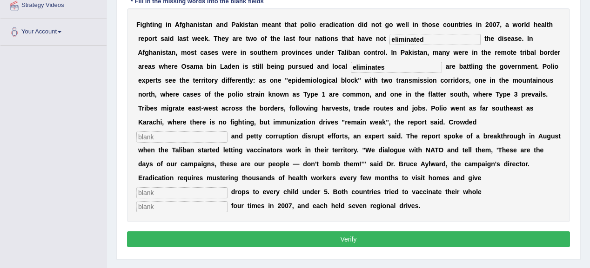
scroll to position [149, 0]
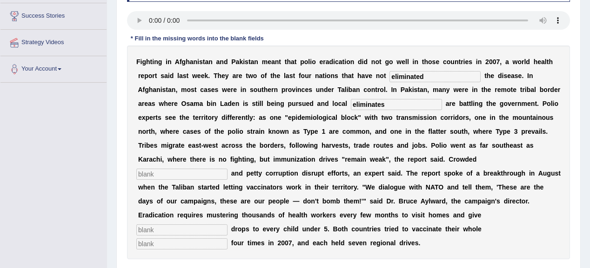
click at [169, 173] on input "text" at bounding box center [181, 174] width 91 height 11
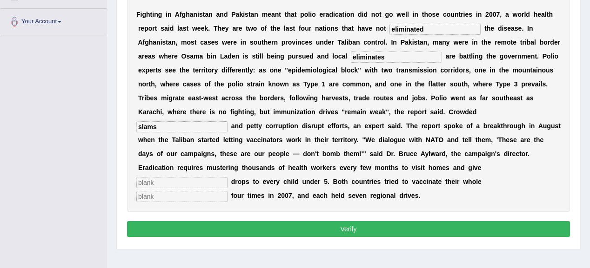
scroll to position [183, 0]
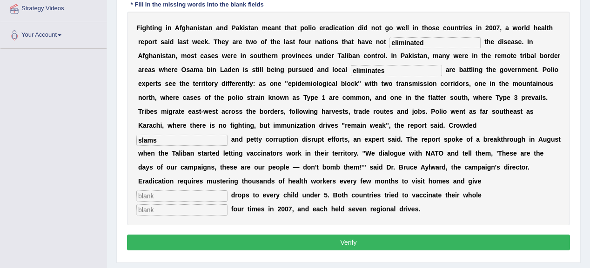
type input "slams"
click at [189, 192] on input "text" at bounding box center [181, 196] width 91 height 11
type input "vaccis"
click at [188, 205] on input "text" at bounding box center [181, 210] width 91 height 11
type input "population"
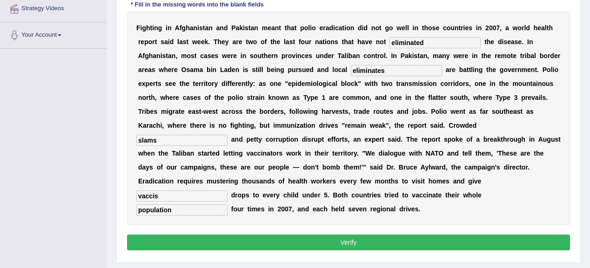
click at [160, 195] on input "vaccis" at bounding box center [181, 196] width 91 height 11
type input "vaccine"
click at [259, 241] on button "Verify" at bounding box center [348, 243] width 443 height 16
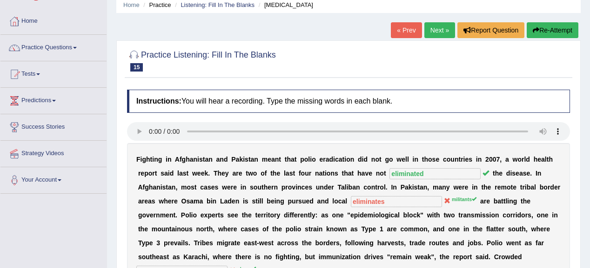
scroll to position [37, 0]
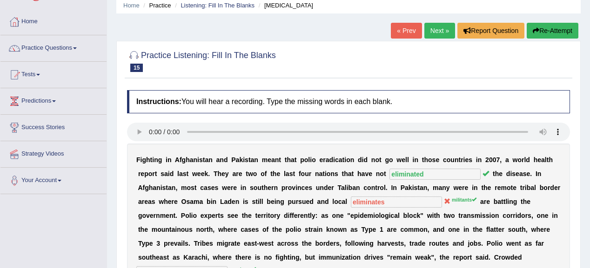
click at [433, 36] on link "Next »" at bounding box center [439, 31] width 31 height 16
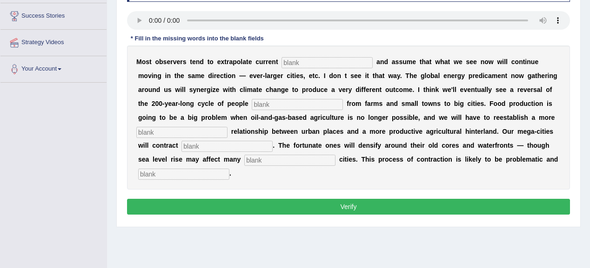
click at [307, 62] on input "text" at bounding box center [326, 62] width 91 height 11
type input "trends"
click at [287, 103] on input "text" at bounding box center [297, 104] width 91 height 11
type input "moving"
click at [207, 128] on input "text" at bounding box center [181, 132] width 91 height 11
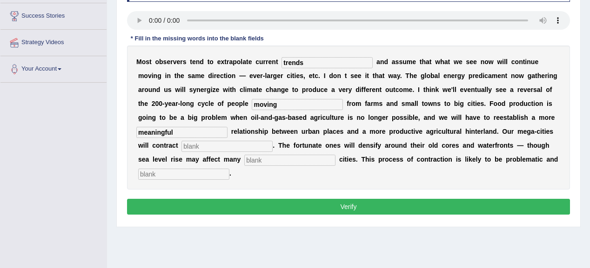
type input "meaningful"
click at [197, 145] on input "text" at bounding box center [226, 146] width 91 height 11
type input "substaincially"
click at [261, 163] on input "text" at bounding box center [289, 160] width 91 height 11
type input "ha"
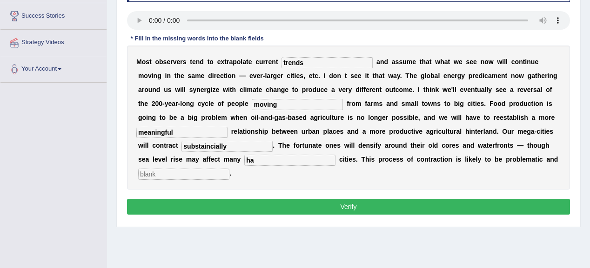
click at [199, 178] on input "text" at bounding box center [183, 174] width 91 height 11
type input "disorderly"
click at [261, 159] on input "ha" at bounding box center [289, 160] width 91 height 11
type input "harvest"
click at [350, 205] on button "Verify" at bounding box center [348, 207] width 443 height 16
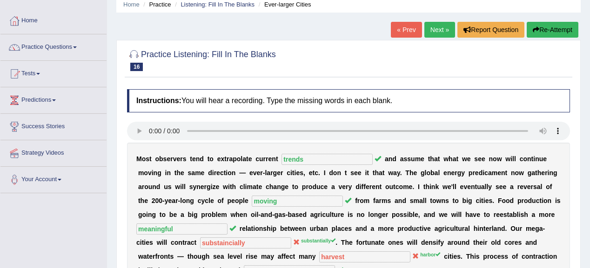
scroll to position [37, 0]
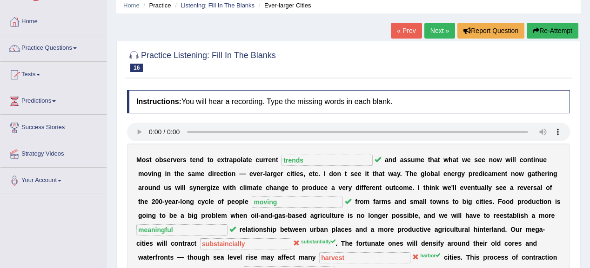
click at [432, 30] on link "Next »" at bounding box center [439, 31] width 31 height 16
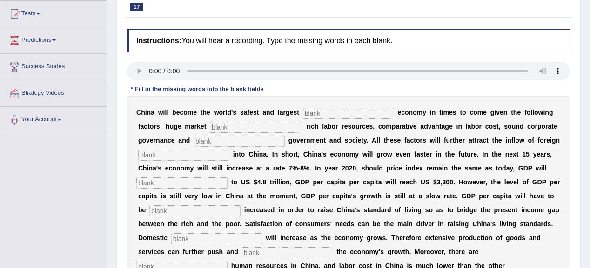
scroll to position [112, 0]
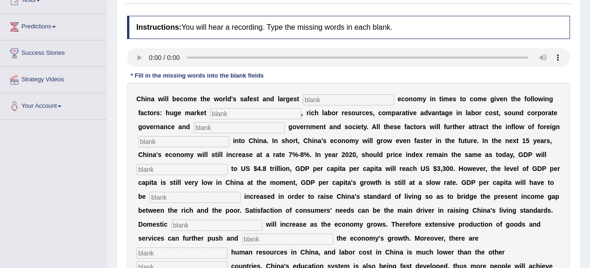
click at [335, 105] on div "C h i n a w i l l b e c o m e t h e w o r l d ' s s a f e s t a n d l a r g e s…" at bounding box center [348, 197] width 443 height 228
click at [335, 102] on input "text" at bounding box center [348, 99] width 91 height 11
type input "invesmenst"
click at [249, 112] on input "text" at bounding box center [255, 113] width 91 height 11
type input "potential"
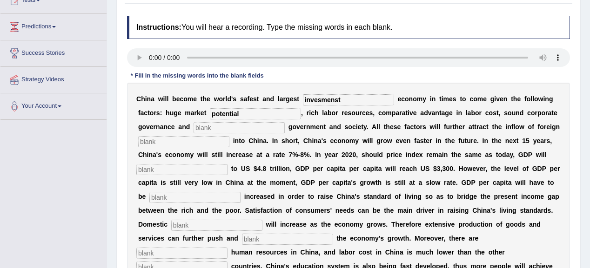
click at [232, 127] on input "text" at bounding box center [239, 127] width 91 height 11
type input "stable"
click at [192, 143] on input "text" at bounding box center [183, 141] width 91 height 11
type input "capital"
click at [187, 168] on input "text" at bounding box center [181, 169] width 91 height 11
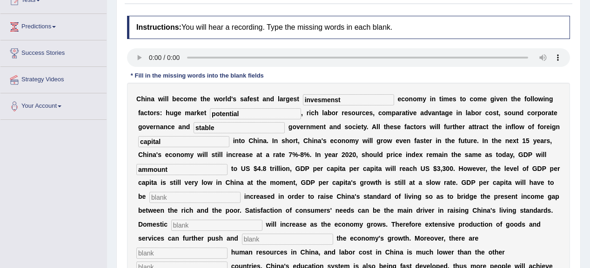
type input "ammount"
click at [193, 198] on input "text" at bounding box center [194, 197] width 91 height 11
type input "further"
click at [197, 225] on input "text" at bounding box center [216, 225] width 91 height 11
type input "demand"
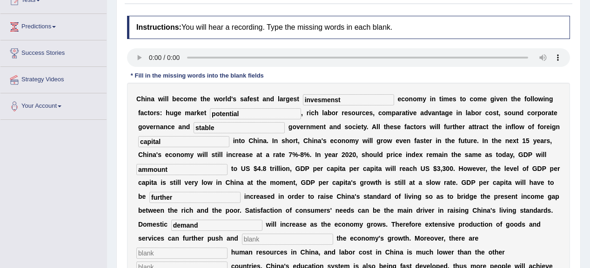
click at [256, 238] on input "text" at bounding box center [287, 239] width 91 height 11
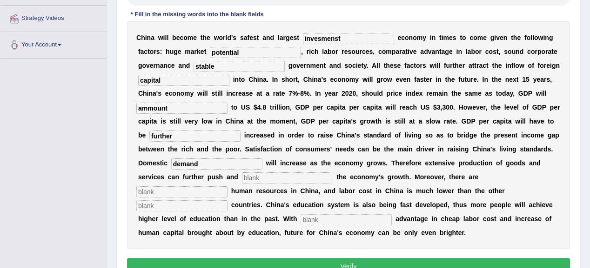
scroll to position [186, 0]
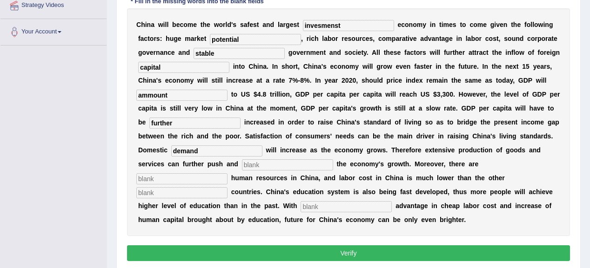
click at [269, 165] on input "text" at bounding box center [287, 165] width 91 height 11
type input "sustain"
click at [206, 177] on input "text" at bounding box center [181, 179] width 91 height 11
type input "aboundend"
click at [184, 192] on input "text" at bounding box center [181, 193] width 91 height 11
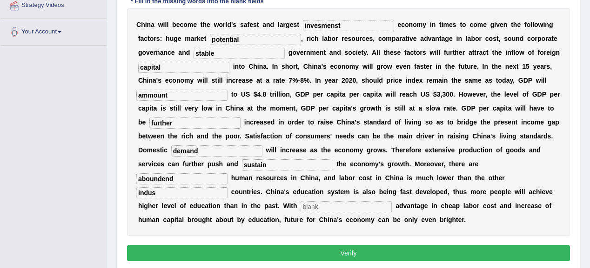
type input "indus"
click at [305, 204] on input "text" at bounding box center [346, 206] width 91 height 11
type input "comperative"
click at [192, 195] on input "indus" at bounding box center [181, 193] width 91 height 11
type input "industriall"
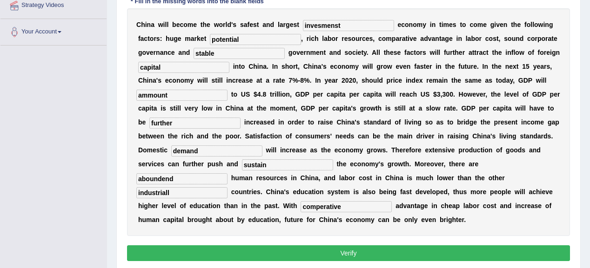
click at [337, 24] on input "invesmenst" at bounding box center [348, 25] width 91 height 11
click at [339, 22] on input "invesment" at bounding box center [348, 25] width 91 height 11
type input "invesment"
click at [175, 191] on input "industriall" at bounding box center [181, 193] width 91 height 11
type input "industial"
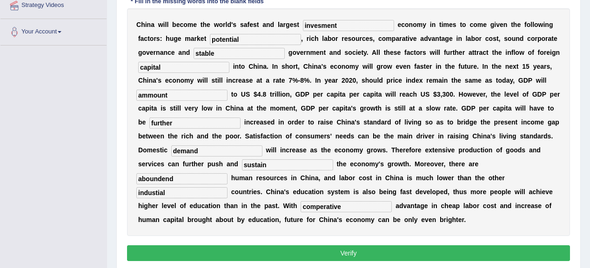
click at [319, 252] on button "Verify" at bounding box center [348, 254] width 443 height 16
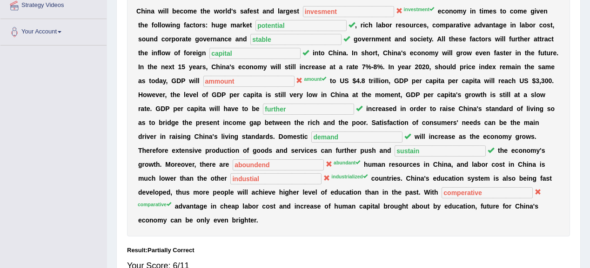
scroll to position [149, 0]
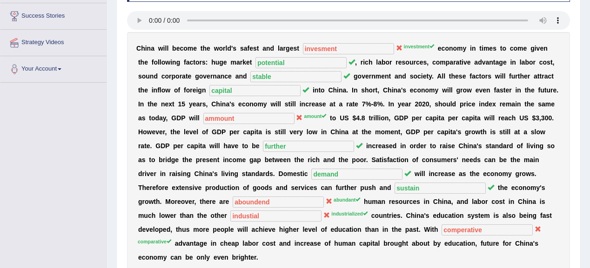
click at [333, 42] on div "C h i n a w i l l b e c o m e t h e w o r l d ' s s a f e s t a n d l a r g e s…" at bounding box center [348, 153] width 443 height 242
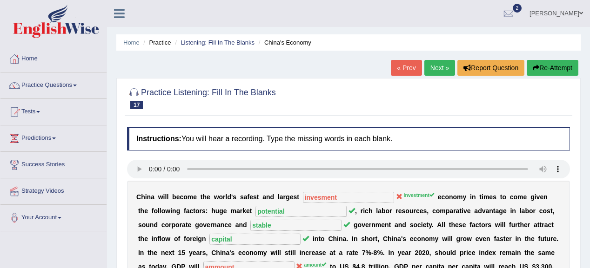
scroll to position [0, 0]
click at [444, 71] on link "Next »" at bounding box center [439, 68] width 31 height 16
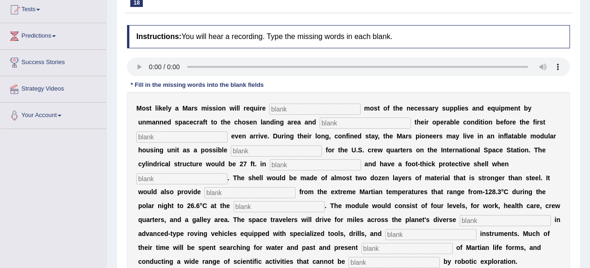
scroll to position [119, 0]
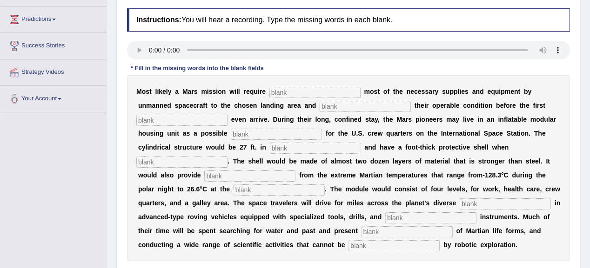
click at [286, 89] on input "text" at bounding box center [314, 92] width 91 height 11
type input "tarspoting"
click at [333, 103] on input "text" at bounding box center [365, 106] width 91 height 11
type input "confirming"
click at [208, 117] on input "text" at bounding box center [181, 120] width 91 height 11
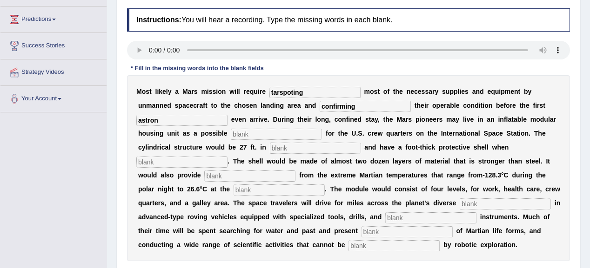
type input "astron"
click at [256, 130] on input "text" at bounding box center [276, 134] width 91 height 11
type input "replesment"
click at [281, 144] on input "text" at bounding box center [315, 148] width 91 height 11
type input "diameter"
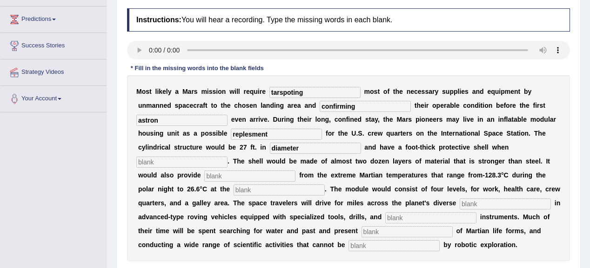
click at [154, 160] on input "text" at bounding box center [181, 162] width 91 height 11
type input "in"
click at [218, 175] on input "text" at bounding box center [249, 176] width 91 height 11
type input "insulatin"
click at [240, 190] on input "text" at bounding box center [279, 190] width 91 height 11
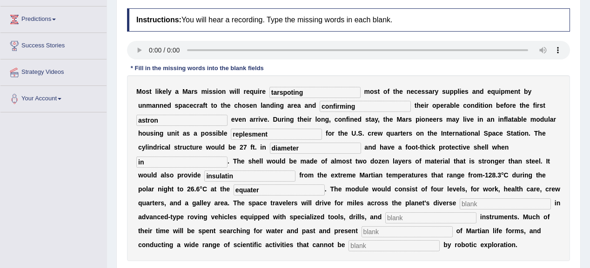
type input "equater"
click at [473, 201] on input "text" at bounding box center [505, 204] width 91 height 11
click at [460, 217] on input "text" at bounding box center [430, 218] width 91 height 11
type input "annaletical"
click at [404, 235] on input "text" at bounding box center [407, 232] width 91 height 11
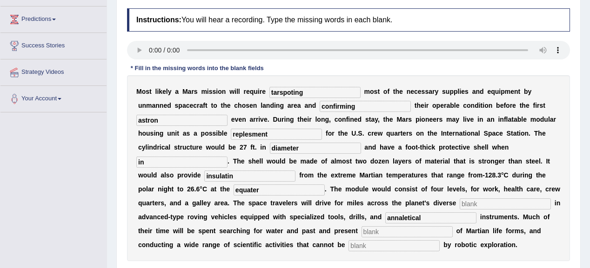
click at [406, 244] on input "text" at bounding box center [393, 246] width 91 height 11
type input "accompleshed"
click at [380, 230] on input "text" at bounding box center [407, 232] width 91 height 11
click at [378, 230] on input "evident" at bounding box center [407, 232] width 91 height 11
type input "evident"
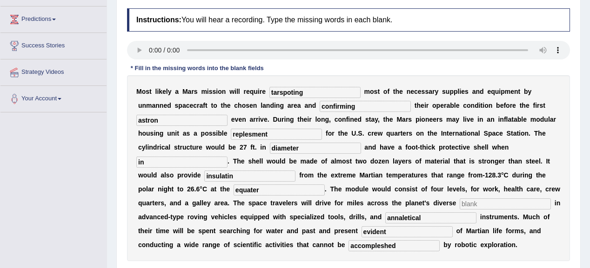
click at [215, 117] on input "astron" at bounding box center [181, 120] width 91 height 11
type input "astronut"
click at [310, 92] on input "tarspoting" at bounding box center [314, 92] width 91 height 11
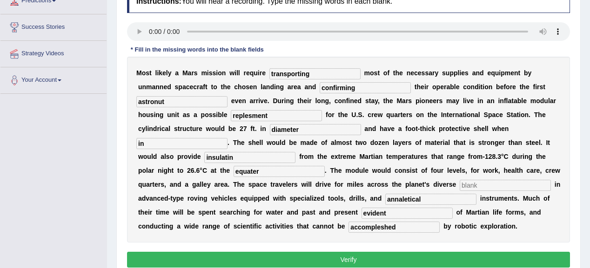
scroll to position [156, 0]
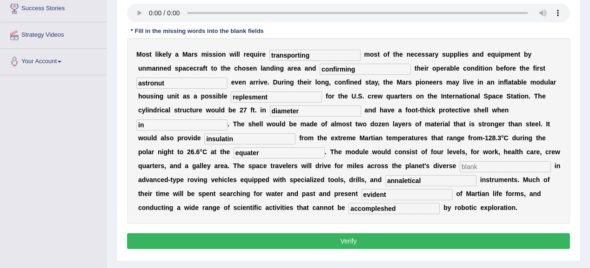
type input "transporting"
click at [359, 231] on div "Instructions: You will hear a recording. Type the missing words in each blank. …" at bounding box center [349, 111] width 448 height 290
click at [361, 238] on button "Verify" at bounding box center [348, 242] width 443 height 16
click at [473, 164] on input "text" at bounding box center [505, 166] width 91 height 11
type input "yty"
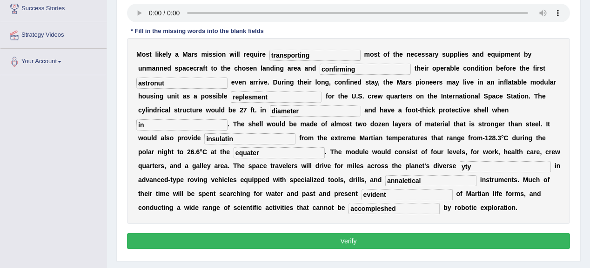
click at [443, 238] on button "Verify" at bounding box center [348, 242] width 443 height 16
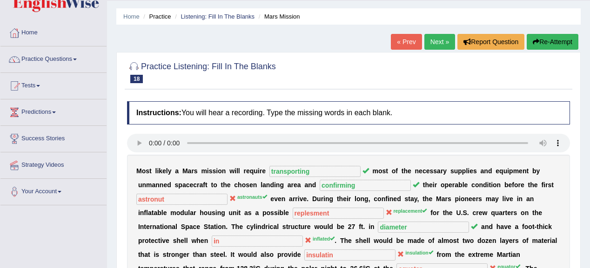
scroll to position [7, 0]
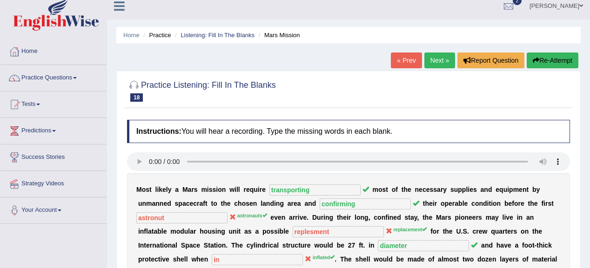
click at [432, 60] on link "Next »" at bounding box center [439, 61] width 31 height 16
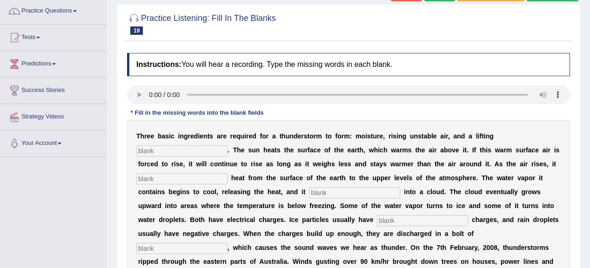
scroll to position [112, 0]
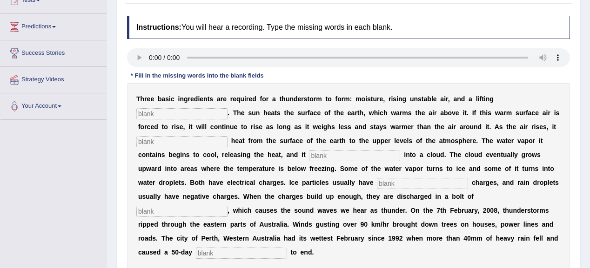
click at [176, 112] on input "text" at bounding box center [181, 113] width 91 height 11
type input "macanism"
click at [147, 141] on input "text" at bounding box center [181, 141] width 91 height 11
type input "transfer"
click at [328, 152] on input "text" at bounding box center [354, 155] width 91 height 11
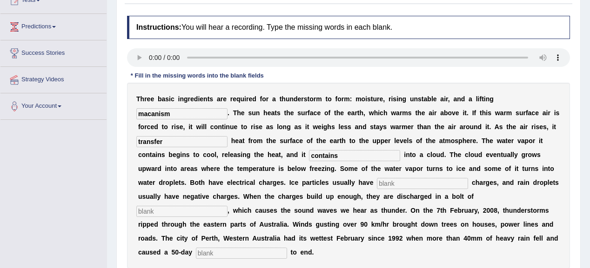
type input "contains"
click at [394, 184] on input "text" at bounding box center [422, 183] width 91 height 11
type input "positive"
click at [207, 212] on input "text" at bounding box center [181, 211] width 91 height 11
click at [233, 253] on input "text" at bounding box center [241, 253] width 91 height 11
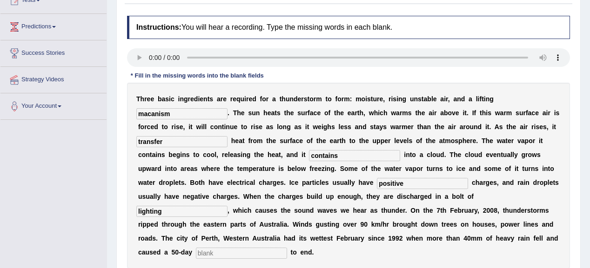
click at [171, 210] on input "lighting" at bounding box center [181, 211] width 91 height 11
type input "lightning"
click at [256, 249] on input "text" at bounding box center [241, 253] width 91 height 11
click at [208, 251] on input "text" at bounding box center [241, 253] width 91 height 11
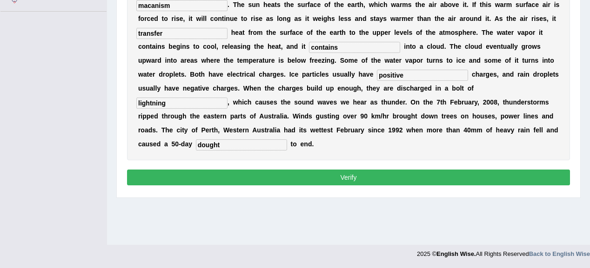
scroll to position [146, 0]
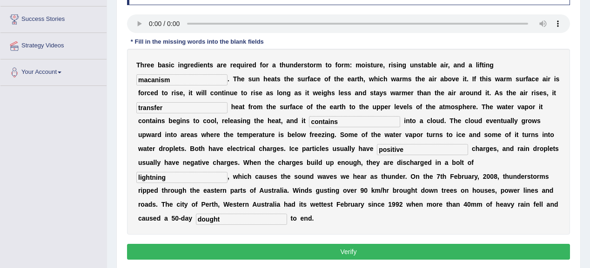
type input "dought"
click at [315, 247] on button "Verify" at bounding box center [348, 252] width 443 height 16
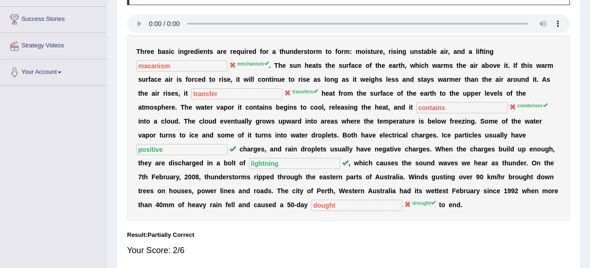
scroll to position [108, 0]
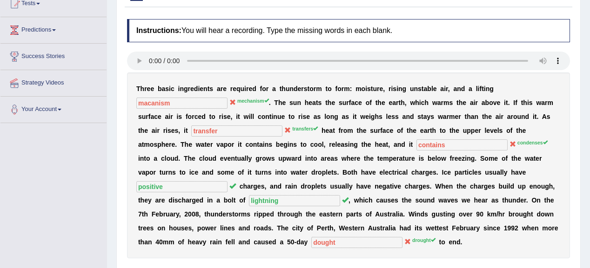
drag, startPoint x: 321, startPoint y: 13, endPoint x: 296, endPoint y: 84, distance: 74.9
click at [296, 85] on b "d" at bounding box center [296, 88] width 4 height 7
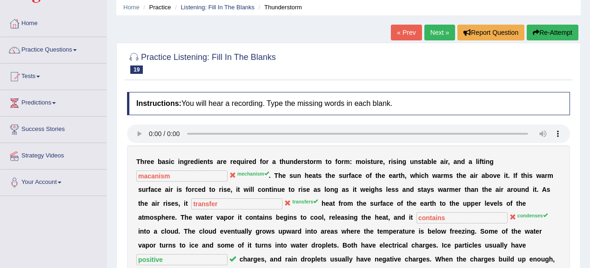
scroll to position [34, 0]
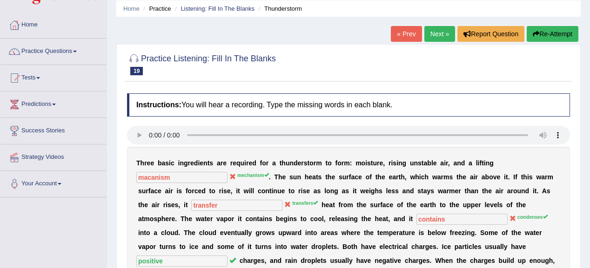
click at [436, 31] on link "Next »" at bounding box center [439, 34] width 31 height 16
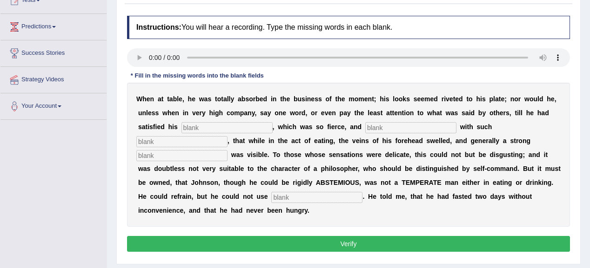
click at [211, 125] on input "text" at bounding box center [226, 127] width 91 height 11
click at [227, 127] on input "text" at bounding box center [226, 127] width 91 height 11
type input "appetied"
click at [182, 154] on input "text" at bounding box center [181, 155] width 91 height 11
type input "perfgnne"
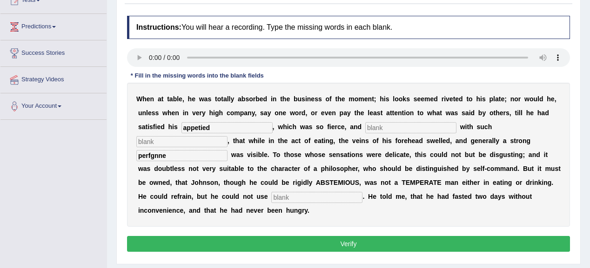
click at [196, 136] on input "text" at bounding box center [181, 141] width 91 height 11
type input "eras"
click at [403, 125] on input "text" at bounding box center [410, 127] width 91 height 11
type input "w4e"
click at [316, 196] on input "text" at bounding box center [316, 197] width 91 height 11
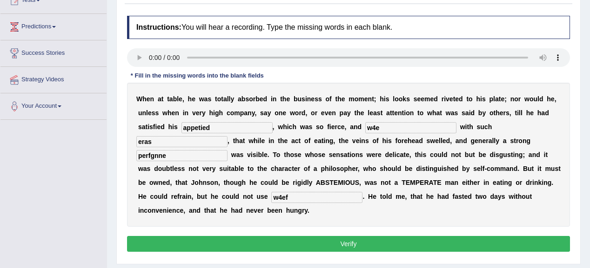
type input "w4ef"
click at [322, 244] on button "Verify" at bounding box center [348, 244] width 443 height 16
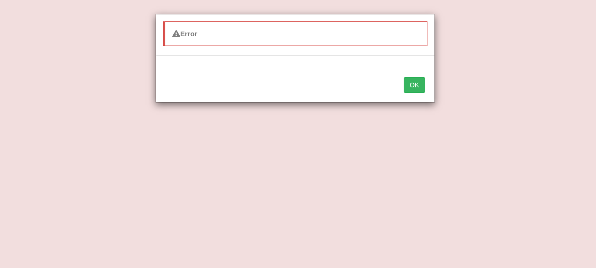
click at [413, 87] on button "OK" at bounding box center [413, 85] width 21 height 16
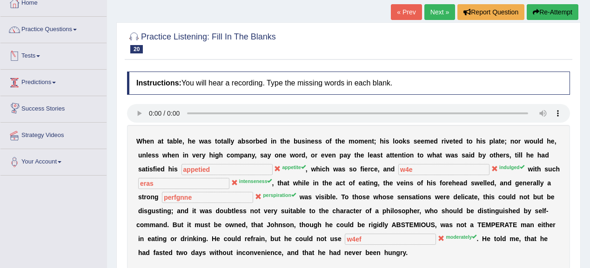
scroll to position [37, 0]
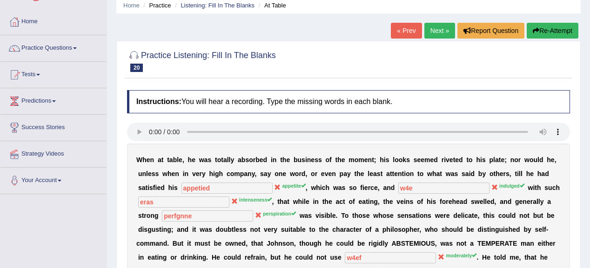
click at [434, 31] on link "Next »" at bounding box center [439, 31] width 31 height 16
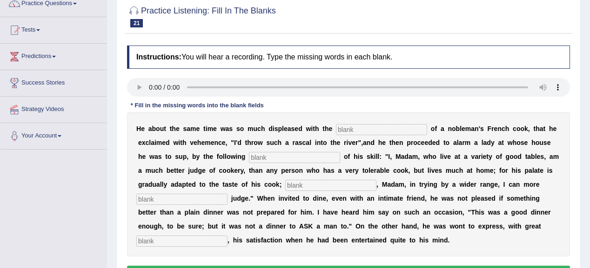
scroll to position [74, 0]
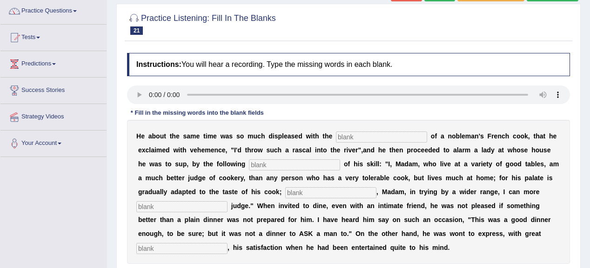
drag, startPoint x: 350, startPoint y: 134, endPoint x: 328, endPoint y: 129, distance: 22.0
click at [349, 134] on input "text" at bounding box center [381, 137] width 91 height 11
type input "permomences"
click at [295, 163] on input "text" at bounding box center [294, 165] width 91 height 11
type input "menofesto"
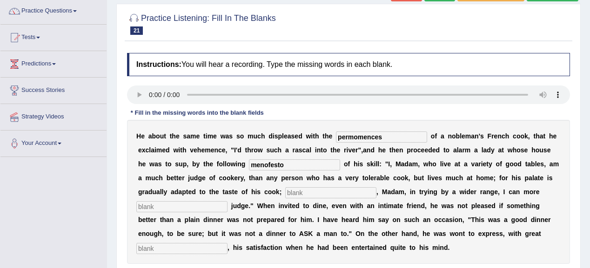
click at [311, 195] on input "text" at bounding box center [330, 193] width 91 height 11
type input "perhespes"
click at [266, 166] on input "menofesto" at bounding box center [294, 165] width 91 height 11
click at [286, 164] on input "menifesto" at bounding box center [294, 165] width 91 height 11
type input "menifesto"
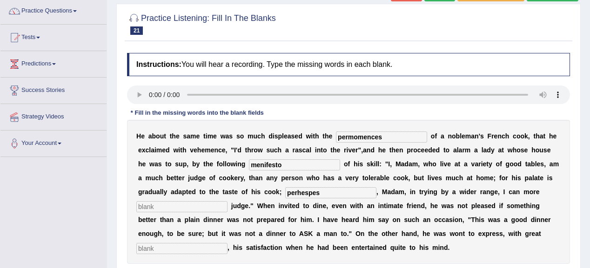
click at [196, 241] on div "H e a b o u t t h e s a m e t i m e w a s s o m u c h d i s p l e a s e d w i t…" at bounding box center [348, 192] width 443 height 144
click at [200, 244] on input "text" at bounding box center [181, 248] width 91 height 11
click at [209, 246] on input "text" at bounding box center [181, 248] width 91 height 11
type input "jkh"
click at [307, 193] on input "perhespes" at bounding box center [330, 193] width 91 height 11
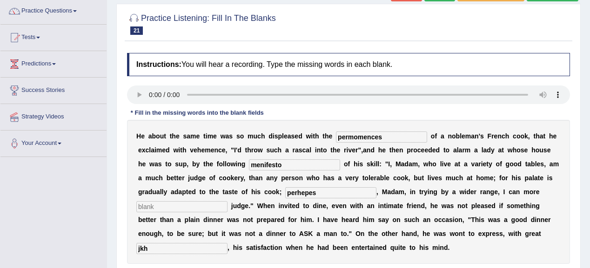
click at [322, 191] on input "perhepes" at bounding box center [330, 193] width 91 height 11
type input "perhepes"
click at [355, 134] on input "permomences" at bounding box center [381, 137] width 91 height 11
click at [353, 137] on input "permomences" at bounding box center [381, 137] width 91 height 11
click at [360, 136] on input "perforomences" at bounding box center [381, 137] width 91 height 11
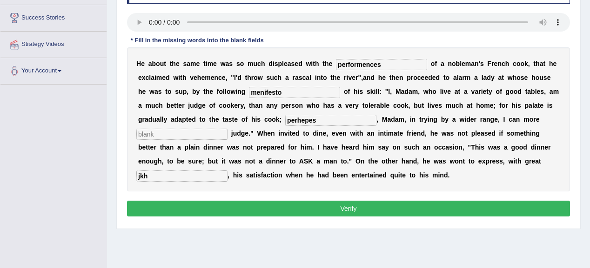
scroll to position [149, 0]
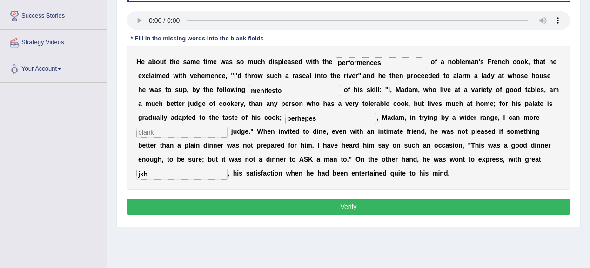
type input "performences"
click at [333, 207] on button "Verify" at bounding box center [348, 207] width 443 height 16
click at [189, 132] on input "text" at bounding box center [181, 132] width 91 height 11
type input "mi"
click at [266, 206] on button "Verify" at bounding box center [348, 207] width 443 height 16
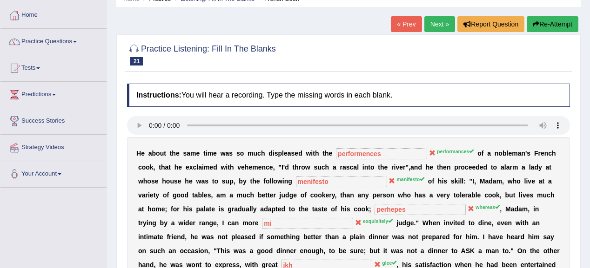
scroll to position [37, 0]
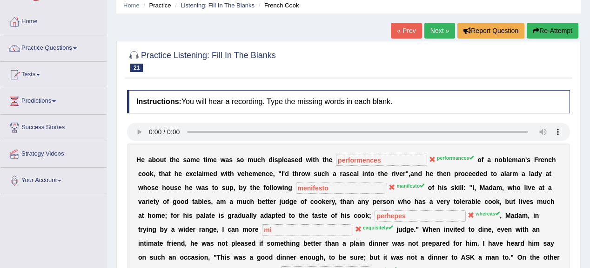
click at [442, 33] on link "Next »" at bounding box center [439, 31] width 31 height 16
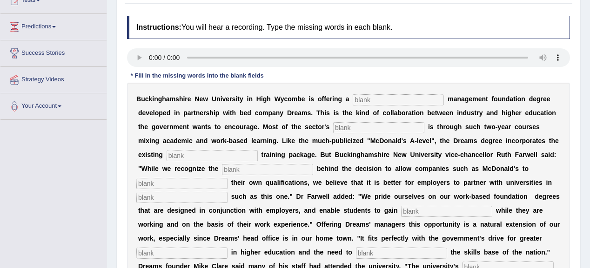
click at [377, 102] on input "text" at bounding box center [398, 99] width 91 height 11
type input "retail"
click at [348, 125] on input "text" at bounding box center [378, 127] width 91 height 11
type input "expensitin"
click at [207, 155] on input "text" at bounding box center [212, 155] width 91 height 11
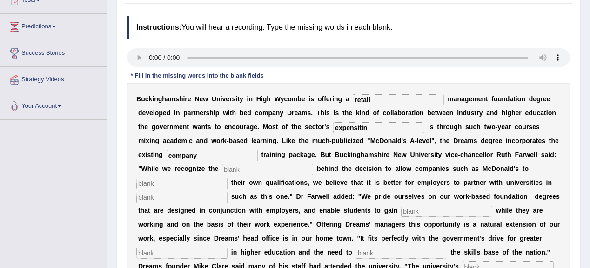
type input "company"
click at [248, 168] on input "text" at bounding box center [267, 169] width 91 height 11
type input "empeties"
click at [198, 198] on input "text" at bounding box center [181, 197] width 91 height 11
type input "inicitive"
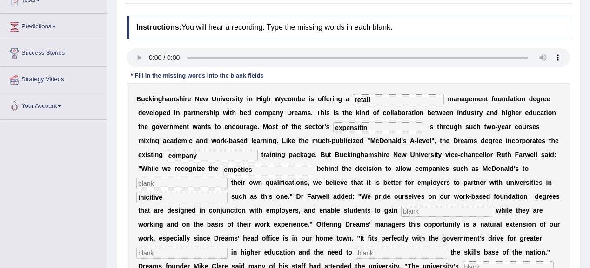
click at [414, 210] on input "text" at bounding box center [446, 211] width 91 height 11
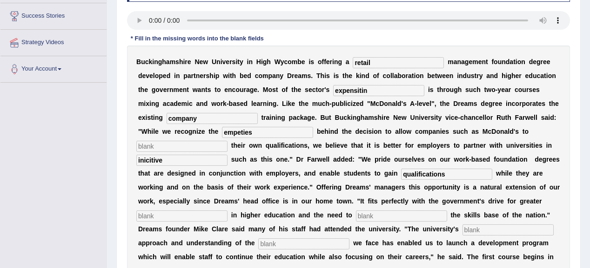
type input "qualifications"
click at [188, 215] on input "text" at bounding box center [181, 216] width 91 height 11
type input "participitation"
click at [373, 214] on input "text" at bounding box center [401, 216] width 91 height 11
click at [488, 229] on input "text" at bounding box center [507, 230] width 91 height 11
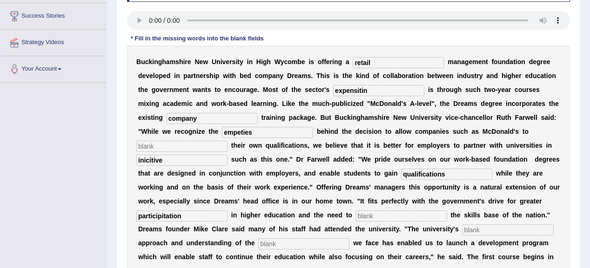
click at [272, 239] on input "text" at bounding box center [303, 244] width 91 height 11
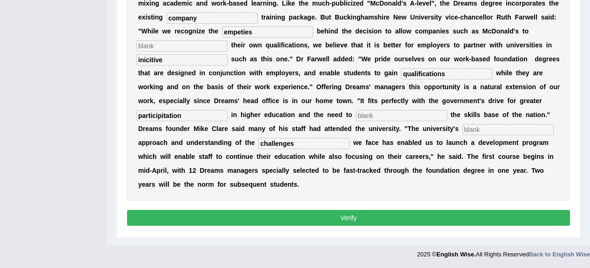
type input "challenges"
click at [380, 218] on button "Verify" at bounding box center [348, 218] width 443 height 16
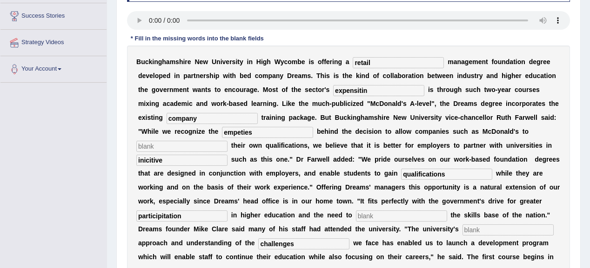
click at [161, 149] on input "text" at bounding box center [181, 146] width 91 height 11
type input "uui"
click at [371, 209] on div "B u c k i n g h a m s h i r e N e w U n i v e r s i t y i n H i g h W y c o m b…" at bounding box center [348, 174] width 443 height 256
click at [372, 214] on input "text" at bounding box center [401, 216] width 91 height 11
type input "hjn"
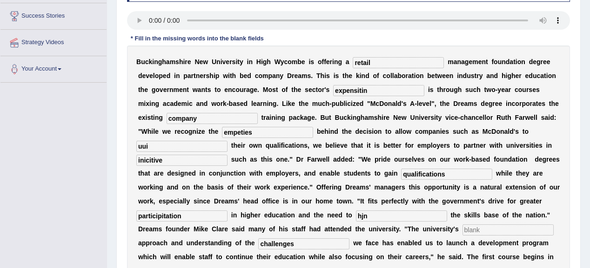
click at [503, 226] on input "text" at bounding box center [507, 230] width 91 height 11
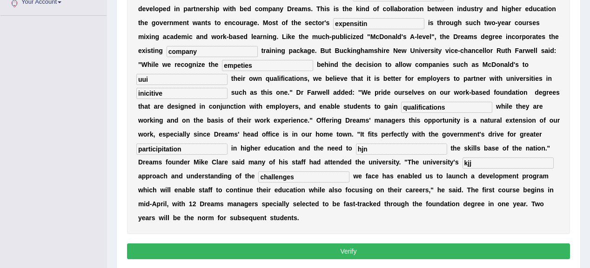
scroll to position [223, 0]
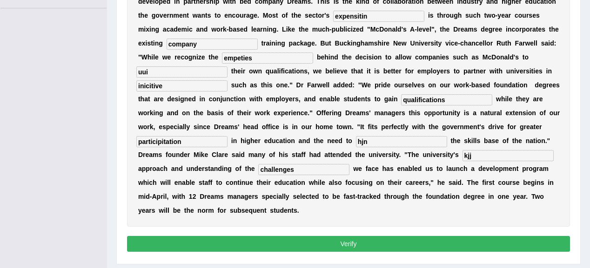
type input "kjj"
drag, startPoint x: 390, startPoint y: 249, endPoint x: 388, endPoint y: 240, distance: 9.1
click at [390, 246] on button "Verify" at bounding box center [348, 244] width 443 height 16
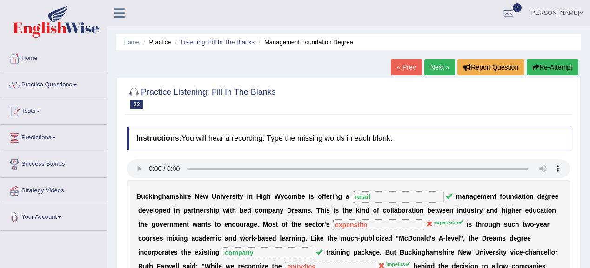
scroll to position [0, 0]
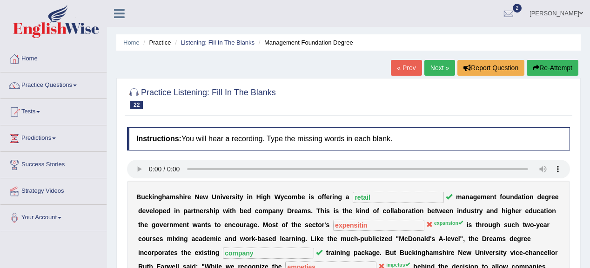
click at [429, 67] on link "Next »" at bounding box center [439, 68] width 31 height 16
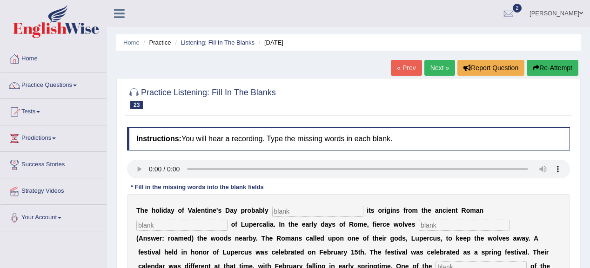
click at [294, 211] on input "text" at bounding box center [317, 211] width 91 height 11
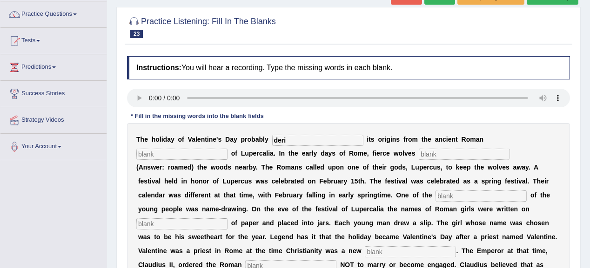
scroll to position [74, 0]
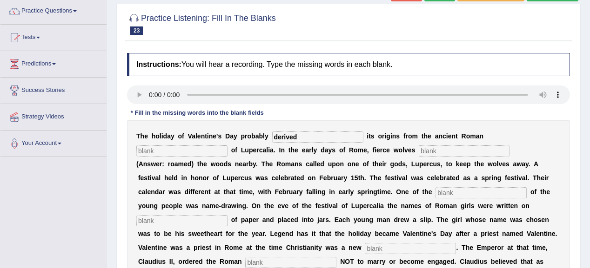
type input "derived"
click at [441, 191] on input "text" at bounding box center [481, 193] width 91 height 11
type input "coustomed"
click at [216, 220] on input "text" at bounding box center [181, 220] width 91 height 11
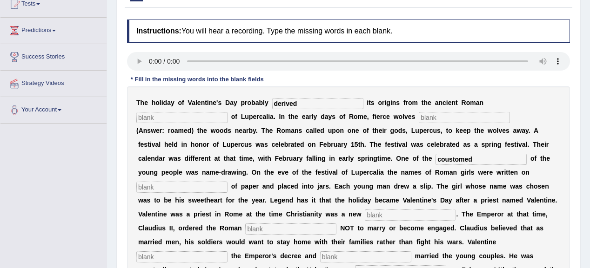
scroll to position [149, 0]
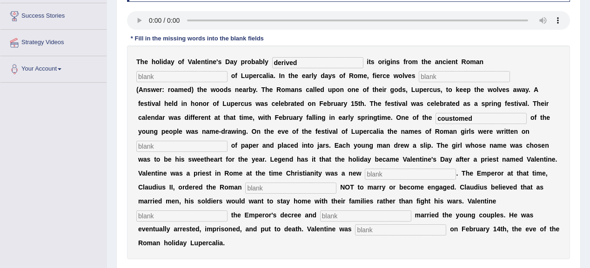
click at [395, 175] on input "text" at bounding box center [410, 174] width 91 height 11
type input "realigi8on"
click at [257, 187] on input "text" at bounding box center [290, 188] width 91 height 11
type input "soild"
click at [162, 214] on input "text" at bounding box center [181, 216] width 91 height 11
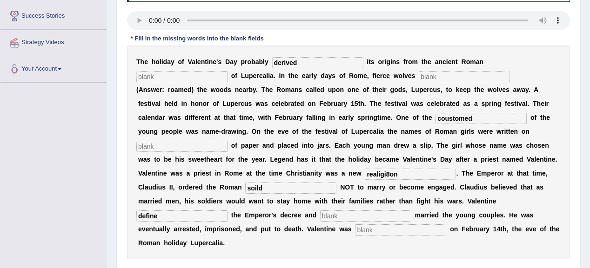
type input "define"
click at [326, 213] on input "text" at bounding box center [365, 216] width 91 height 11
type input "secretly"
click at [370, 231] on input "text" at bounding box center [400, 230] width 91 height 11
type input "behaded"
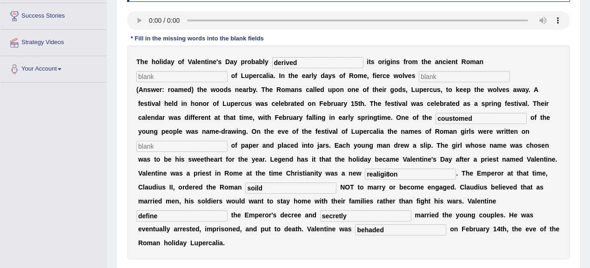
click at [262, 191] on input "soild" at bounding box center [290, 188] width 91 height 11
type input "soldiers"
click at [430, 74] on input "text" at bounding box center [464, 76] width 91 height 11
type input "roamed"
click at [389, 171] on input "realigi8on" at bounding box center [410, 174] width 91 height 11
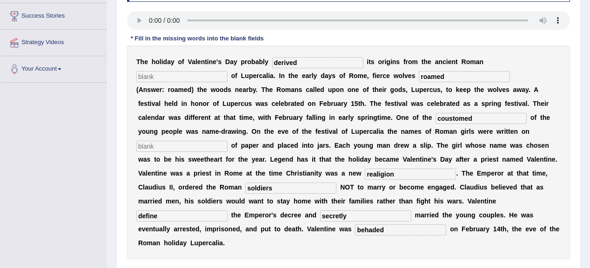
click at [375, 174] on input "realigion" at bounding box center [410, 174] width 91 height 11
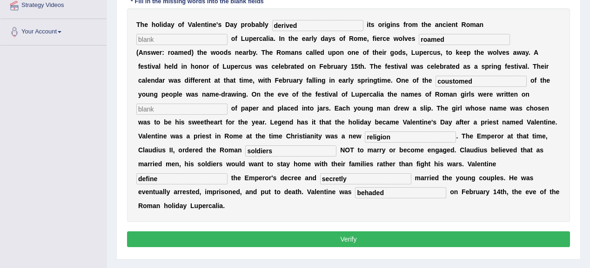
type input "religion"
click at [359, 235] on button "Verify" at bounding box center [348, 240] width 443 height 16
click at [193, 104] on input "text" at bounding box center [181, 109] width 91 height 11
type input "kj"
click at [320, 242] on button "Verify" at bounding box center [348, 240] width 443 height 16
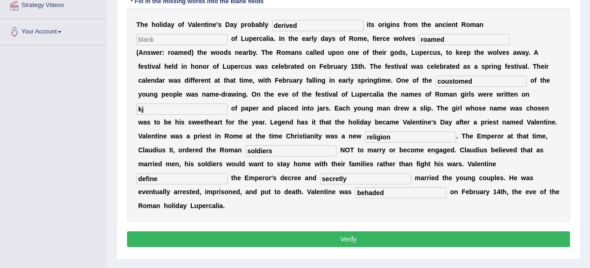
click at [182, 35] on input "text" at bounding box center [181, 39] width 91 height 11
type input "jk"
click at [299, 241] on button "Verify" at bounding box center [348, 240] width 443 height 16
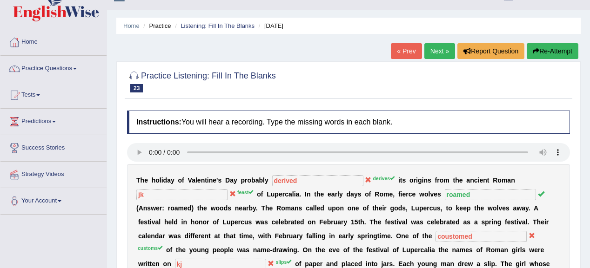
scroll to position [0, 0]
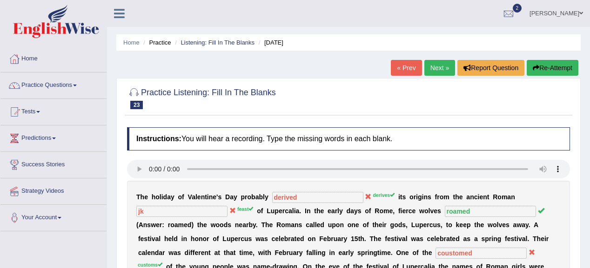
click at [430, 67] on link "Next »" at bounding box center [439, 68] width 31 height 16
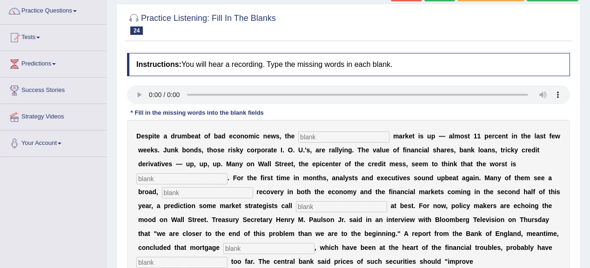
scroll to position [112, 0]
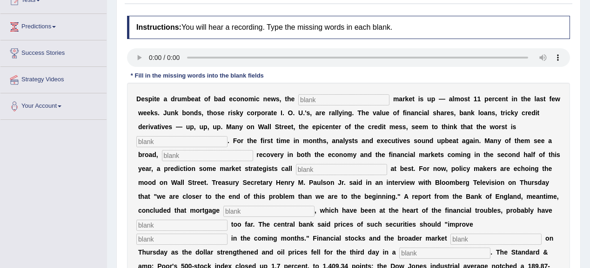
drag, startPoint x: 581, startPoint y: 165, endPoint x: 595, endPoint y: 198, distance: 35.4
click at [590, 157] on html "Toggle navigation Home Practice Questions Speaking Practice Read Aloud Repeat S…" at bounding box center [295, 22] width 590 height 268
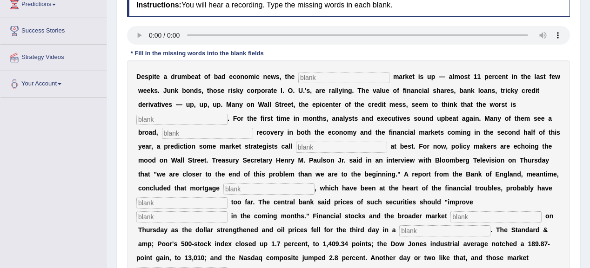
scroll to position [147, 0]
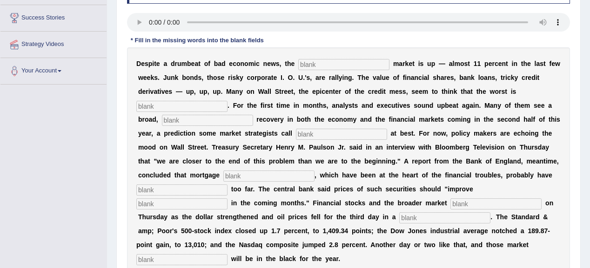
drag, startPoint x: 583, startPoint y: 259, endPoint x: 595, endPoint y: 257, distance: 12.7
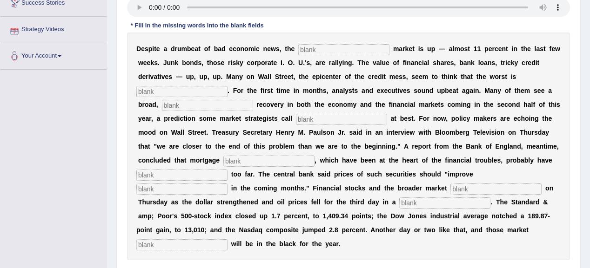
click at [308, 47] on input "text" at bounding box center [343, 49] width 91 height 11
type input "stock"
click at [199, 90] on input "text" at bounding box center [181, 91] width 91 height 11
click at [166, 91] on input "text" at bounding box center [181, 91] width 91 height 11
type input "over"
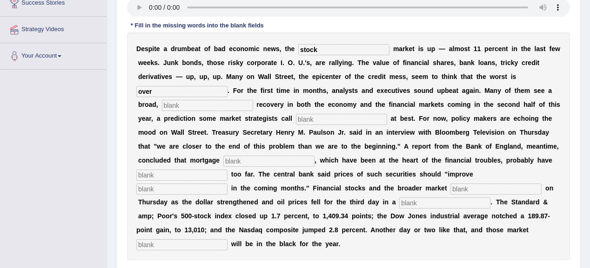
click at [174, 103] on input "text" at bounding box center [207, 105] width 91 height 11
type input "sustain"
click at [322, 120] on input "text" at bounding box center [341, 119] width 91 height 11
type input "hopefull"
click at [263, 161] on input "text" at bounding box center [268, 161] width 91 height 11
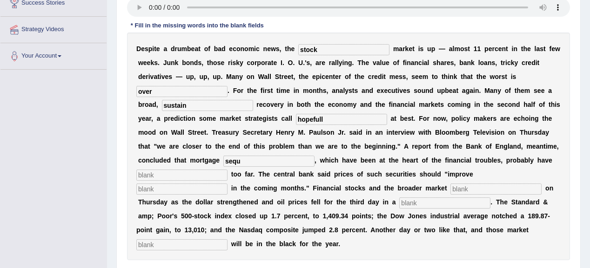
type input "sequ"
click at [196, 176] on input "text" at bounding box center [181, 175] width 91 height 11
type input "fallen"
click at [190, 191] on input "text" at bounding box center [181, 189] width 91 height 11
type input "gradually"
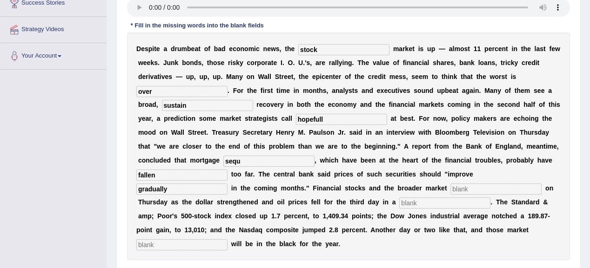
click at [419, 202] on input "text" at bounding box center [444, 203] width 91 height 11
type input "row"
click at [174, 246] on input "text" at bounding box center [181, 245] width 91 height 11
type input "benchmark"
click at [256, 162] on input "sequ" at bounding box center [268, 161] width 91 height 11
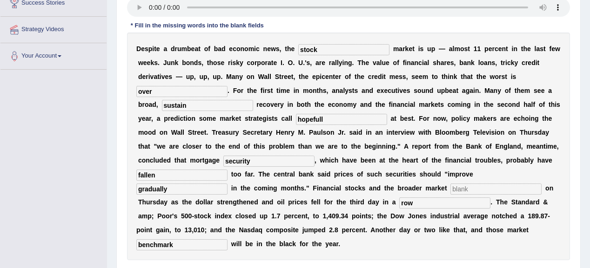
type input "security"
click at [466, 186] on input "text" at bounding box center [495, 189] width 91 height 11
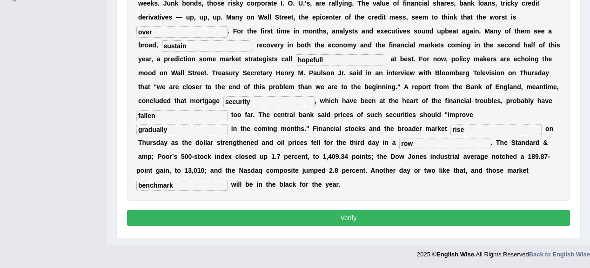
type input "rise"
click at [360, 220] on button "Verify" at bounding box center [348, 218] width 443 height 16
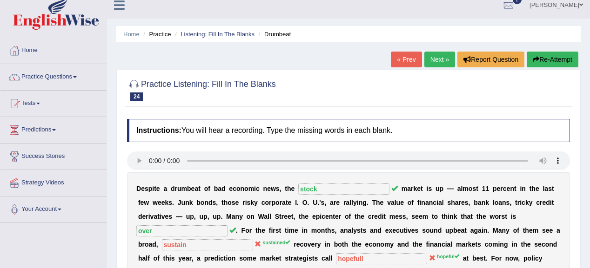
scroll to position [0, 0]
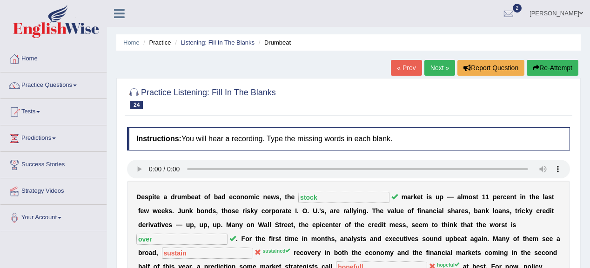
click at [441, 67] on link "Next »" at bounding box center [439, 68] width 31 height 16
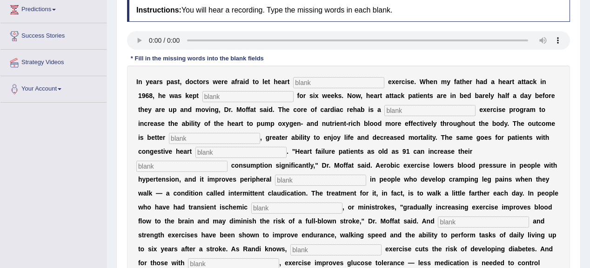
click at [315, 82] on input "text" at bounding box center [338, 82] width 91 height 11
type input "paicent"
click at [275, 93] on input "text" at bounding box center [247, 96] width 91 height 11
click at [400, 109] on input "text" at bounding box center [429, 110] width 91 height 11
type input "proggresive"
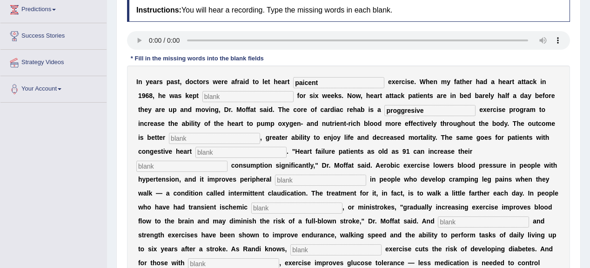
click at [186, 136] on input "text" at bounding box center [214, 138] width 91 height 11
type input "indurance"
click at [216, 147] on input "text" at bounding box center [240, 152] width 91 height 11
type input "failier"
click at [207, 166] on input "text" at bounding box center [181, 166] width 91 height 11
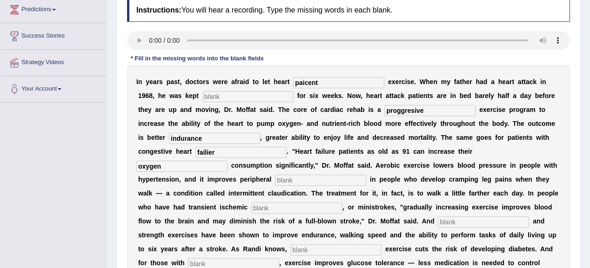
type input "oxygen"
click at [288, 179] on input "text" at bounding box center [320, 180] width 91 height 11
type input "circulationattacks"
click at [273, 210] on input "text" at bounding box center [296, 208] width 91 height 11
type input "attackds"
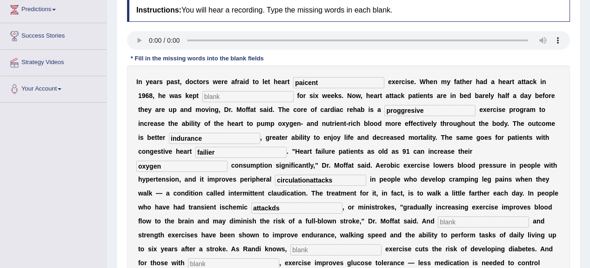
click at [448, 222] on input "text" at bounding box center [483, 222] width 91 height 11
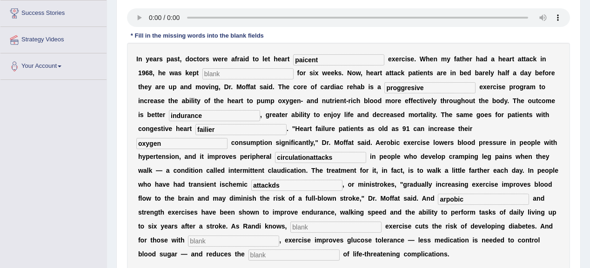
scroll to position [221, 0]
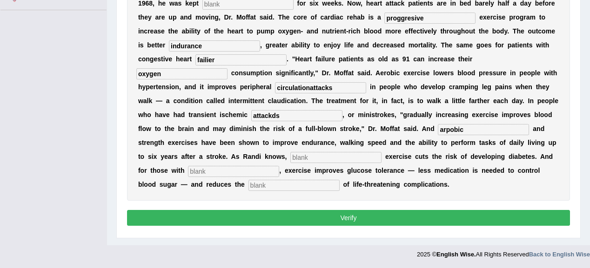
type input "arpobic"
click at [333, 155] on input "text" at bounding box center [335, 157] width 91 height 11
type input "n"
type input "modarate"
click at [223, 173] on input "text" at bounding box center [233, 171] width 91 height 11
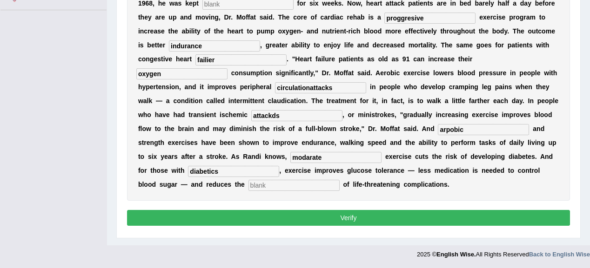
type input "diabetics"
click at [274, 182] on input "text" at bounding box center [293, 185] width 91 height 11
type input "risk"
click at [275, 112] on input "attackds" at bounding box center [296, 115] width 91 height 11
type input "attacks"
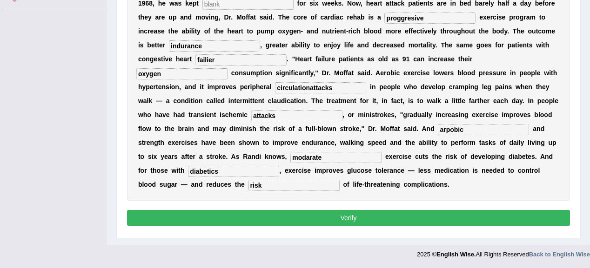
click at [458, 128] on input "arpobic" at bounding box center [483, 129] width 91 height 11
click at [449, 128] on input "arpobic" at bounding box center [483, 129] width 91 height 11
type input "aerobic"
click at [309, 156] on input "modarate" at bounding box center [335, 157] width 91 height 11
type input "moderate"
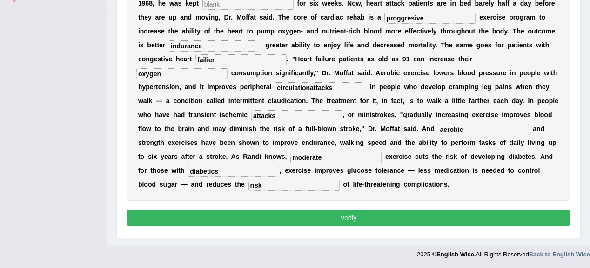
click at [333, 88] on input "circulationattacks" at bounding box center [320, 87] width 91 height 11
type input "circulation"
click at [249, 168] on input "diabetics" at bounding box center [233, 171] width 91 height 11
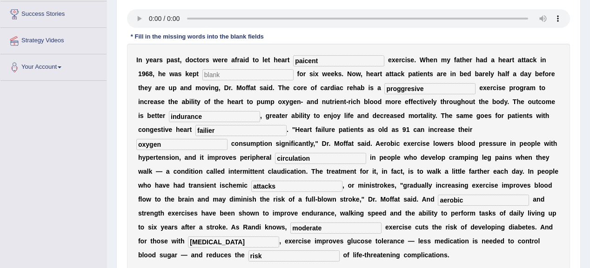
scroll to position [147, 0]
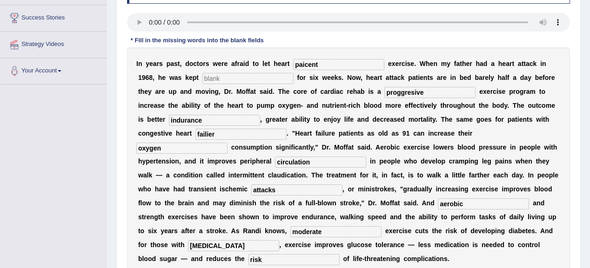
type input "diabetes"
click at [236, 134] on input "failier" at bounding box center [240, 134] width 91 height 11
type input "failure"
click at [334, 61] on input "paicent" at bounding box center [338, 64] width 91 height 11
type input "patients"
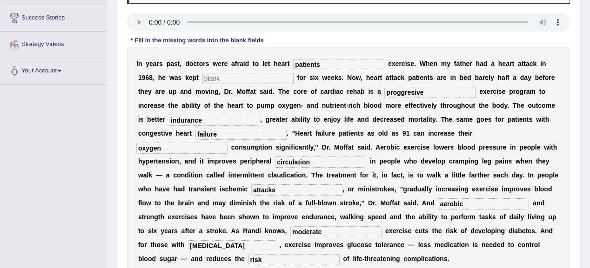
drag, startPoint x: 274, startPoint y: 78, endPoint x: 258, endPoint y: 68, distance: 18.8
click at [274, 78] on input "text" at bounding box center [247, 78] width 91 height 11
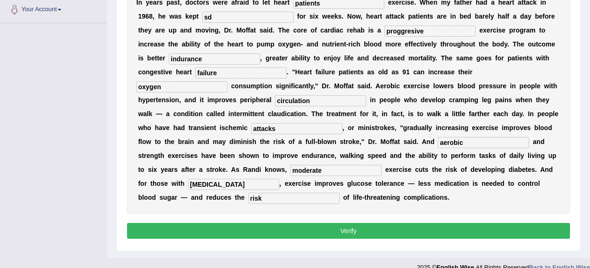
scroll to position [221, 0]
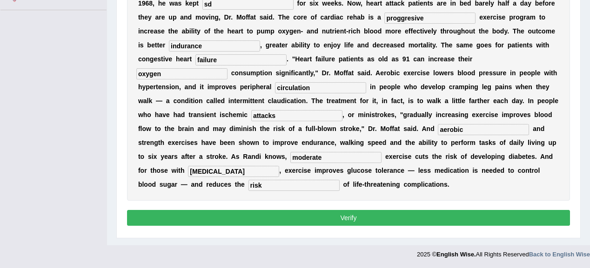
type input "sd"
click at [361, 216] on button "Verify" at bounding box center [348, 218] width 443 height 16
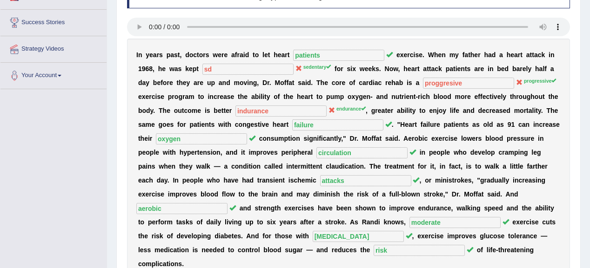
scroll to position [51, 0]
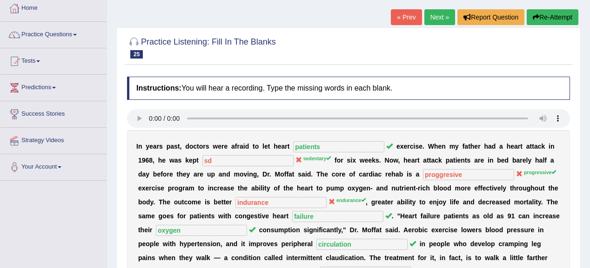
click at [445, 14] on link "Next »" at bounding box center [439, 17] width 31 height 16
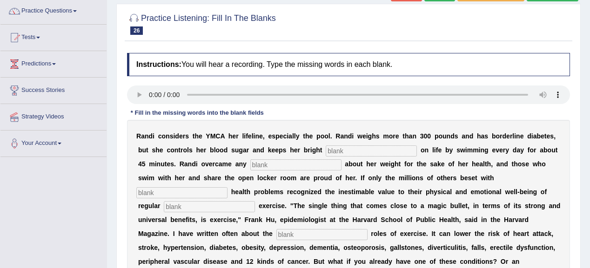
click at [332, 151] on input "text" at bounding box center [371, 151] width 91 height 11
type input "outlook"
click at [261, 164] on input "text" at bounding box center [295, 165] width 91 height 11
type input "selfconsiousness"
click at [163, 188] on input "text" at bounding box center [181, 193] width 91 height 11
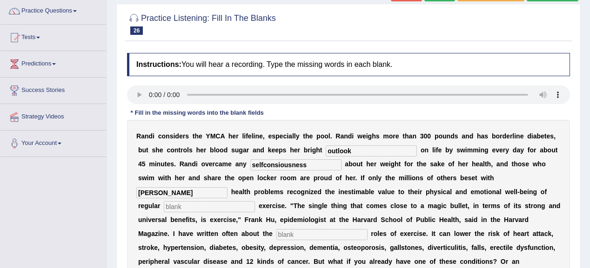
type input "[PERSON_NAME]"
click at [189, 206] on input "text" at bounding box center [209, 206] width 91 height 11
type input "physical"
click at [294, 233] on input "text" at bounding box center [321, 234] width 91 height 11
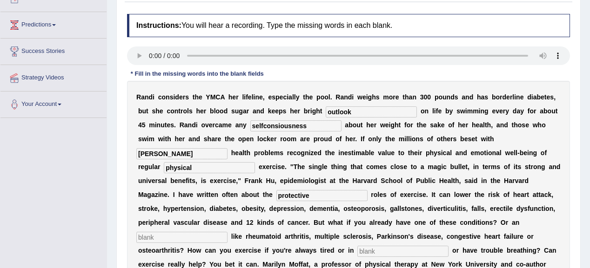
scroll to position [186, 0]
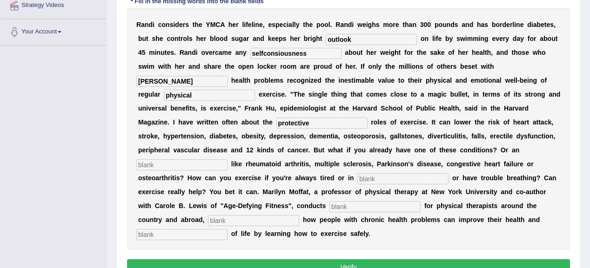
type input "protective"
click at [159, 162] on input "text" at bounding box center [181, 165] width 91 height 11
type input "element"
click at [364, 175] on input "text" at bounding box center [402, 179] width 91 height 11
type input "pain"
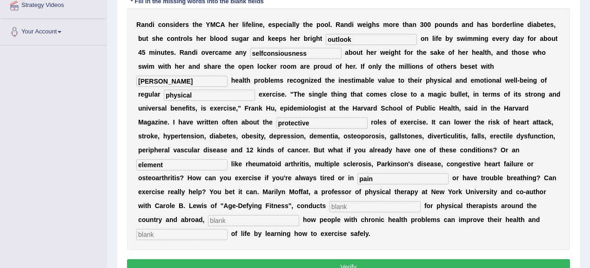
click at [364, 207] on input "text" at bounding box center [374, 206] width 91 height 11
type input "worlshops"
click at [227, 221] on input "text" at bounding box center [253, 220] width 91 height 11
click at [196, 231] on input "text" at bounding box center [181, 234] width 91 height 11
type input "dc"
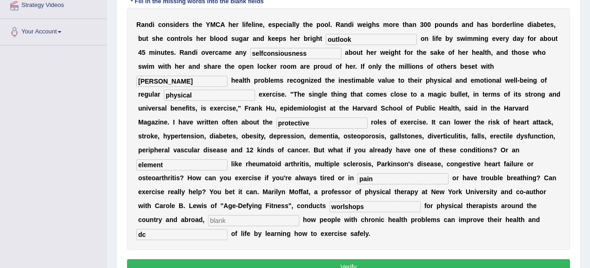
click at [223, 223] on input "text" at bounding box center [253, 220] width 91 height 11
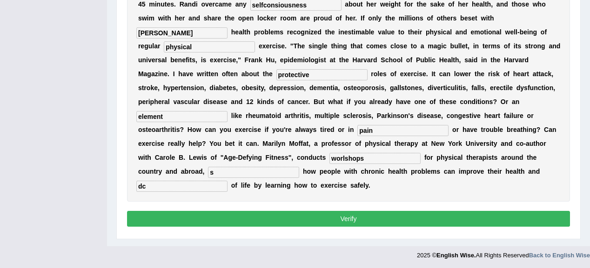
scroll to position [235, 0]
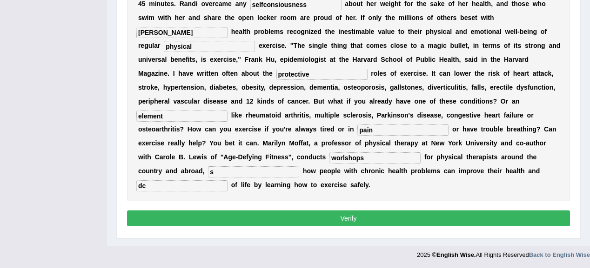
type input "s"
click at [344, 156] on input "worlshops" at bounding box center [374, 158] width 91 height 11
type input "workshops"
click at [355, 212] on button "Verify" at bounding box center [348, 219] width 443 height 16
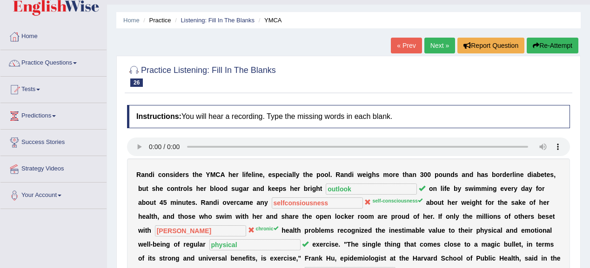
scroll to position [0, 0]
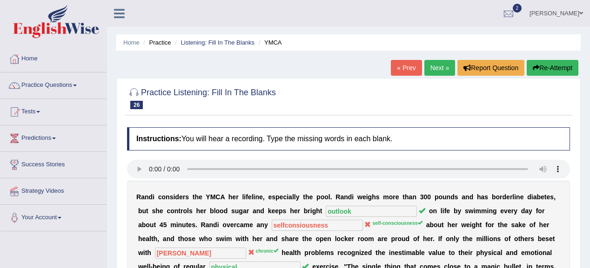
click at [441, 65] on link "Next »" at bounding box center [439, 68] width 31 height 16
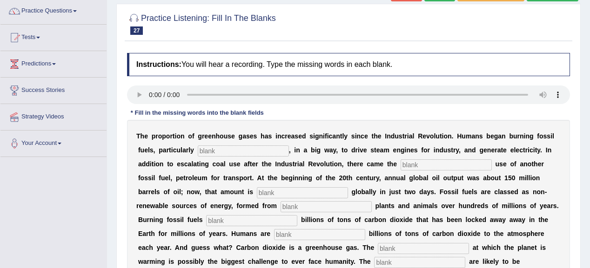
scroll to position [74, 0]
click at [216, 153] on input "text" at bounding box center [243, 151] width 91 height 11
type input "coal"
click at [408, 162] on input "text" at bounding box center [446, 165] width 91 height 11
type input "widespeard"
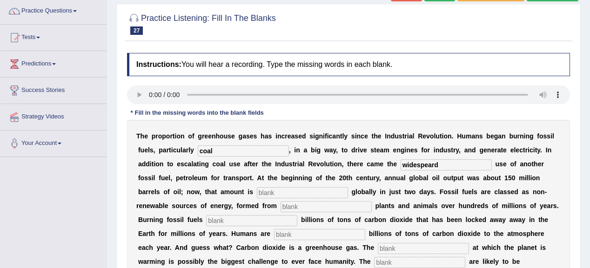
click at [270, 190] on input "text" at bounding box center [302, 193] width 91 height 11
type input "extracted"
click at [300, 205] on input "text" at bounding box center [326, 206] width 91 height 11
type input "decade"
click at [266, 219] on input "text" at bounding box center [251, 220] width 91 height 11
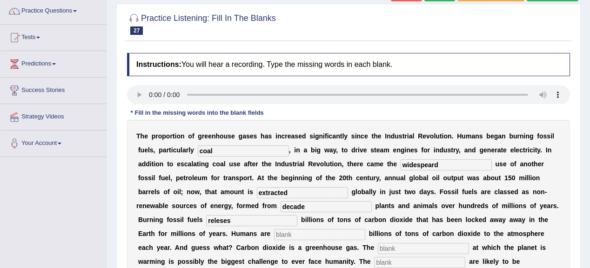
type input "releses"
click at [291, 235] on input "text" at bounding box center [319, 234] width 91 height 11
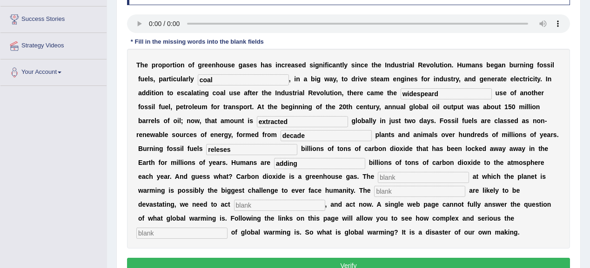
scroll to position [149, 0]
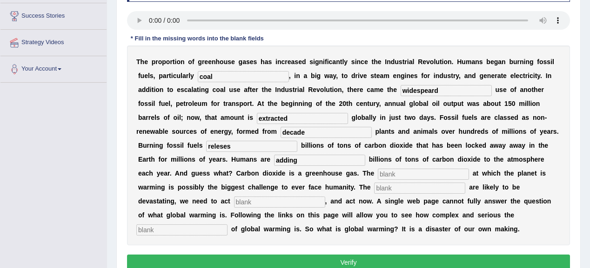
type input "adding"
click at [396, 173] on input "text" at bounding box center [423, 174] width 91 height 11
type input "rated"
click at [384, 188] on input "text" at bounding box center [419, 188] width 91 height 11
type input "impacts"
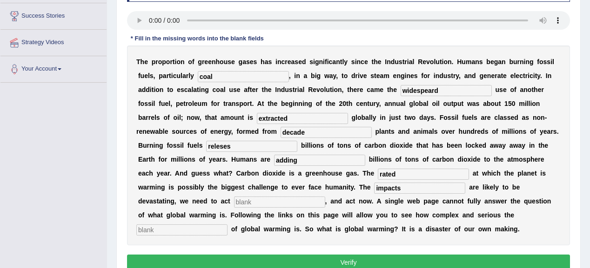
click at [207, 230] on input "text" at bounding box center [181, 230] width 91 height 11
type input "issue"
click at [335, 257] on button "Verify" at bounding box center [348, 263] width 443 height 16
click at [249, 201] on input "text" at bounding box center [279, 202] width 91 height 11
type input "sx"
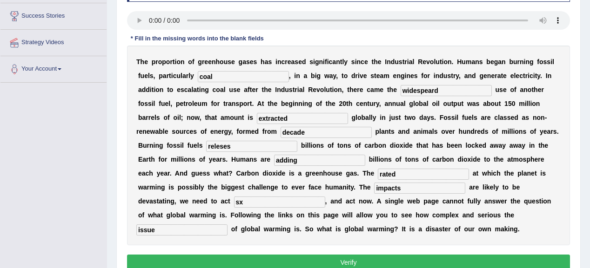
click at [322, 259] on button "Verify" at bounding box center [348, 263] width 443 height 16
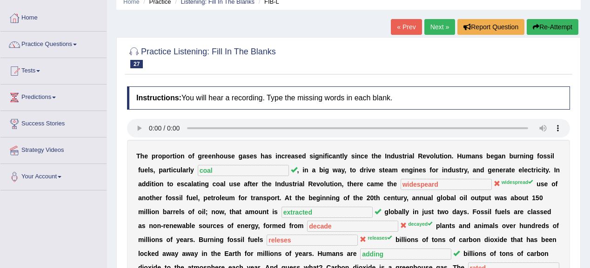
scroll to position [34, 0]
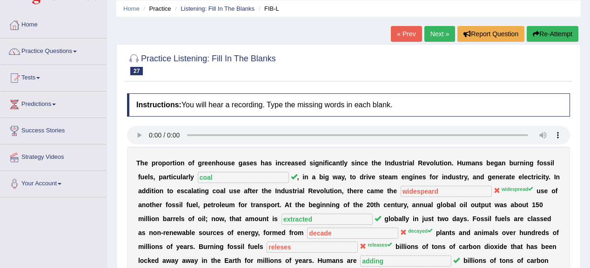
click at [436, 35] on link "Next »" at bounding box center [439, 34] width 31 height 16
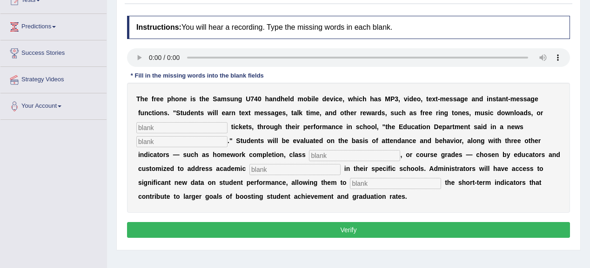
click at [154, 130] on input "text" at bounding box center [181, 127] width 91 height 11
type input "event"
click at [165, 142] on input "text" at bounding box center [181, 141] width 91 height 11
type input "relase"
click at [328, 152] on input "text" at bounding box center [354, 155] width 91 height 11
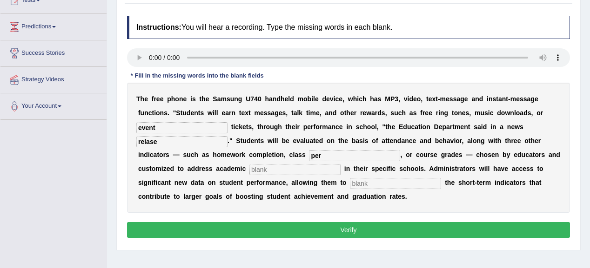
type input "per"
click at [354, 180] on input "text" at bounding box center [395, 183] width 91 height 11
type input "track"
click at [170, 143] on input "relase" at bounding box center [181, 141] width 91 height 11
type input "release"
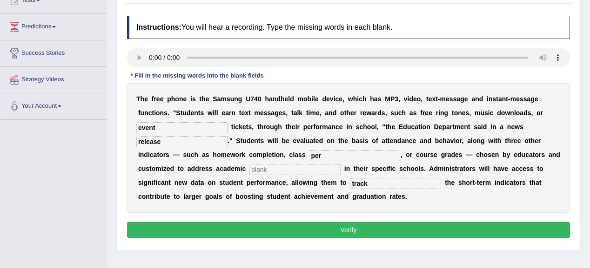
click at [270, 166] on input "text" at bounding box center [294, 169] width 91 height 11
type input "se"
click at [371, 224] on button "Verify" at bounding box center [348, 230] width 443 height 16
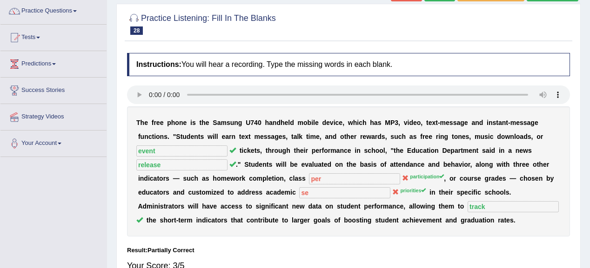
scroll to position [37, 0]
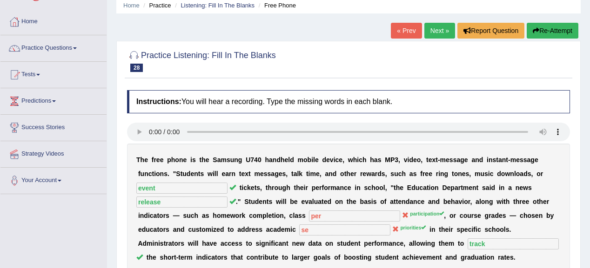
click at [435, 36] on link "Next »" at bounding box center [439, 31] width 31 height 16
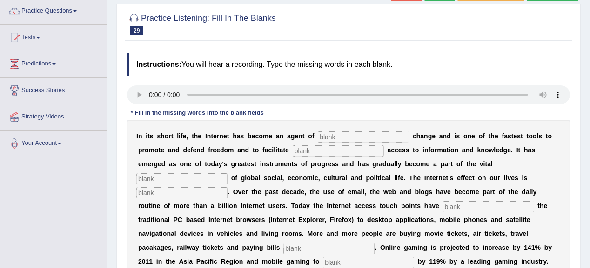
click at [320, 134] on input "text" at bounding box center [363, 137] width 91 height 11
type input "revelotny"
click at [308, 152] on input "text" at bounding box center [338, 151] width 91 height 11
type input "democrati"
click at [76, 9] on link "Practice Questions" at bounding box center [53, 9] width 106 height 23
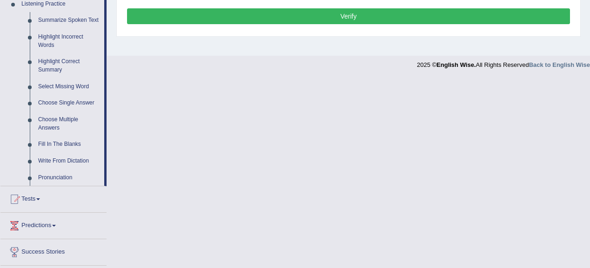
scroll to position [372, 0]
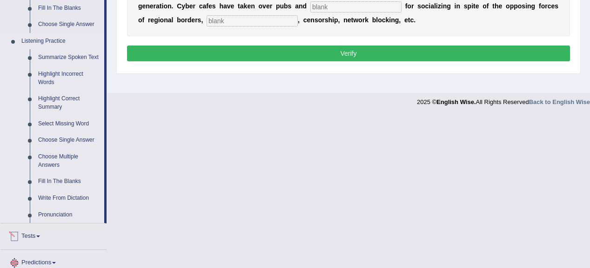
click at [53, 198] on link "Write From Dictation" at bounding box center [69, 198] width 70 height 17
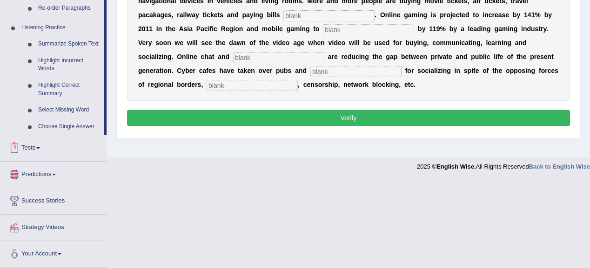
scroll to position [220, 0]
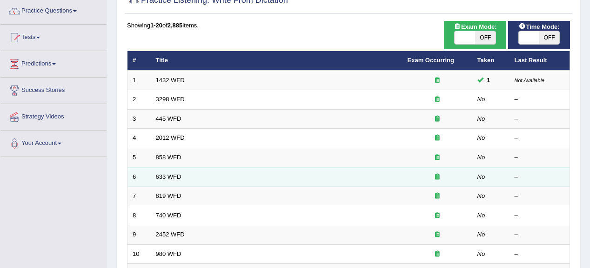
scroll to position [74, 0]
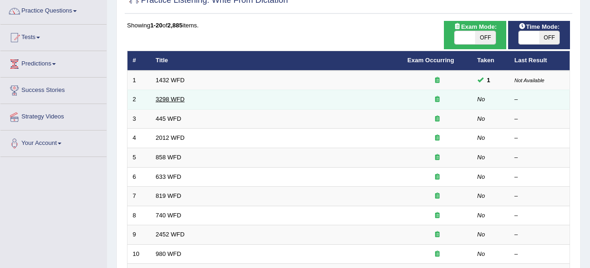
click at [172, 99] on link "3298 WFD" at bounding box center [170, 99] width 29 height 7
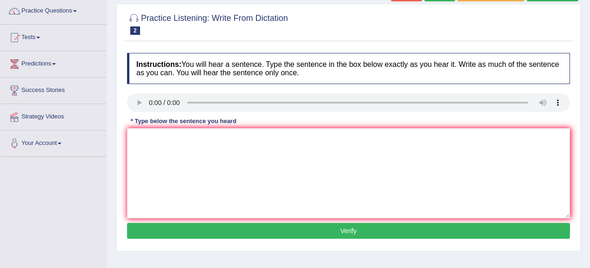
scroll to position [74, 0]
click at [138, 145] on textarea at bounding box center [348, 173] width 443 height 90
click at [186, 40] on div "Practice Listening: Write From Dictation 2 3298 WFD" at bounding box center [349, 25] width 448 height 33
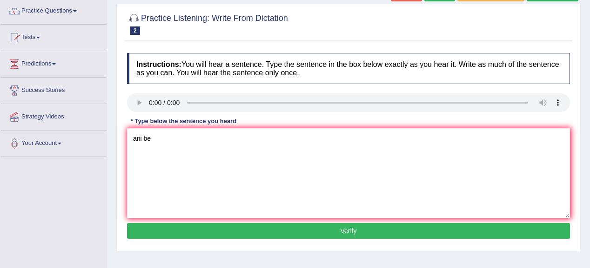
click at [186, 40] on div "Practice Listening: Write From Dictation 2 3298 WFD" at bounding box center [349, 25] width 448 height 33
click at [155, 137] on textarea "ani be" at bounding box center [348, 173] width 443 height 90
type textarea "a"
click at [209, 138] on textarea "Animal behaviour appears to contains" at bounding box center [348, 173] width 443 height 90
click at [250, 138] on textarea "Animal behaviour appear to contains" at bounding box center [348, 173] width 443 height 90
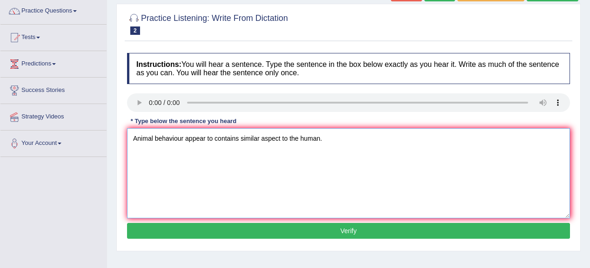
type textarea "Animal behaviour appear to contains similar aspect to the human."
click at [288, 236] on button "Verify" at bounding box center [348, 231] width 443 height 16
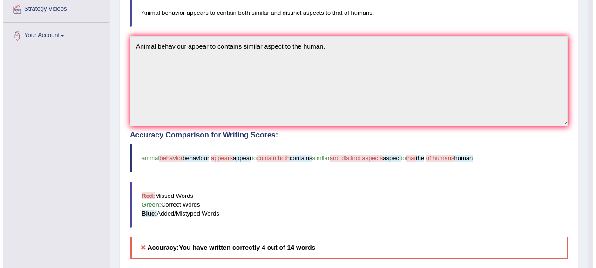
scroll to position [183, 0]
